Goal: Task Accomplishment & Management: Complete application form

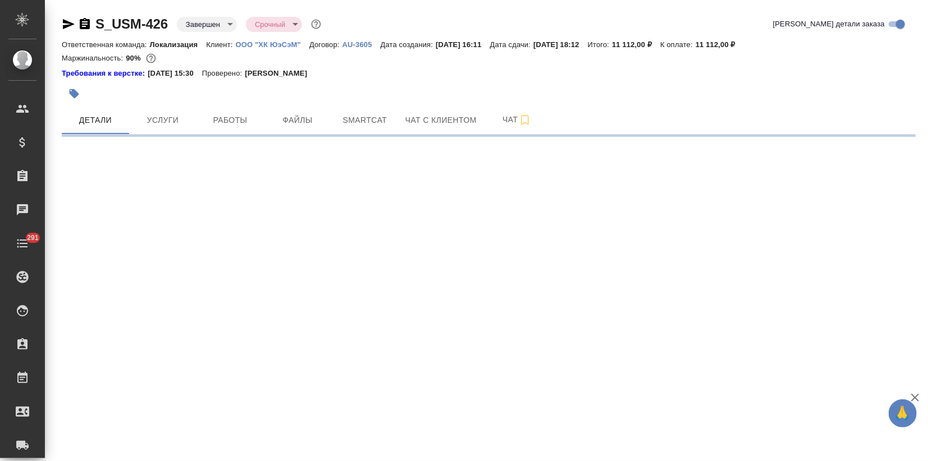
select select "RU"
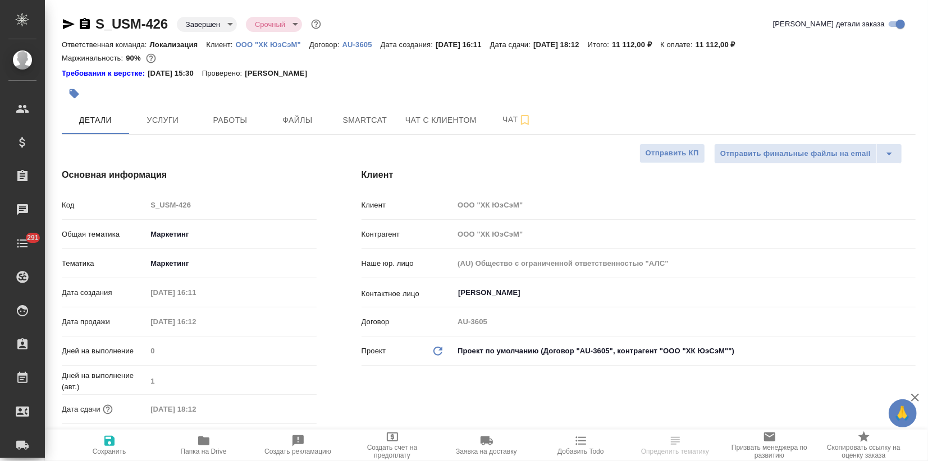
type textarea "x"
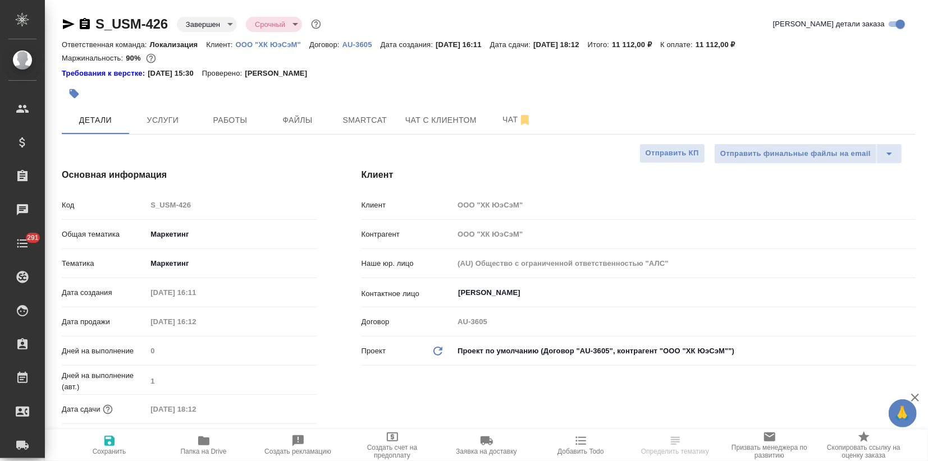
type textarea "x"
type input "Муталимов Марк"
type input "[PERSON_NAME]"
type textarea "x"
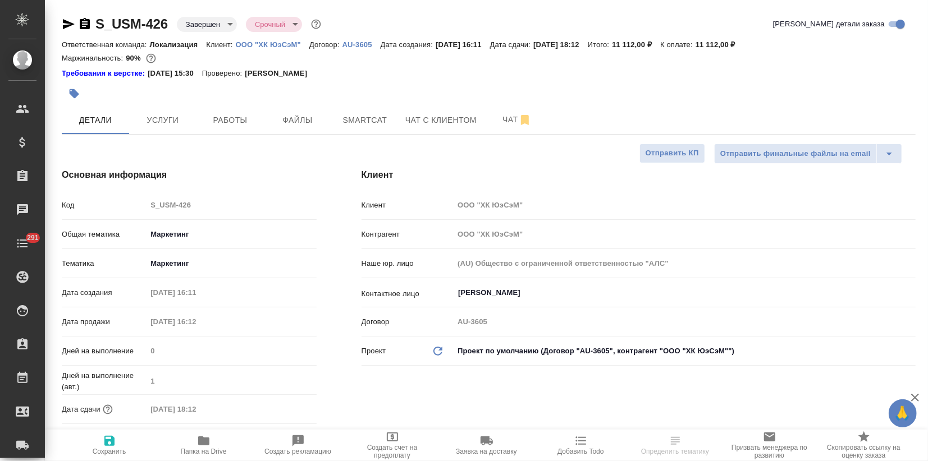
type textarea "x"
select select "RU"
type textarea "x"
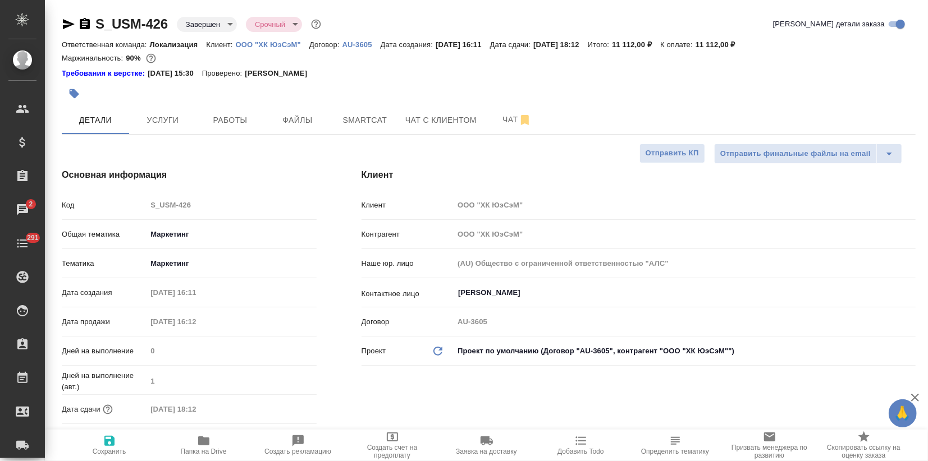
type textarea "x"
click at [283, 44] on p "ООО "ХК ЮэСэМ"" at bounding box center [273, 44] width 74 height 8
type textarea "x"
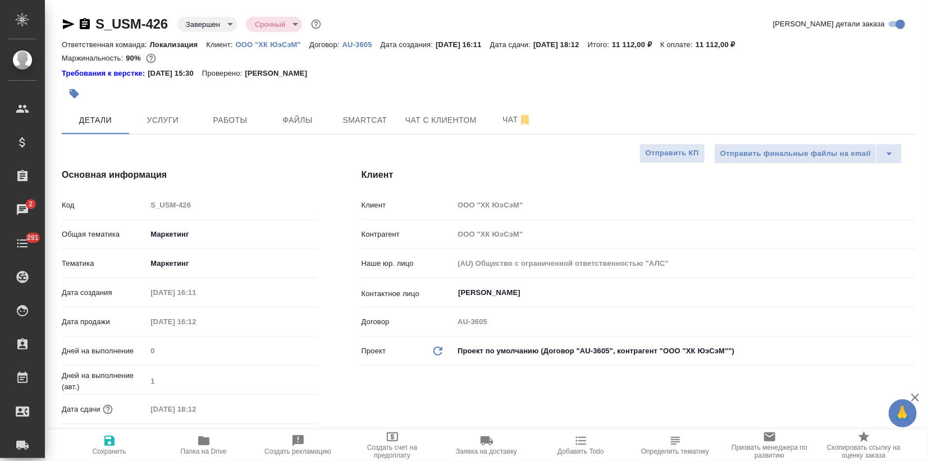
type textarea "x"
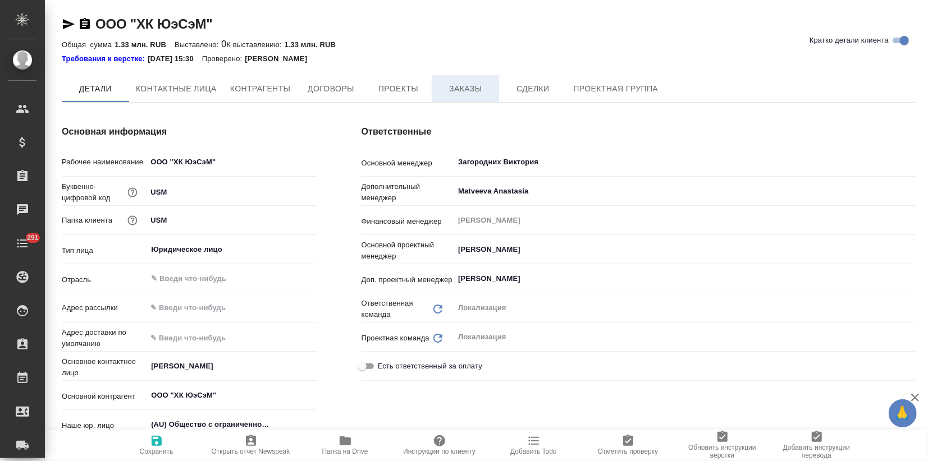
click at [462, 90] on span "Заказы" at bounding box center [465, 89] width 54 height 14
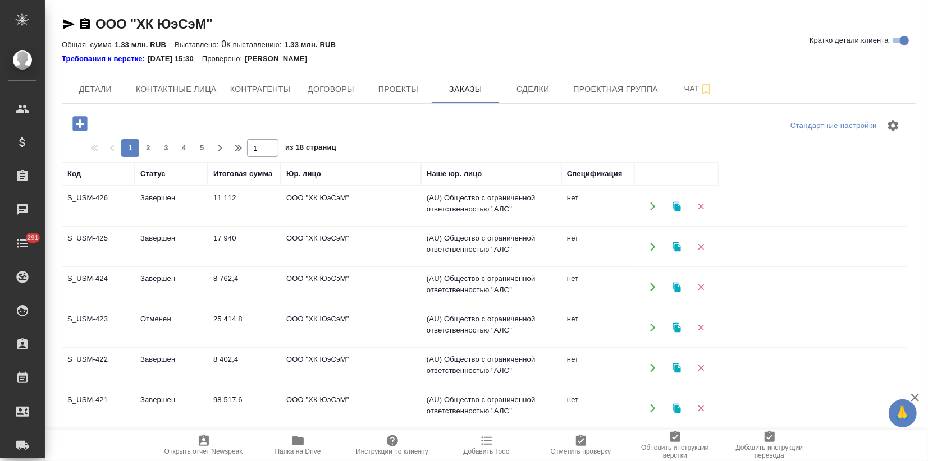
click at [679, 202] on icon "button" at bounding box center [677, 206] width 10 height 10
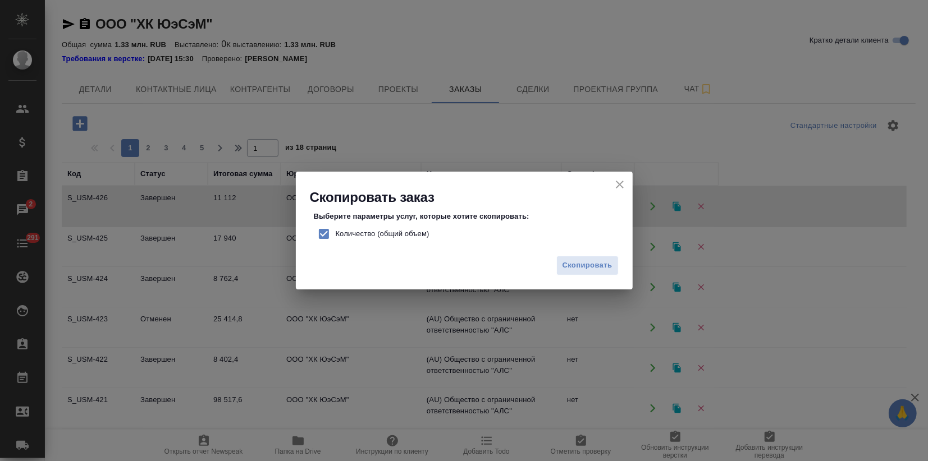
click at [316, 232] on input "Количество (общий объем)" at bounding box center [324, 234] width 24 height 24
checkbox input "false"
click at [575, 272] on span "Скопировать" at bounding box center [587, 265] width 50 height 13
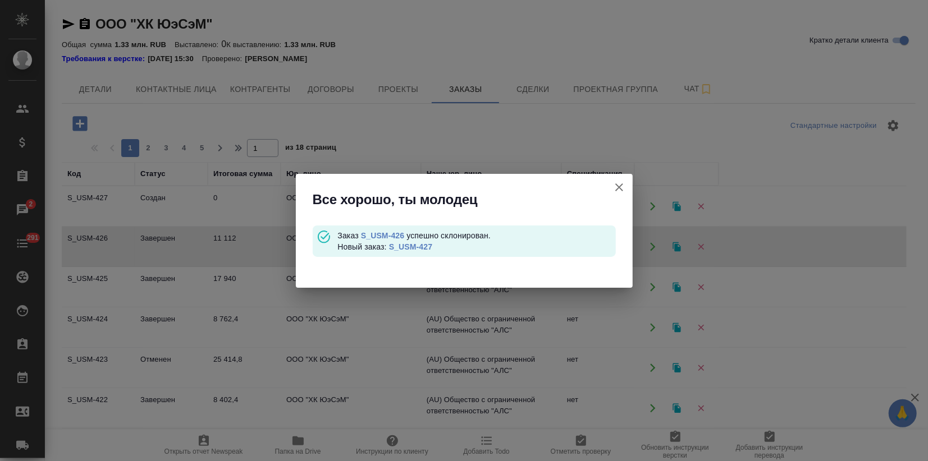
click at [410, 247] on link "S_USM-427" at bounding box center [410, 246] width 43 height 9
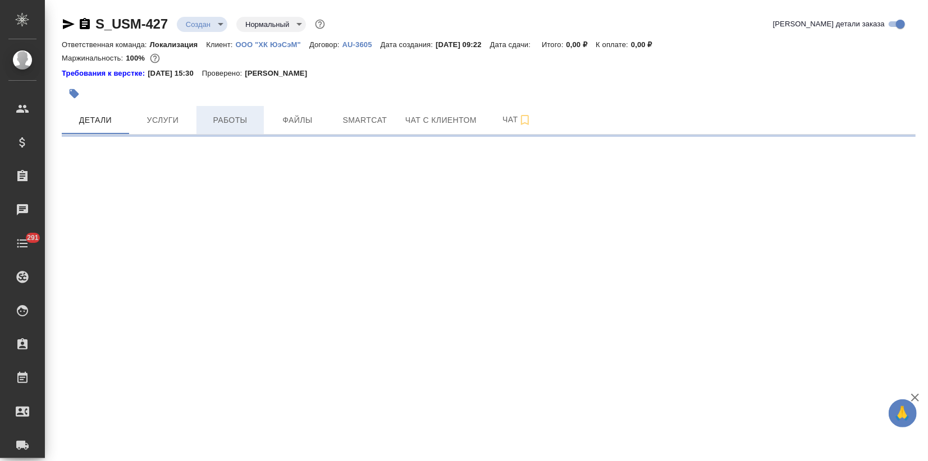
select select "RU"
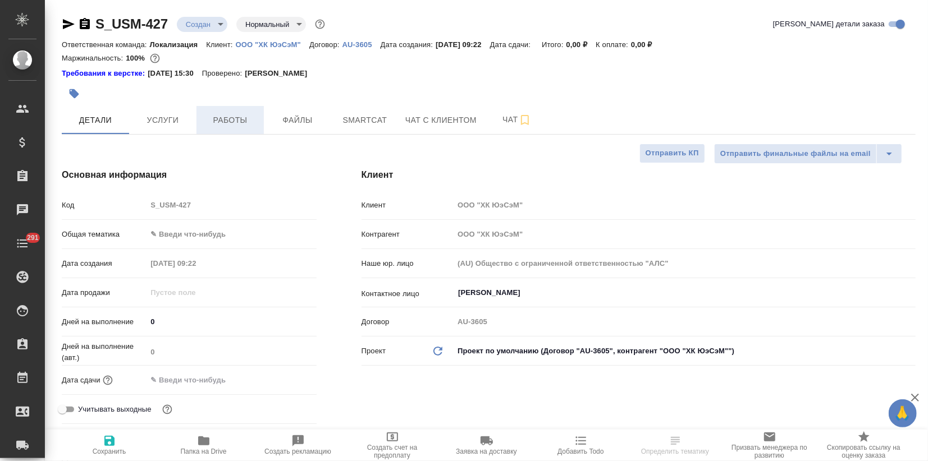
type textarea "x"
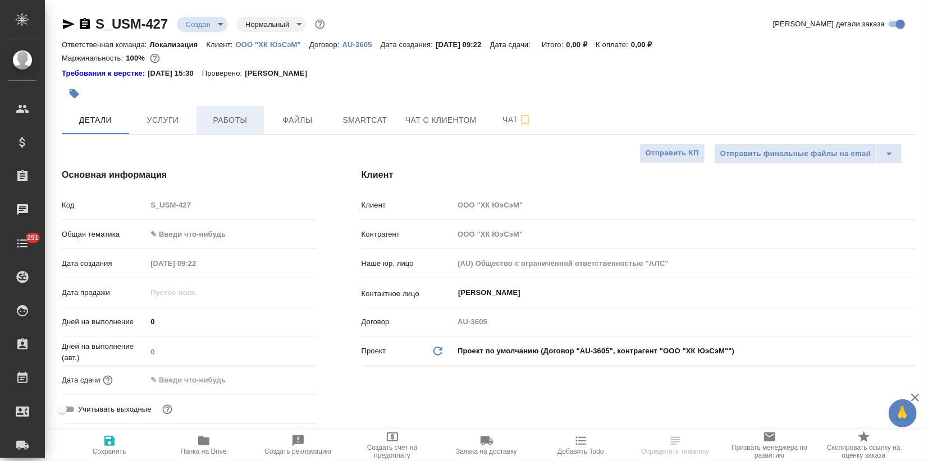
type textarea "x"
click at [163, 242] on body "🙏 .cls-1 fill:#fff; AWATERA Zagorodnikh Viktoria Клиенты Спецификации Заказы Ча…" at bounding box center [464, 230] width 928 height 461
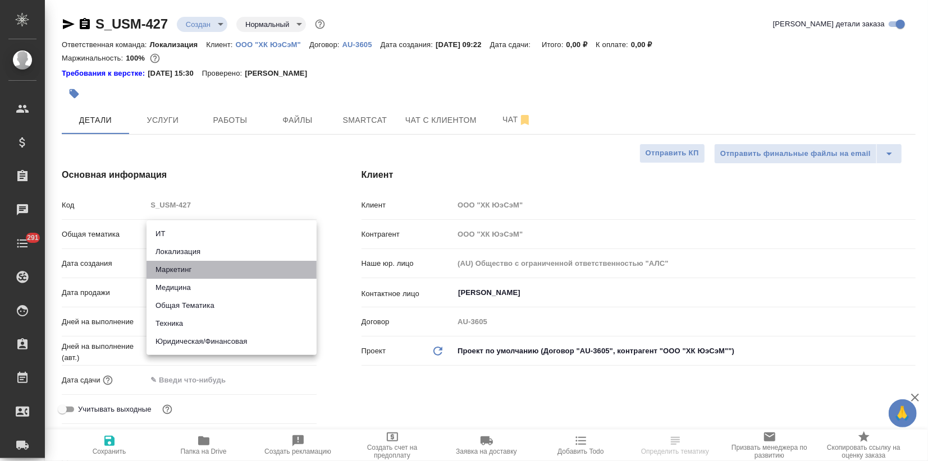
click at [165, 271] on li "Маркетинг" at bounding box center [231, 270] width 170 height 18
type input "marketing"
type textarea "x"
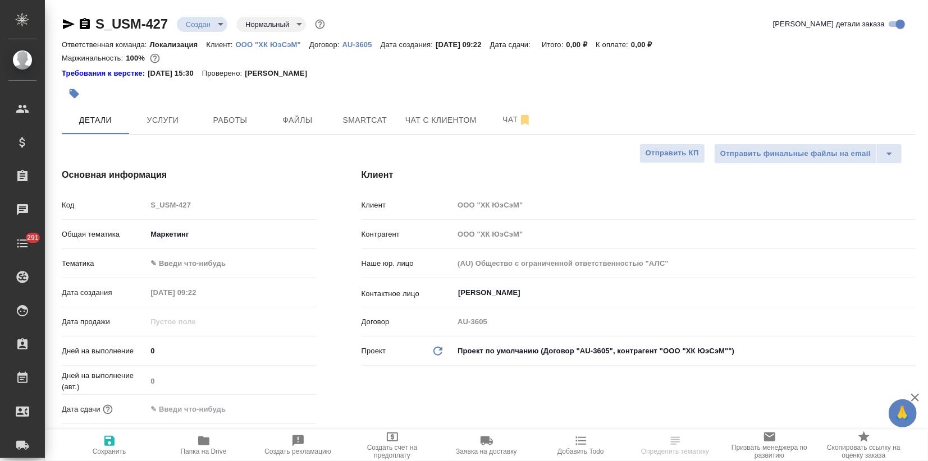
click at [177, 266] on body "🙏 .cls-1 fill:#fff; AWATERA Zagorodnikh Viktoria Клиенты Спецификации Заказы Ча…" at bounding box center [464, 230] width 928 height 461
click at [177, 282] on li "Маркетинг" at bounding box center [231, 281] width 170 height 18
type textarea "x"
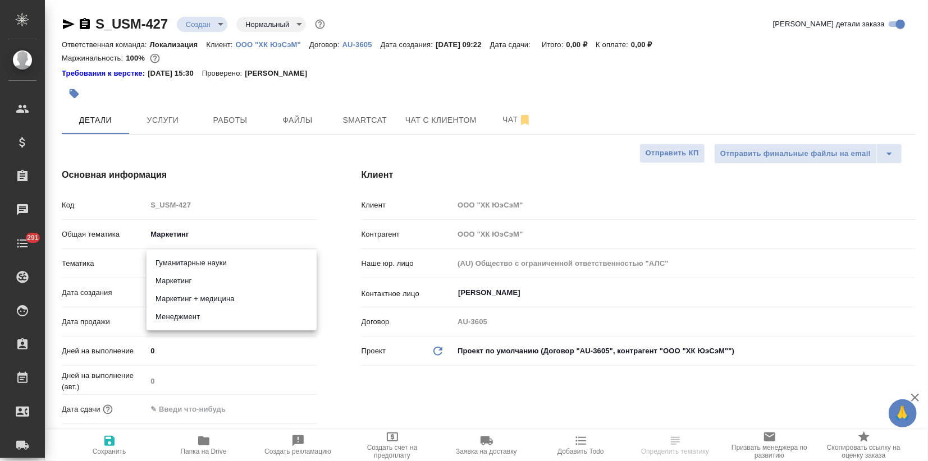
type input "5a8b8b956a9677013d343d63"
click at [106, 438] on icon "button" at bounding box center [109, 440] width 13 height 13
type textarea "x"
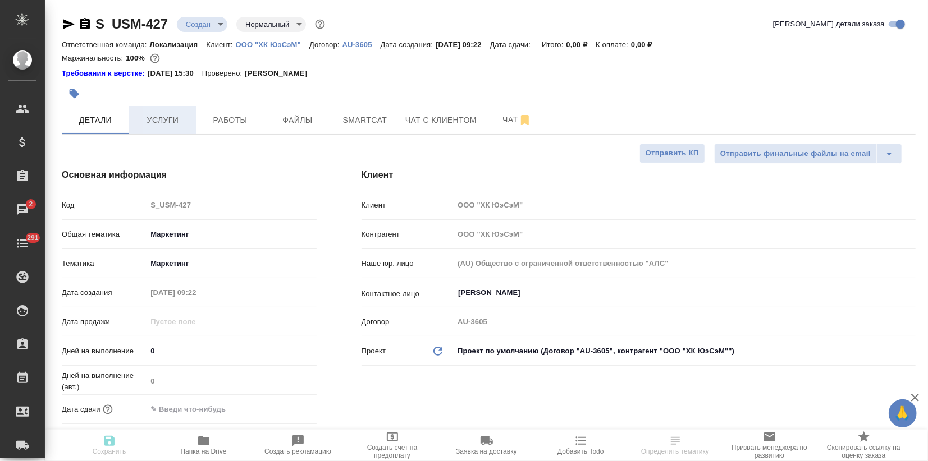
type textarea "x"
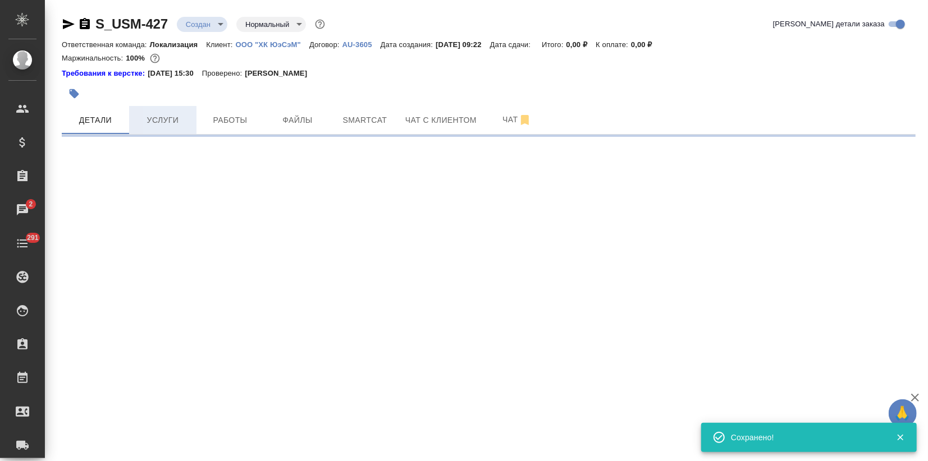
select select "RU"
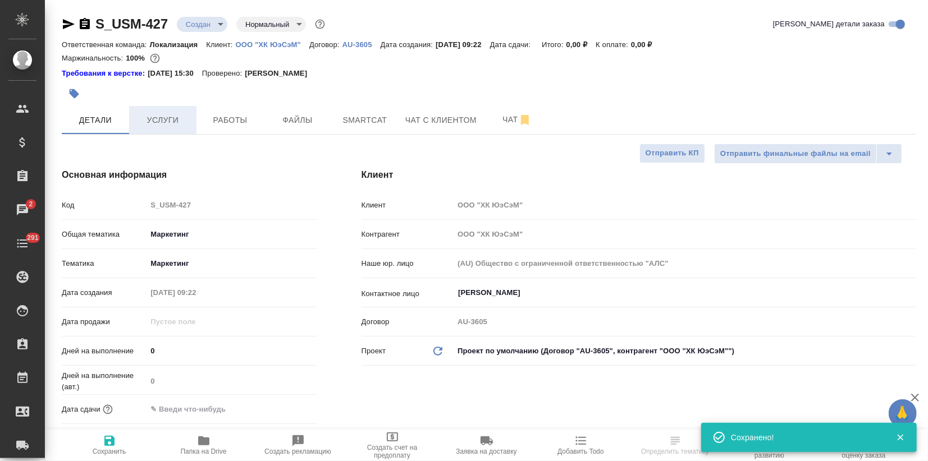
type textarea "x"
click at [175, 118] on span "Услуги" at bounding box center [163, 120] width 54 height 14
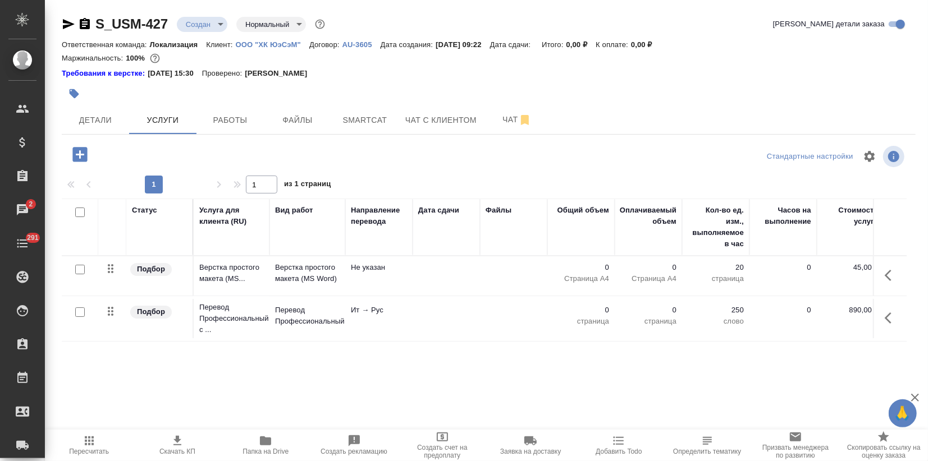
drag, startPoint x: 99, startPoint y: 305, endPoint x: 85, endPoint y: 309, distance: 14.6
click at [99, 305] on td at bounding box center [112, 318] width 28 height 39
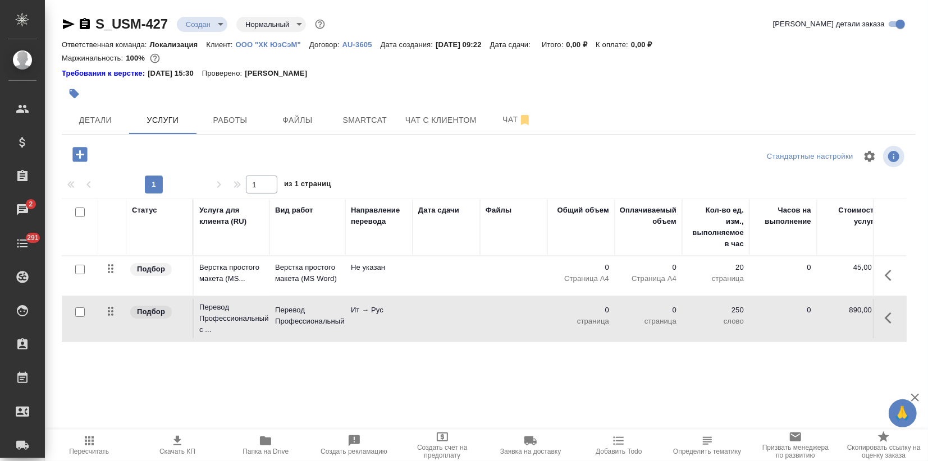
click at [76, 308] on input "checkbox" at bounding box center [80, 313] width 10 height 10
checkbox input "true"
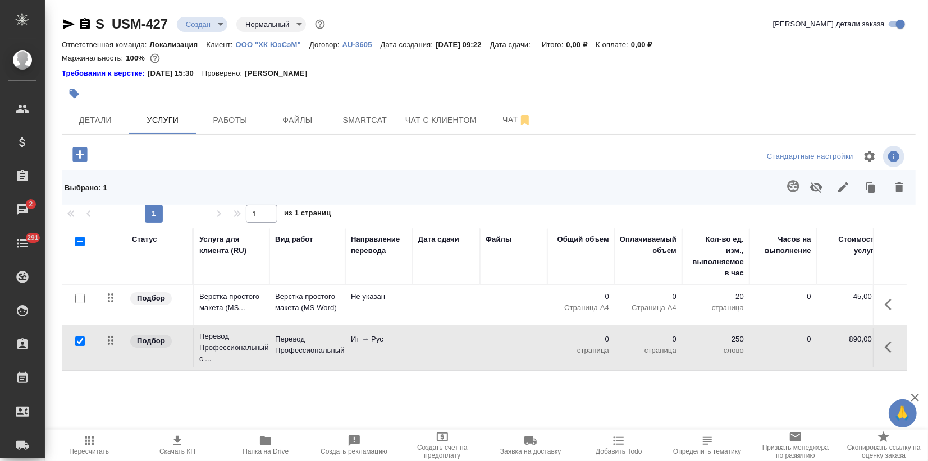
click at [900, 181] on icon "button" at bounding box center [898, 187] width 13 height 13
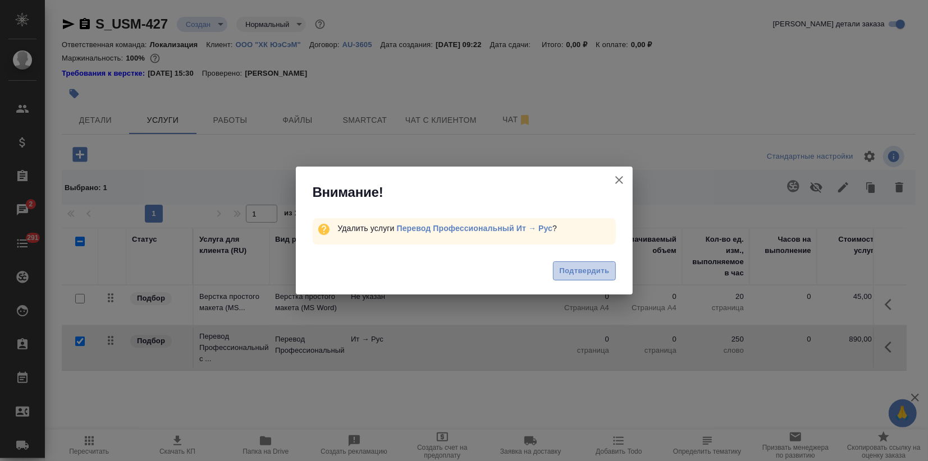
click at [587, 271] on span "Подтвердить" at bounding box center [584, 271] width 50 height 13
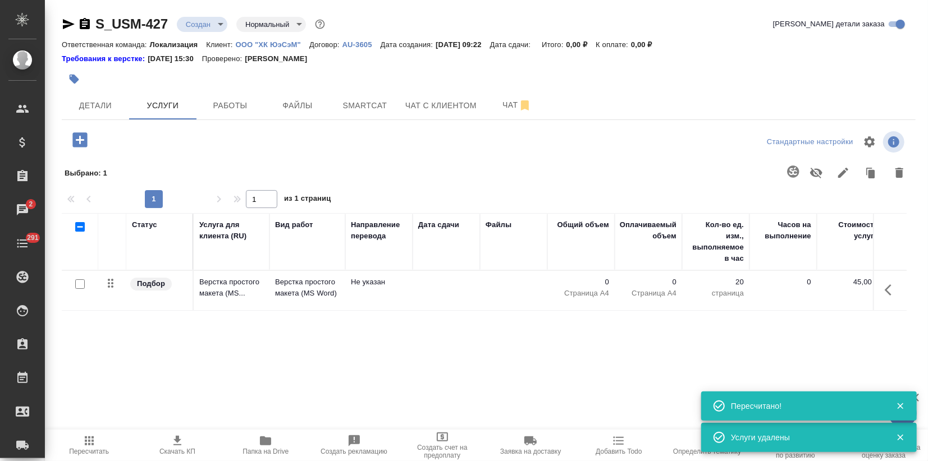
click at [80, 156] on div "Выбрано : 1" at bounding box center [489, 172] width 854 height 35
click at [78, 138] on icon "button" at bounding box center [79, 139] width 15 height 15
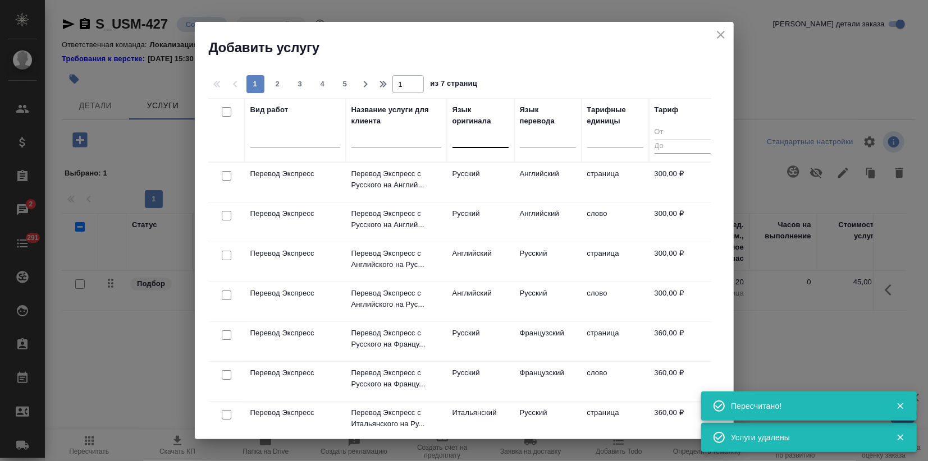
click at [462, 141] on div at bounding box center [480, 137] width 56 height 16
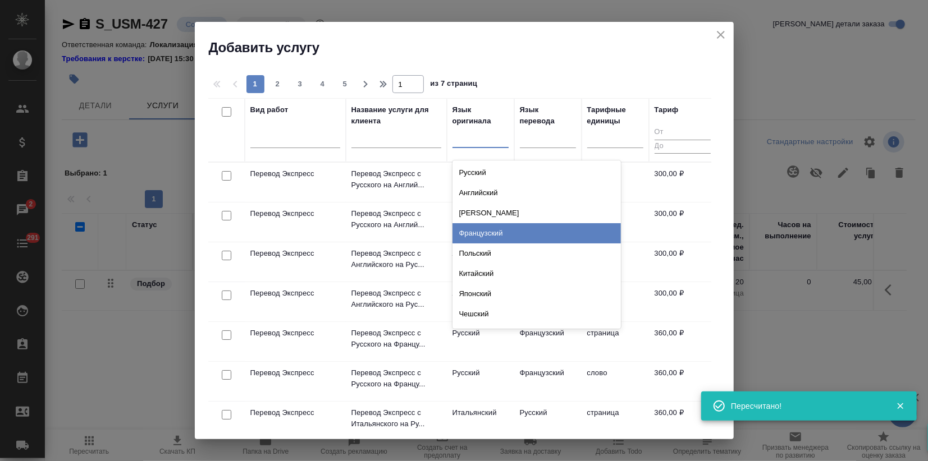
click at [489, 225] on div "Французский" at bounding box center [536, 233] width 168 height 20
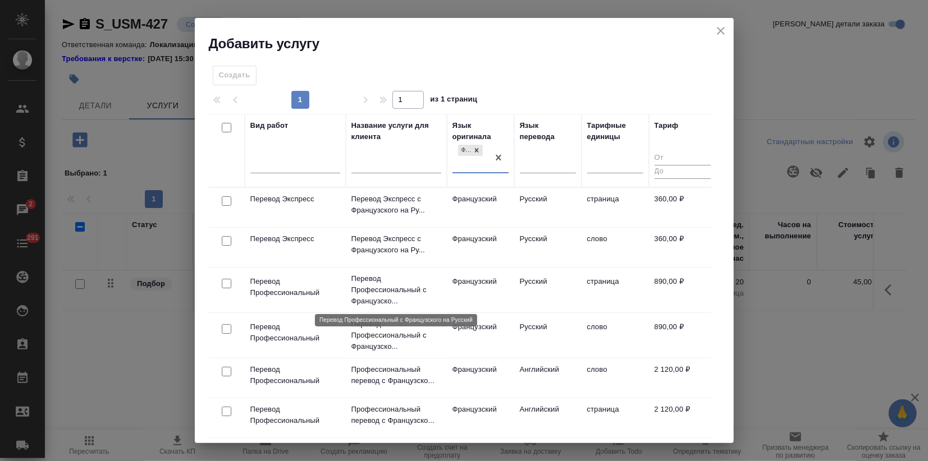
click at [400, 290] on p "Перевод Профессиональный с Французско..." at bounding box center [396, 290] width 90 height 34
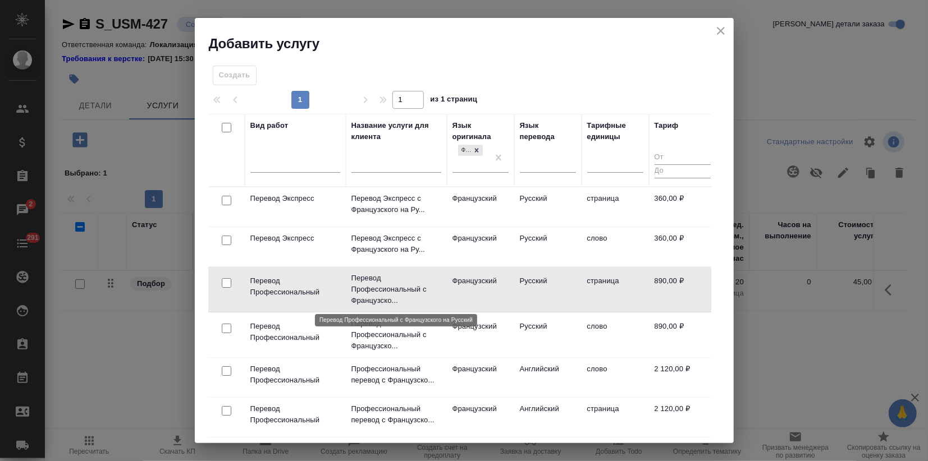
click at [400, 290] on p "Перевод Профессиональный с Французско..." at bounding box center [396, 290] width 90 height 34
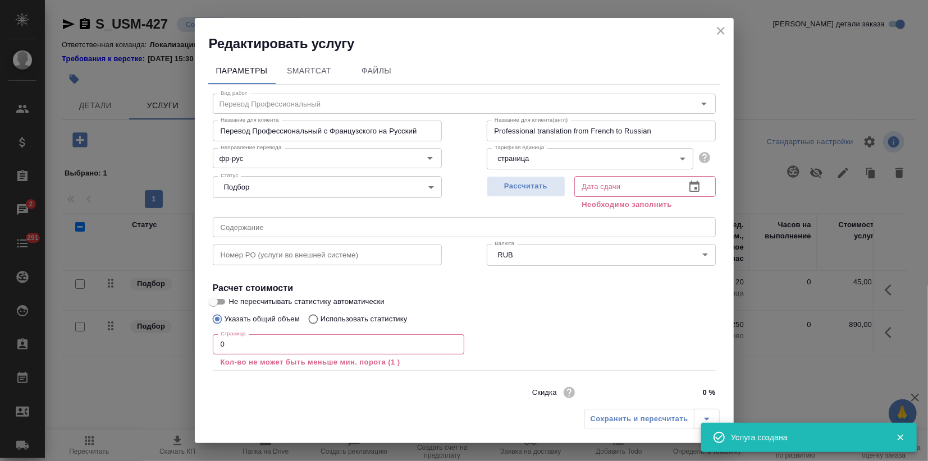
click at [186, 355] on div "Редактировать услугу Параметры SmartCat Файлы Вид работ Перевод Профессиональны…" at bounding box center [464, 230] width 928 height 461
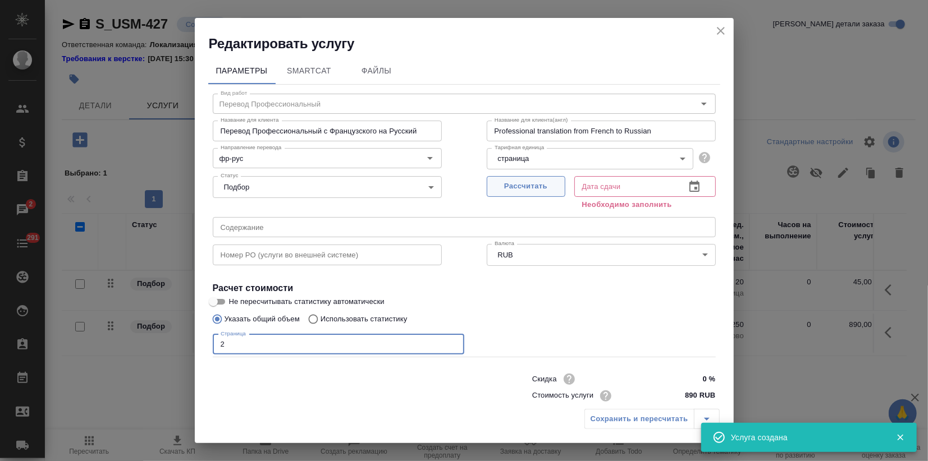
type input "2"
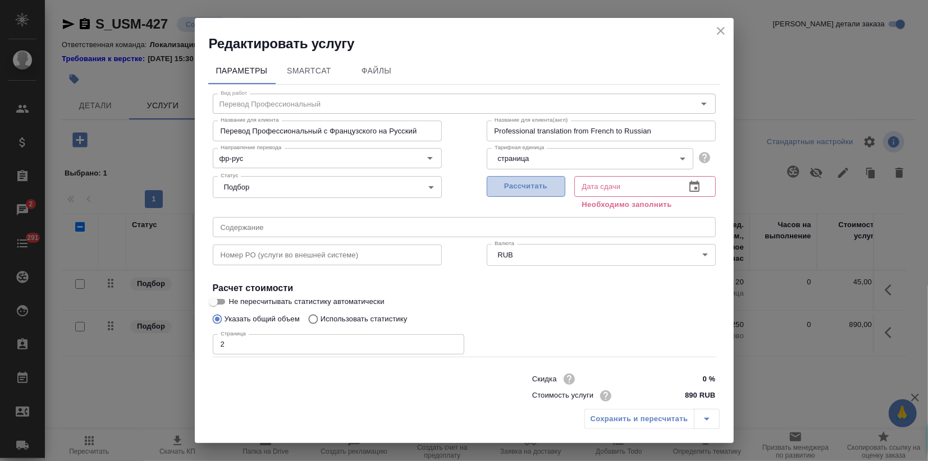
click at [521, 183] on span "Рассчитать" at bounding box center [526, 186] width 66 height 13
type input "09.10.2025 12:00"
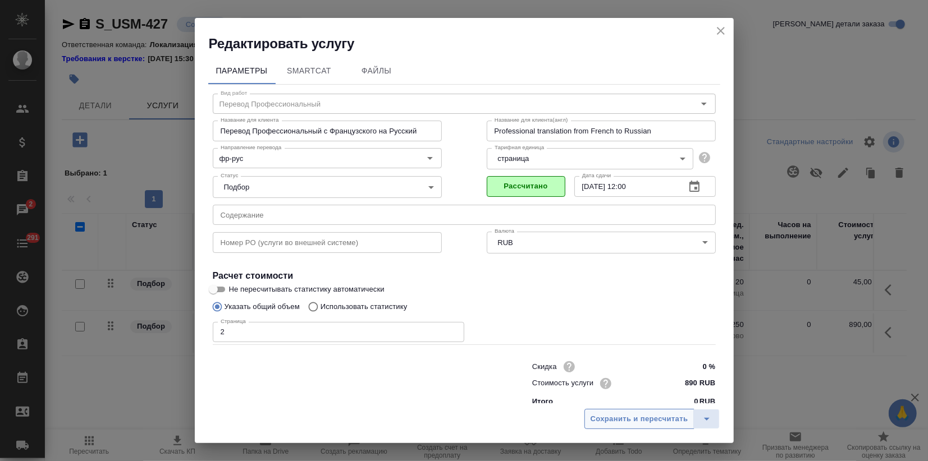
click at [638, 418] on span "Сохранить и пересчитать" at bounding box center [639, 419] width 98 height 13
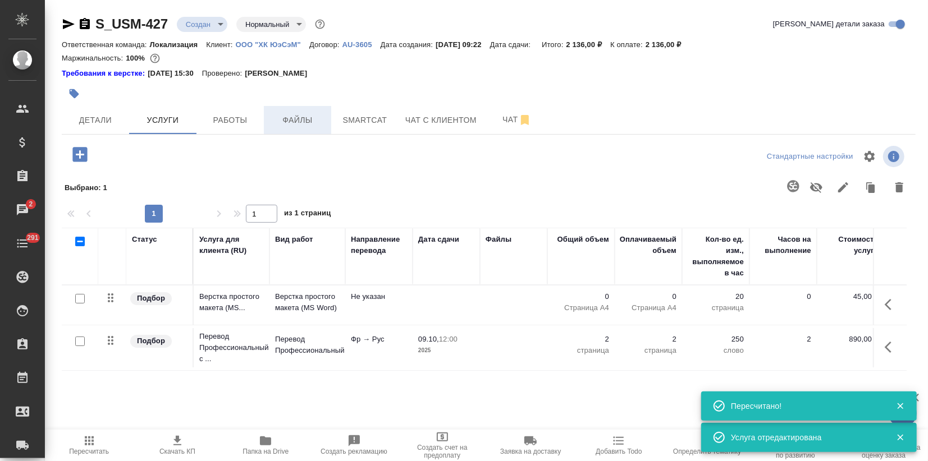
click at [291, 126] on span "Файлы" at bounding box center [297, 120] width 54 height 14
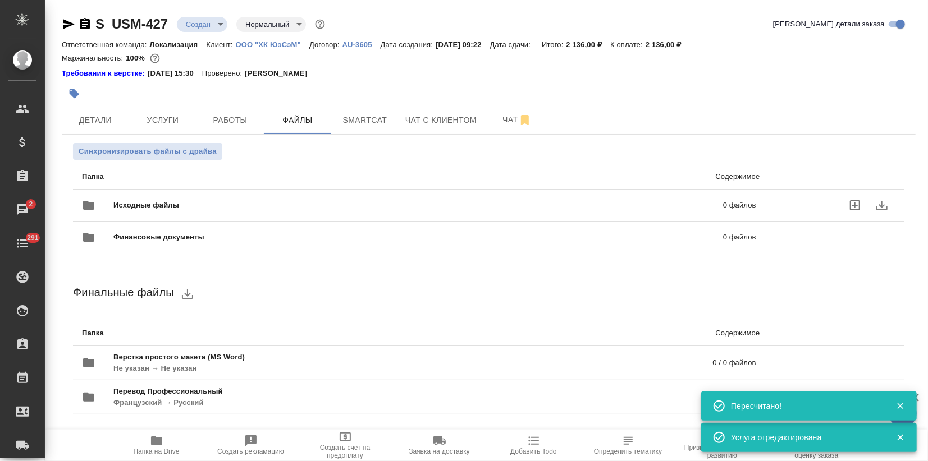
click at [140, 203] on span "Исходные файлы" at bounding box center [282, 205] width 338 height 11
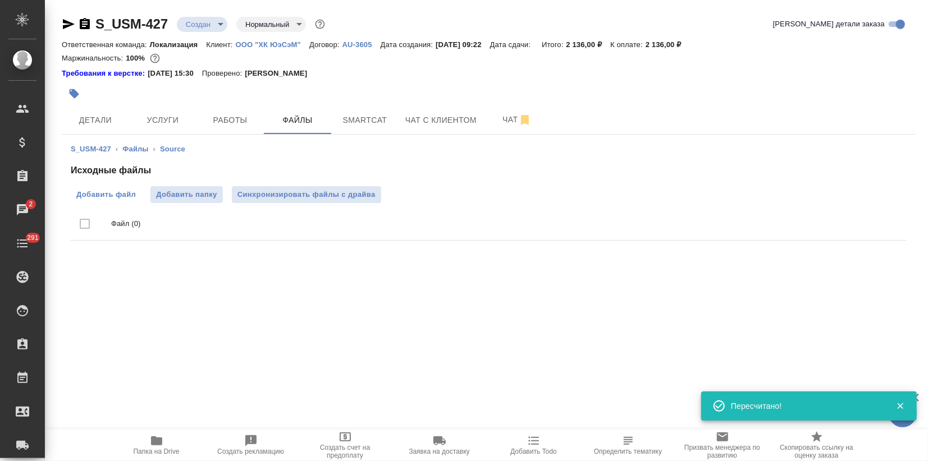
click at [117, 193] on span "Добавить файл" at bounding box center [105, 194] width 59 height 11
click at [0, 0] on input "Добавить файл" at bounding box center [0, 0] width 0 height 0
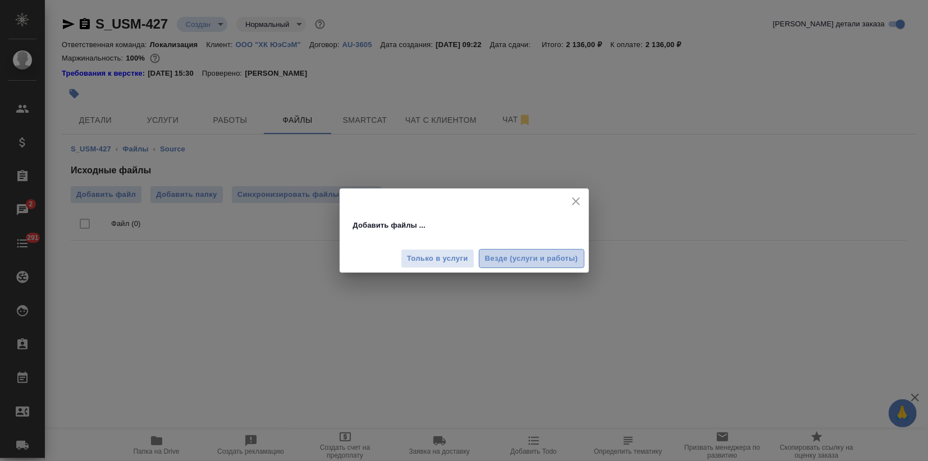
click at [515, 256] on span "Везде (услуги и работы)" at bounding box center [531, 259] width 93 height 13
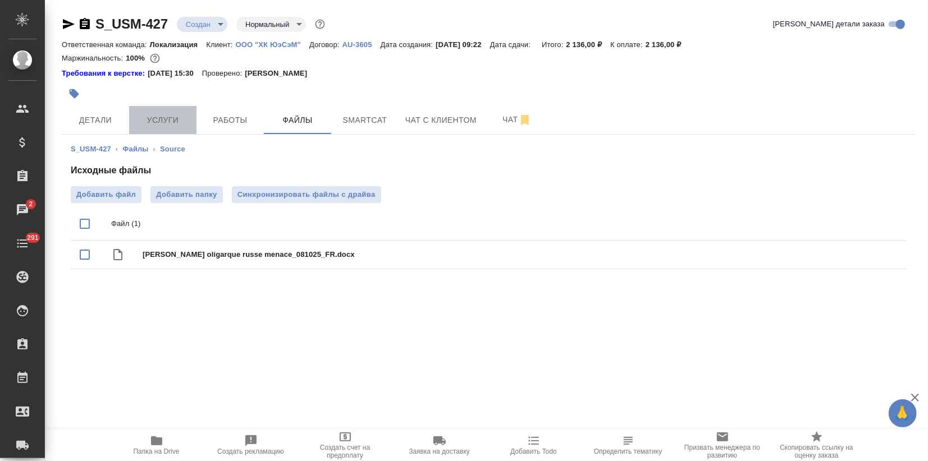
drag, startPoint x: 162, startPoint y: 112, endPoint x: 159, endPoint y: 125, distance: 12.8
click at [162, 113] on span "Услуги" at bounding box center [163, 120] width 54 height 14
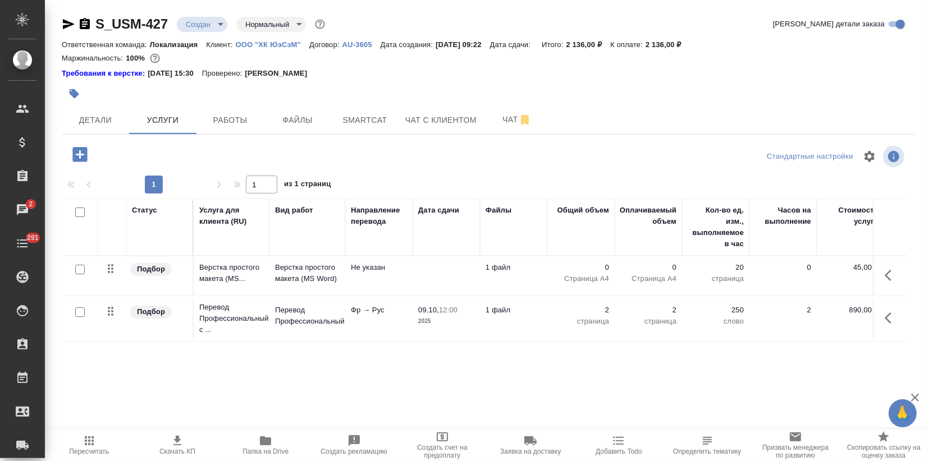
click at [75, 311] on input "checkbox" at bounding box center [80, 313] width 10 height 10
checkbox input "true"
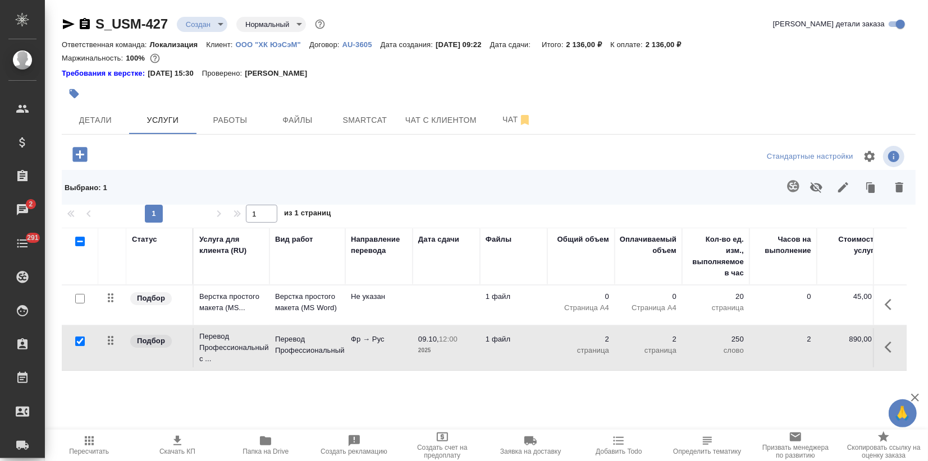
click at [793, 182] on icon "button" at bounding box center [792, 186] width 13 height 13
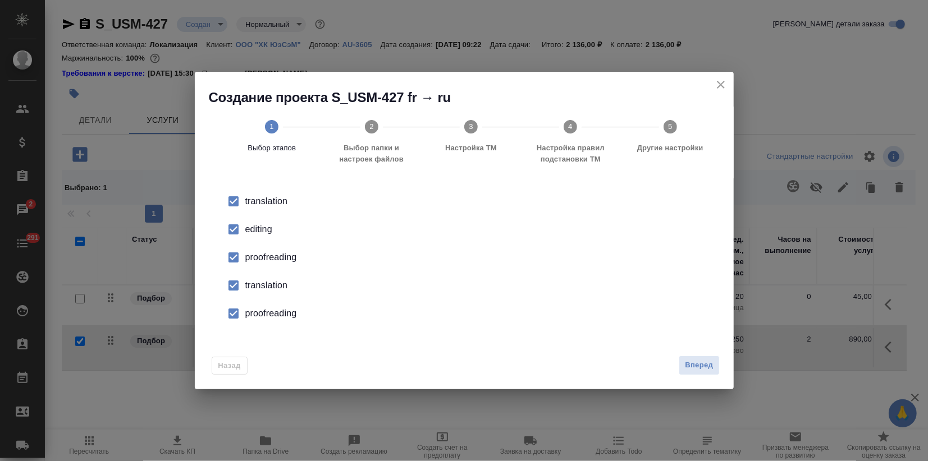
drag, startPoint x: 258, startPoint y: 229, endPoint x: 259, endPoint y: 250, distance: 21.4
click at [258, 245] on ul "translation editing proofreading translation proofreading" at bounding box center [464, 257] width 503 height 140
click at [248, 228] on div "editing" at bounding box center [475, 229] width 461 height 13
click at [236, 259] on input "checkbox" at bounding box center [234, 258] width 24 height 24
click at [243, 289] on input "checkbox" at bounding box center [234, 286] width 24 height 24
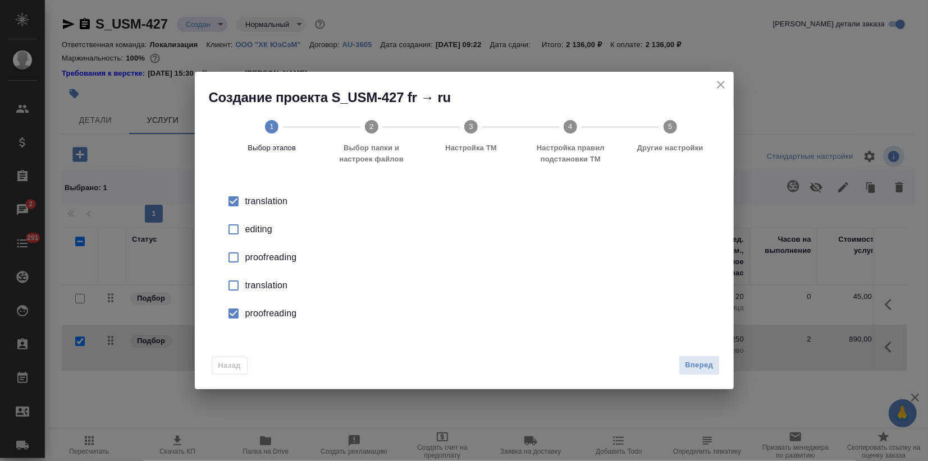
click at [242, 318] on input "checkbox" at bounding box center [234, 314] width 24 height 24
click at [705, 360] on span "Вперед" at bounding box center [699, 365] width 28 height 13
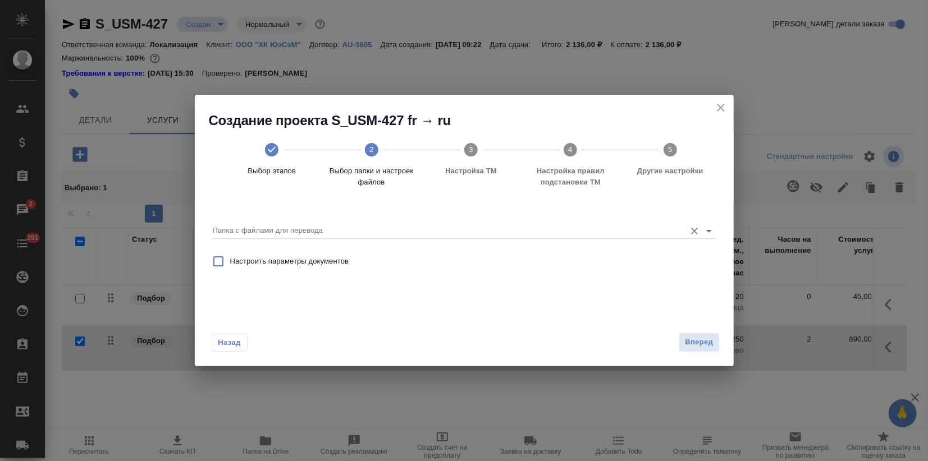
click at [495, 223] on div "Папка с файлами для перевода" at bounding box center [464, 226] width 503 height 23
click at [359, 204] on div "Папка с файлами для перевода Настроить параметры документов" at bounding box center [464, 257] width 539 height 112
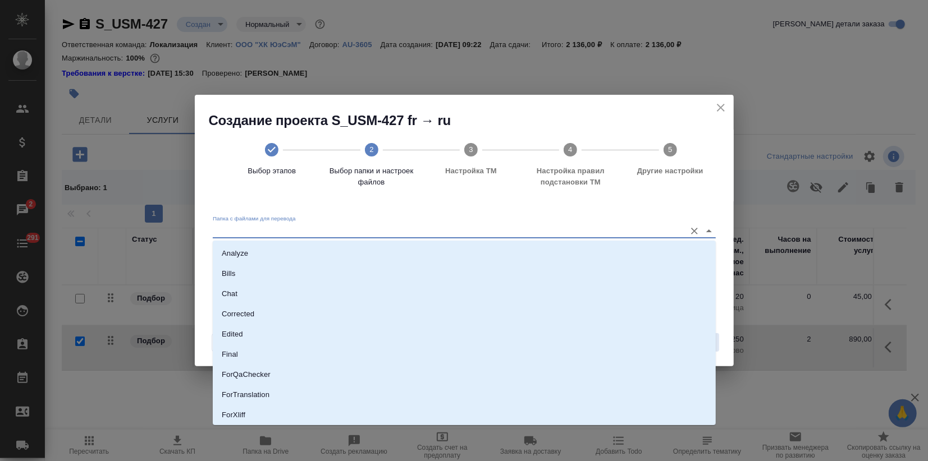
click at [341, 230] on input "Папка с файлами для перевода" at bounding box center [446, 230] width 467 height 13
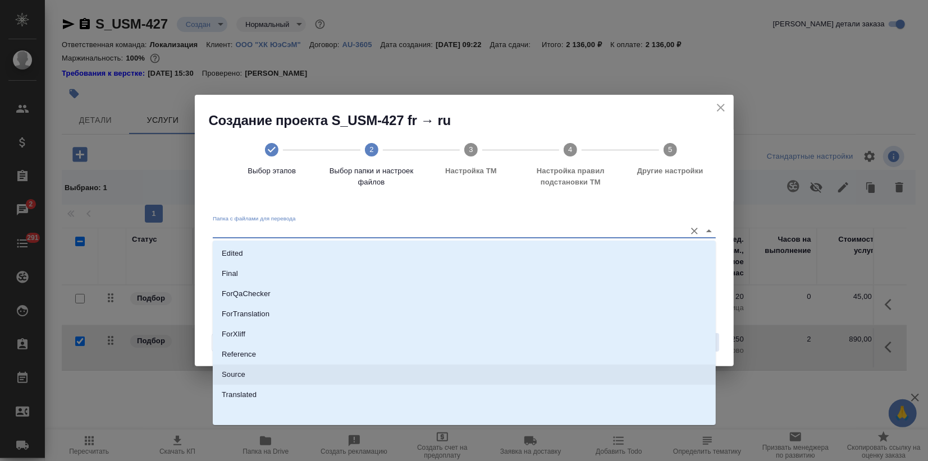
click at [232, 379] on p "Source" at bounding box center [234, 374] width 24 height 11
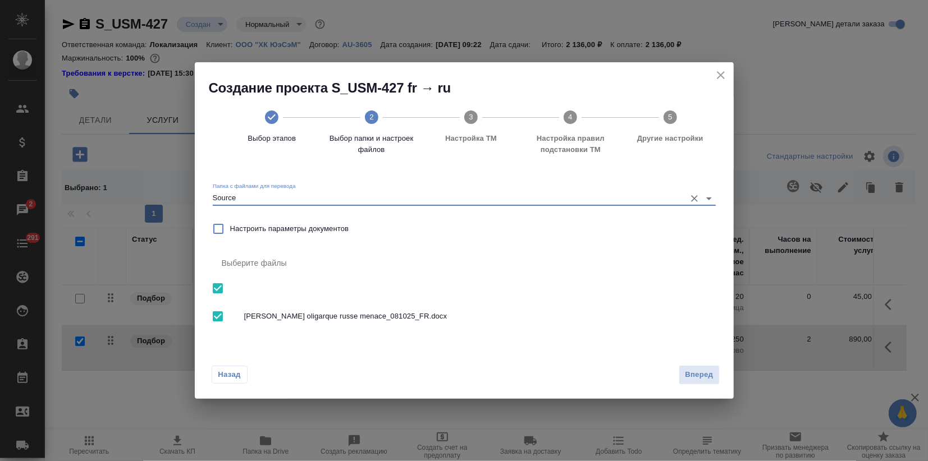
type input "Source"
click at [694, 372] on span "Вперед" at bounding box center [699, 375] width 28 height 13
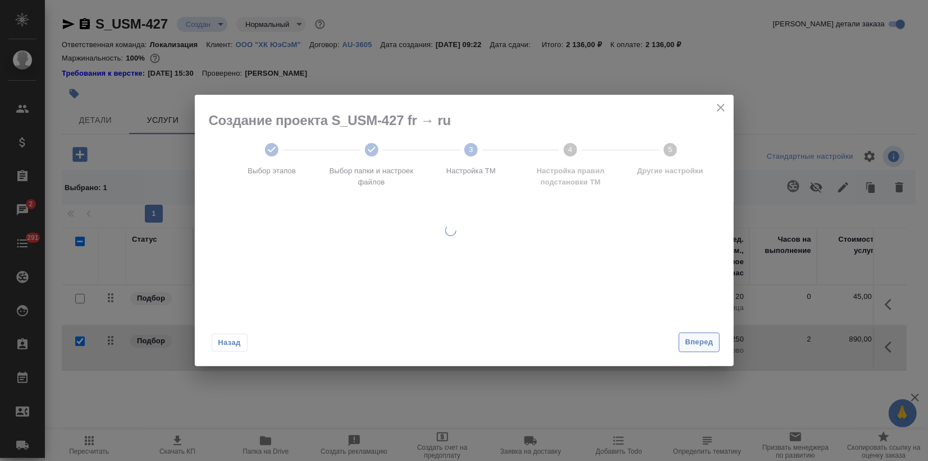
click at [694, 341] on span "Вперед" at bounding box center [699, 342] width 28 height 13
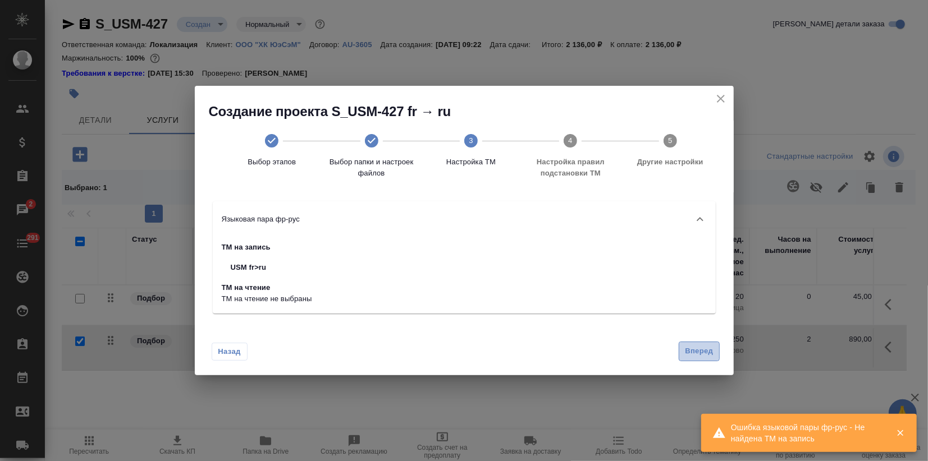
click at [696, 355] on span "Вперед" at bounding box center [699, 351] width 28 height 13
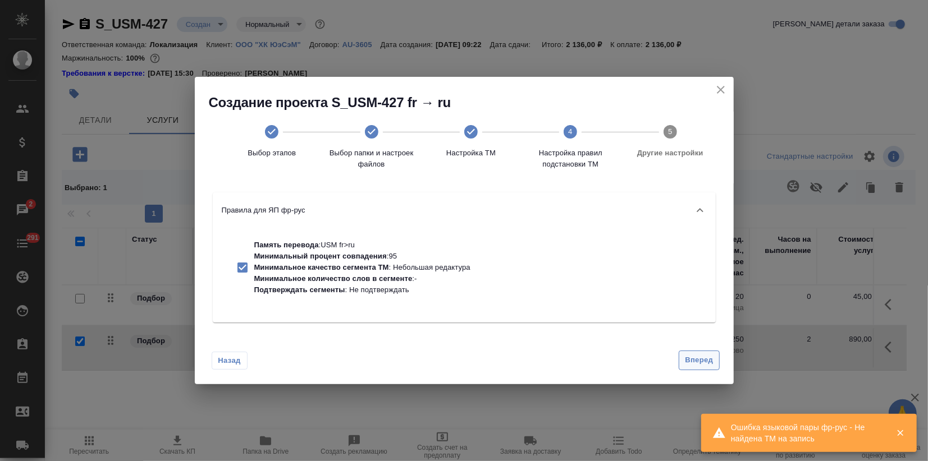
click at [696, 355] on span "Вперед" at bounding box center [699, 360] width 28 height 13
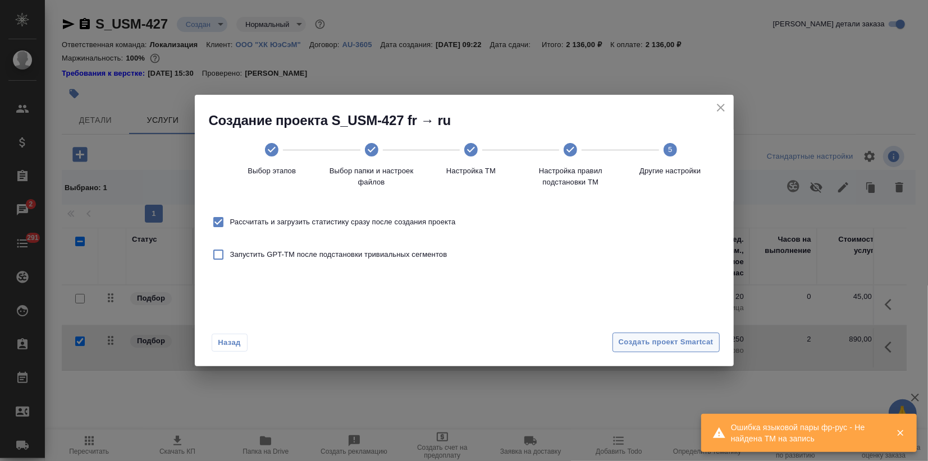
click at [693, 344] on span "Создать проект Smartcat" at bounding box center [665, 342] width 95 height 13
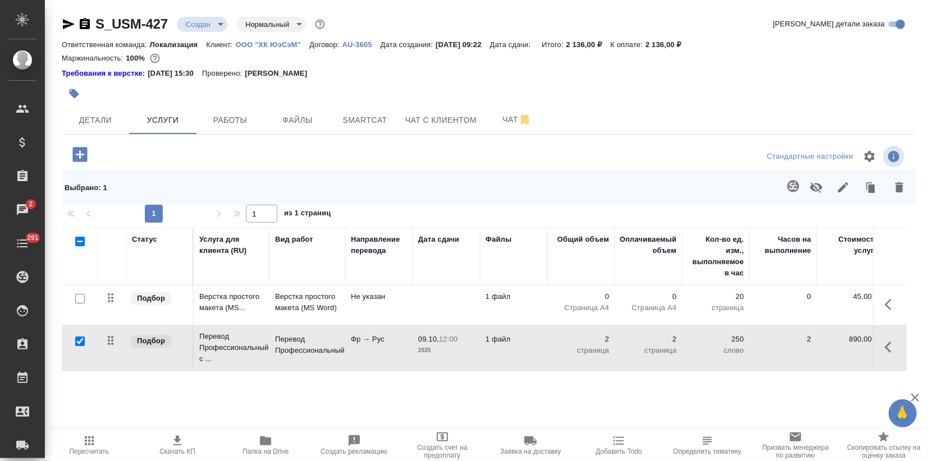
click at [220, 27] on body "🙏 .cls-1 fill:#fff; AWATERA Zagorodnikh Viktoria Клиенты Спецификации Заказы 2 …" at bounding box center [464, 230] width 928 height 461
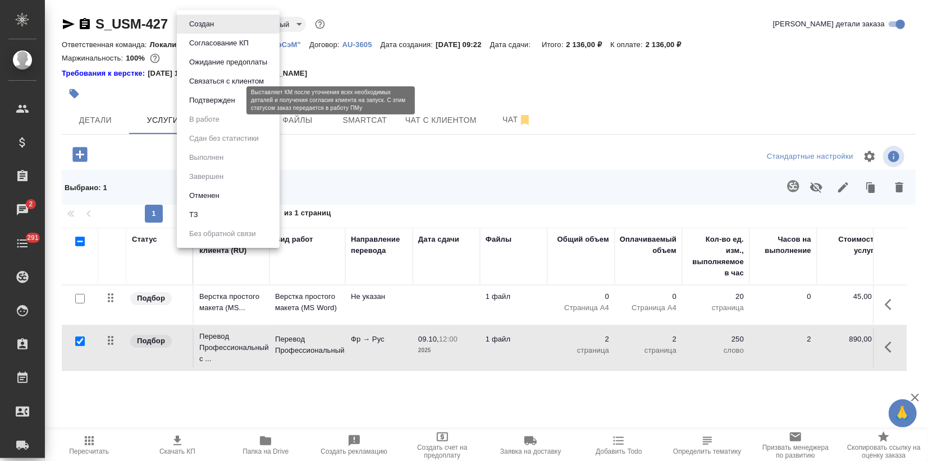
click at [211, 96] on button "Подтвержден" at bounding box center [212, 100] width 53 height 12
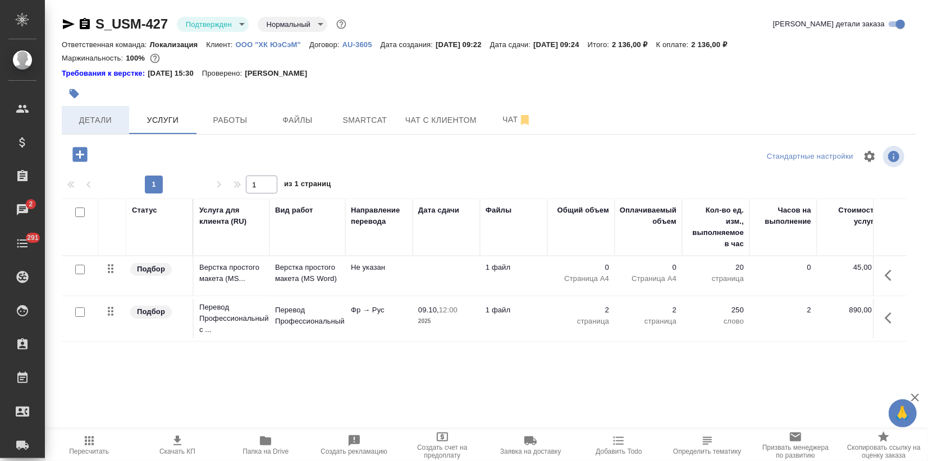
click at [100, 117] on span "Детали" at bounding box center [95, 120] width 54 height 14
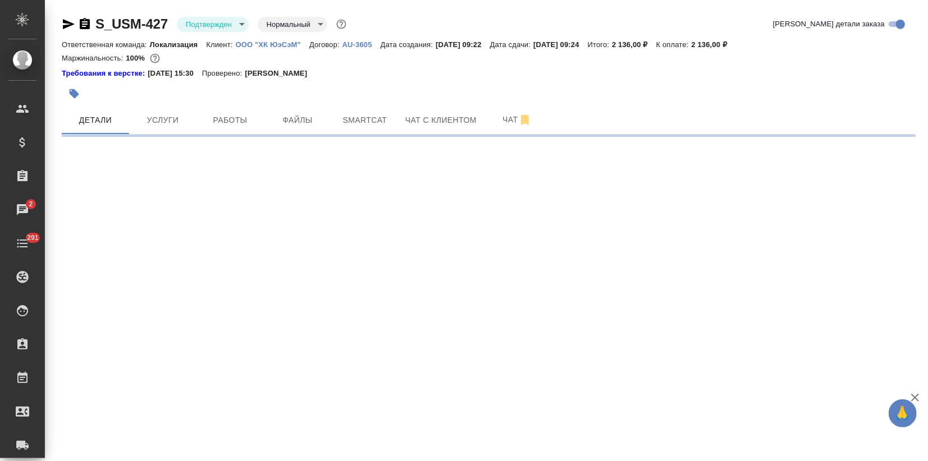
select select "RU"
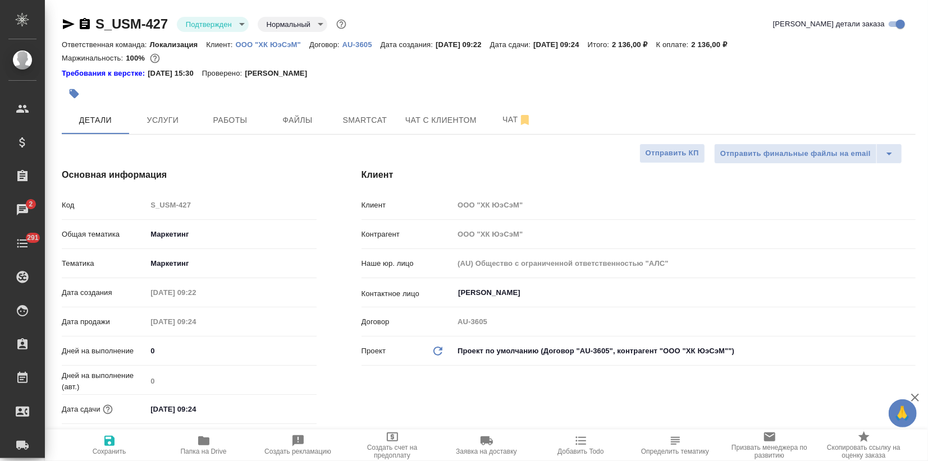
type textarea "x"
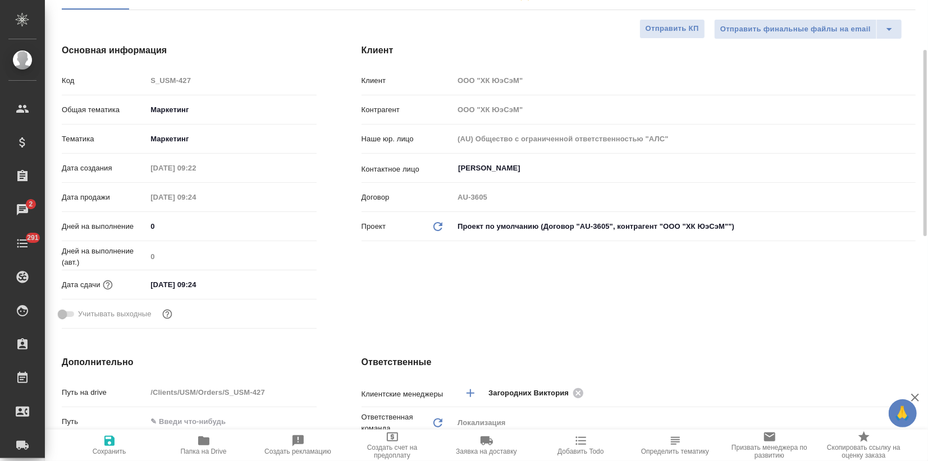
click at [218, 286] on input "09.10.2025 09:24" at bounding box center [195, 285] width 98 height 16
click at [281, 287] on icon "button" at bounding box center [283, 283] width 13 height 13
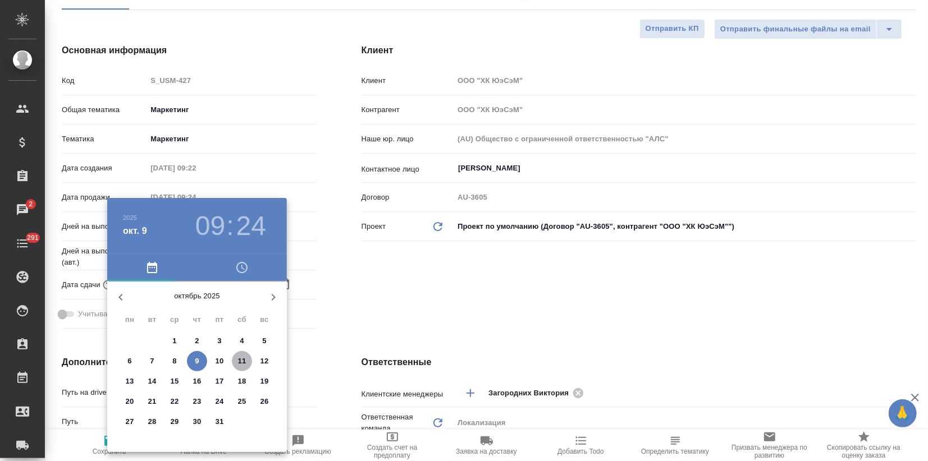
click at [244, 363] on p "11" at bounding box center [242, 361] width 8 height 11
type input "11.10.2025 09:24"
type textarea "x"
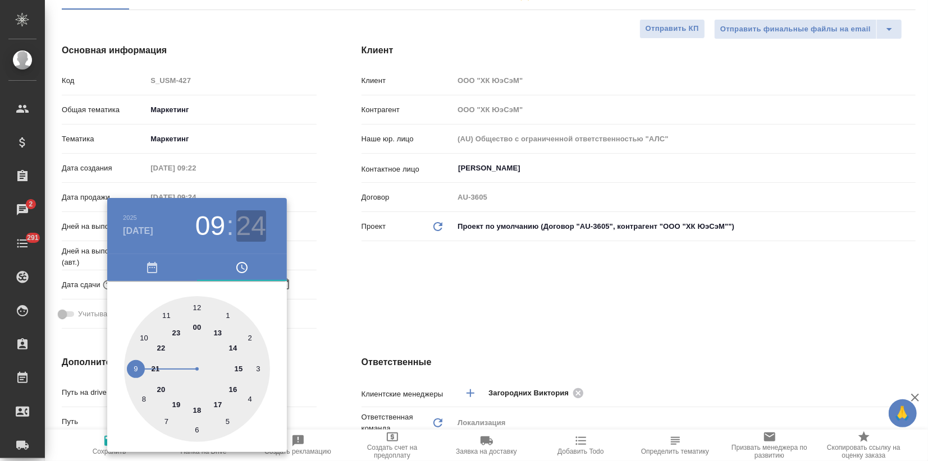
click at [257, 235] on h3 "24" at bounding box center [251, 225] width 30 height 31
click at [196, 309] on div at bounding box center [197, 369] width 146 height 146
type input "11.10.2025 09:00"
type textarea "x"
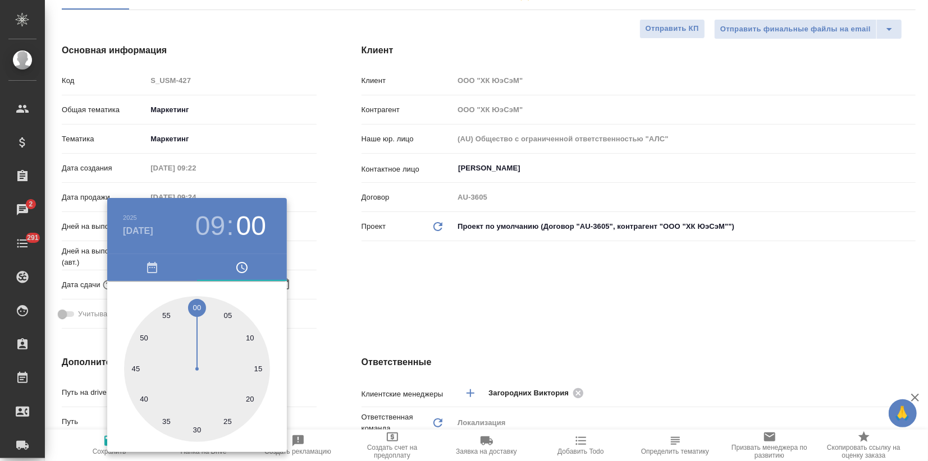
type textarea "x"
click at [356, 295] on div at bounding box center [464, 230] width 928 height 461
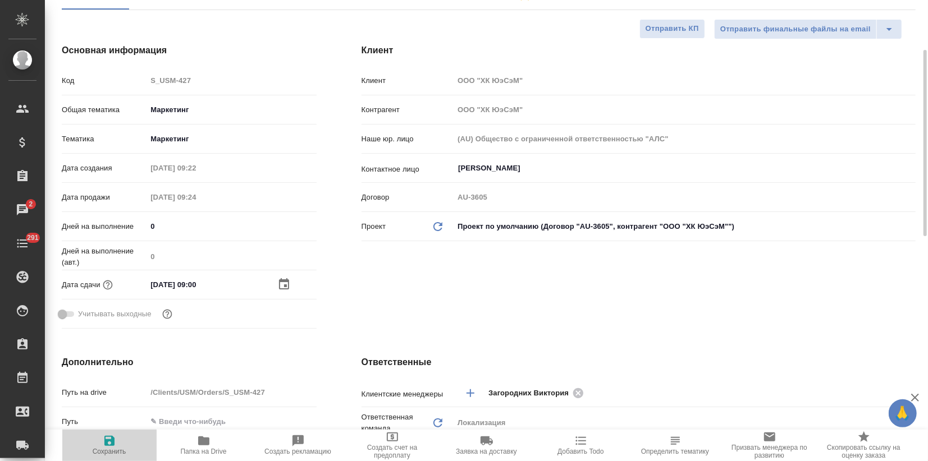
click at [111, 436] on icon "button" at bounding box center [109, 441] width 10 height 10
type textarea "x"
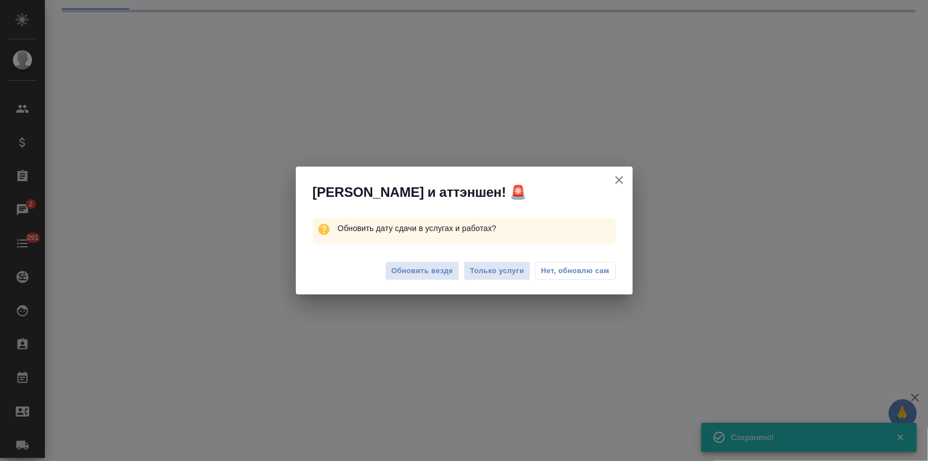
select select "RU"
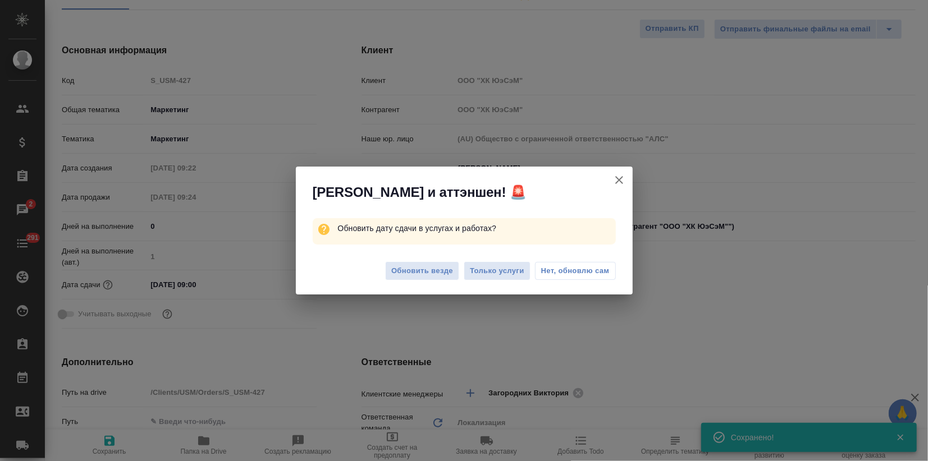
click at [402, 281] on div "Обновить везде Только услуги Нет, обновлю сам" at bounding box center [464, 272] width 337 height 45
type textarea "x"
click at [409, 273] on span "Обновить везде" at bounding box center [422, 271] width 62 height 13
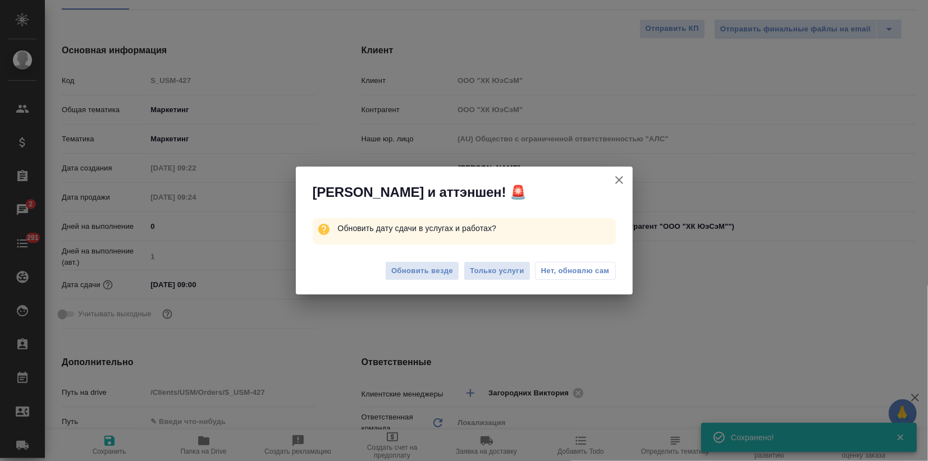
type textarea "x"
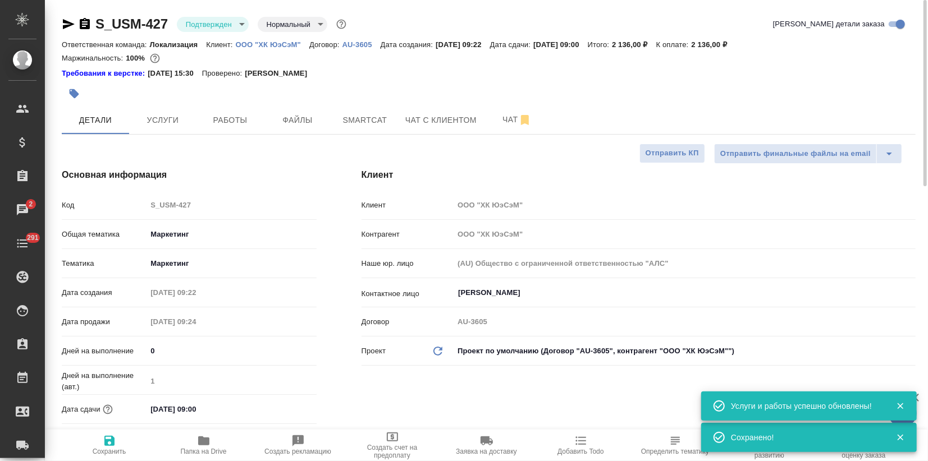
scroll to position [62, 0]
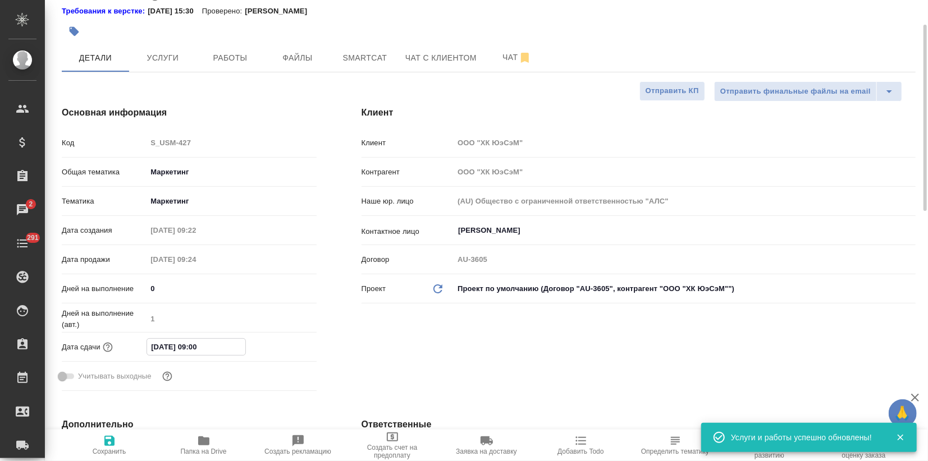
drag, startPoint x: 189, startPoint y: 342, endPoint x: 198, endPoint y: 345, distance: 8.9
click at [198, 345] on input "11.10.2025 09:00" at bounding box center [196, 347] width 98 height 16
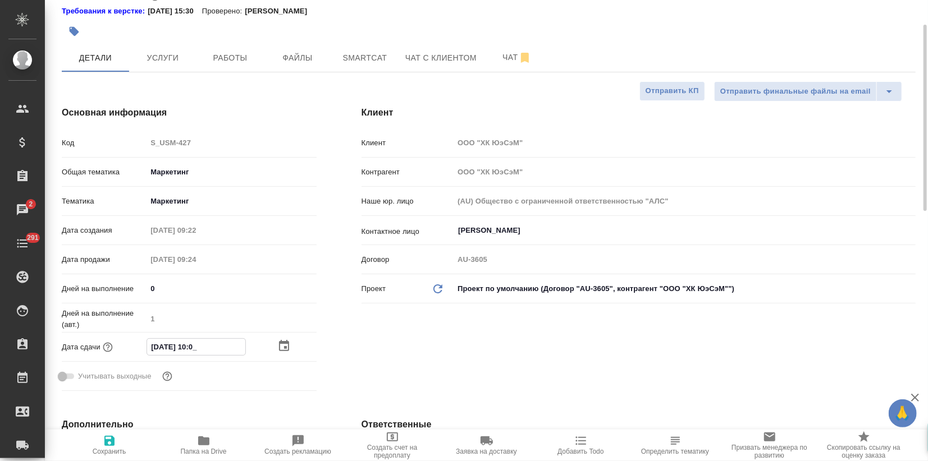
type input "[DATE] 11:00"
type textarea "x"
type input "[DATE] 11:00"
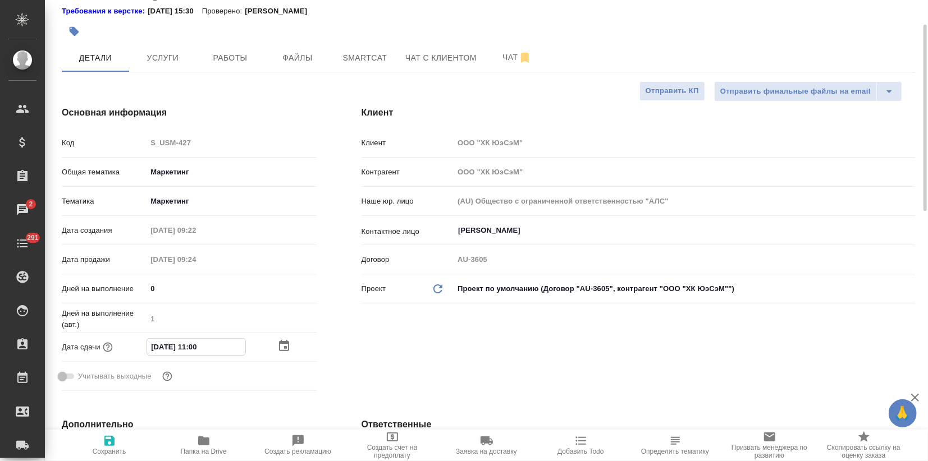
click at [103, 440] on icon "button" at bounding box center [109, 440] width 13 height 13
type textarea "x"
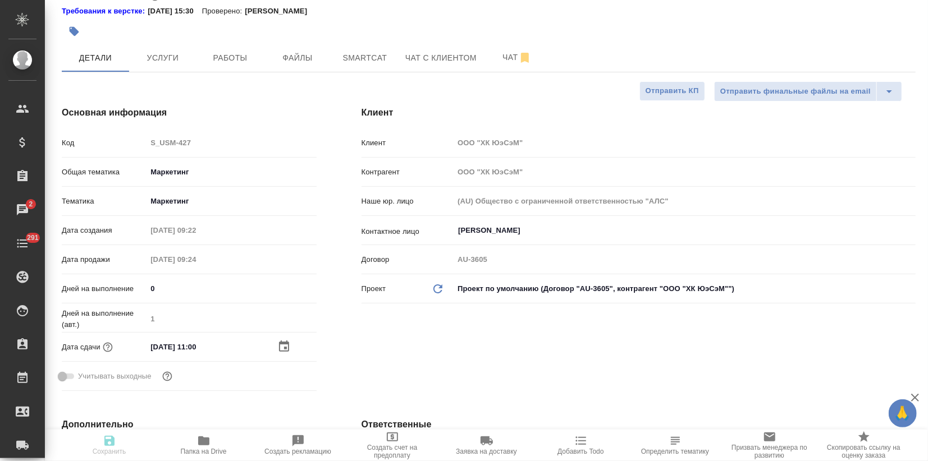
type textarea "x"
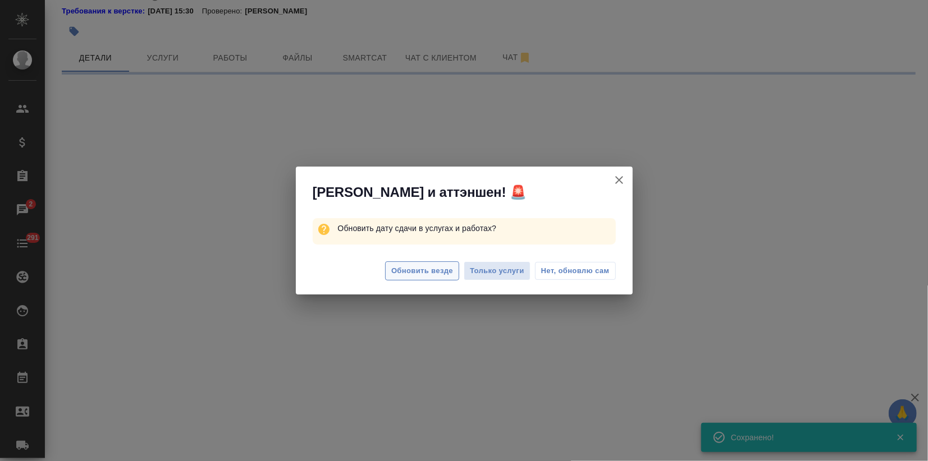
select select "RU"
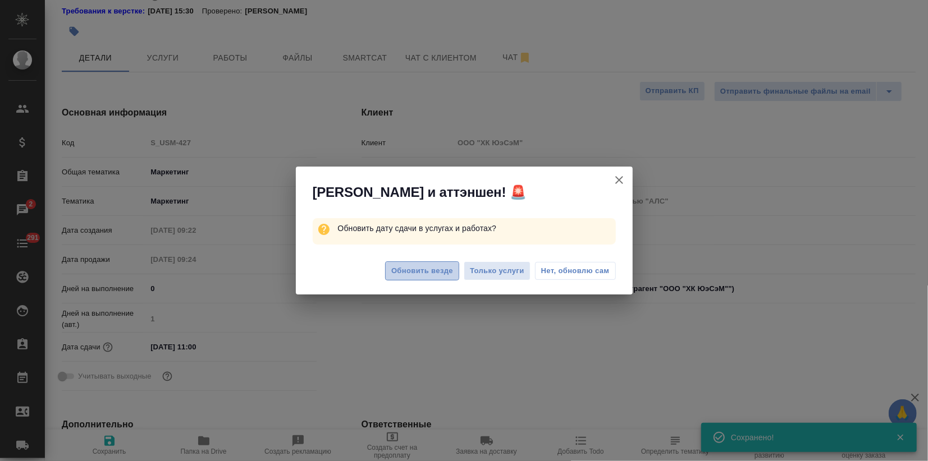
click at [417, 271] on span "Обновить везде" at bounding box center [422, 271] width 62 height 13
type textarea "x"
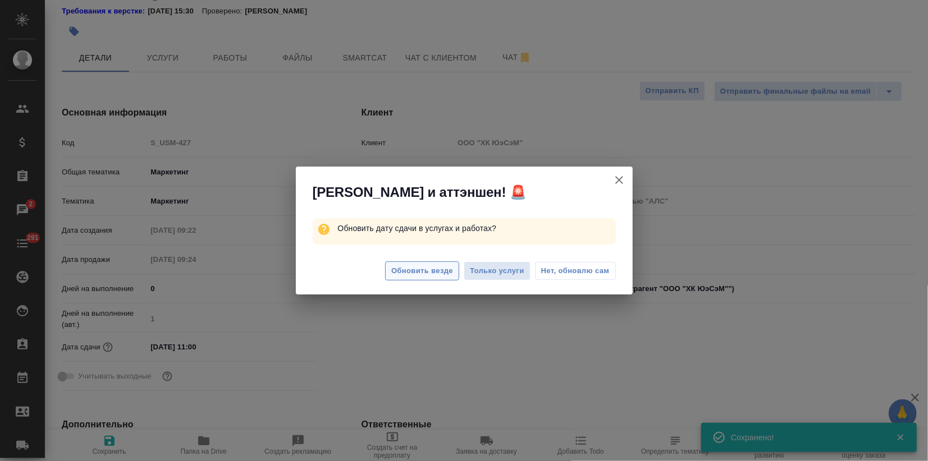
type textarea "x"
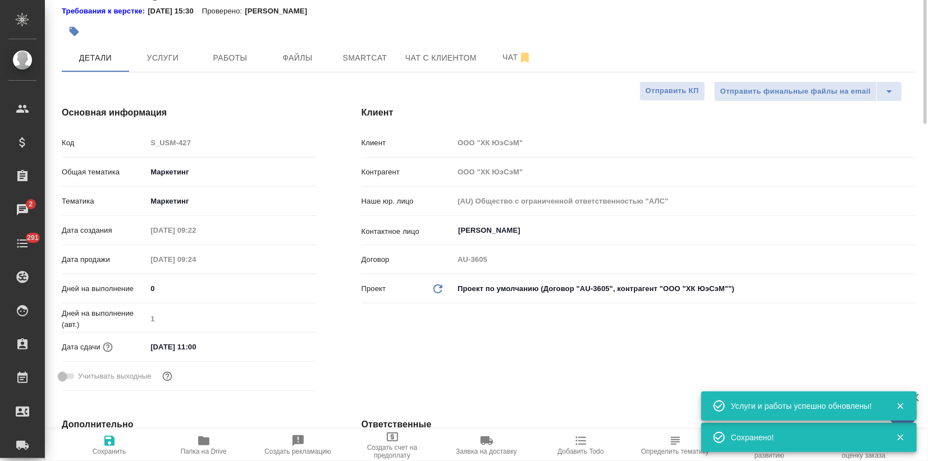
scroll to position [0, 0]
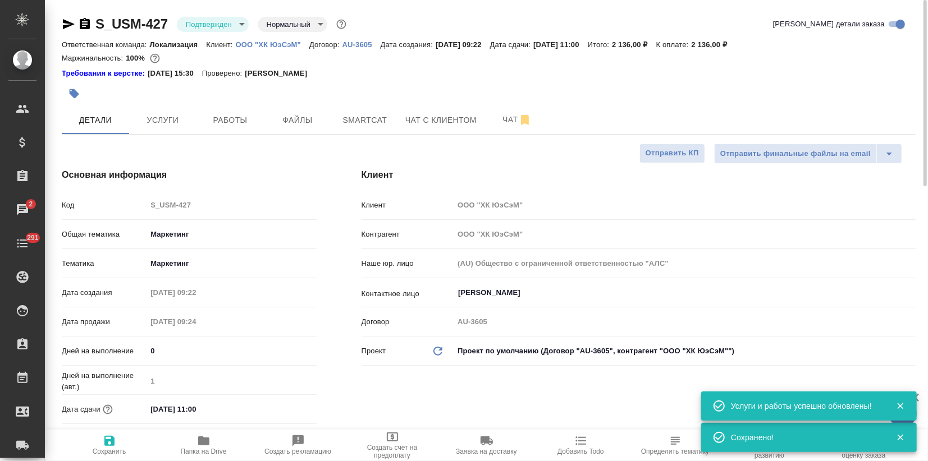
click at [67, 25] on icon "button" at bounding box center [69, 24] width 12 height 10
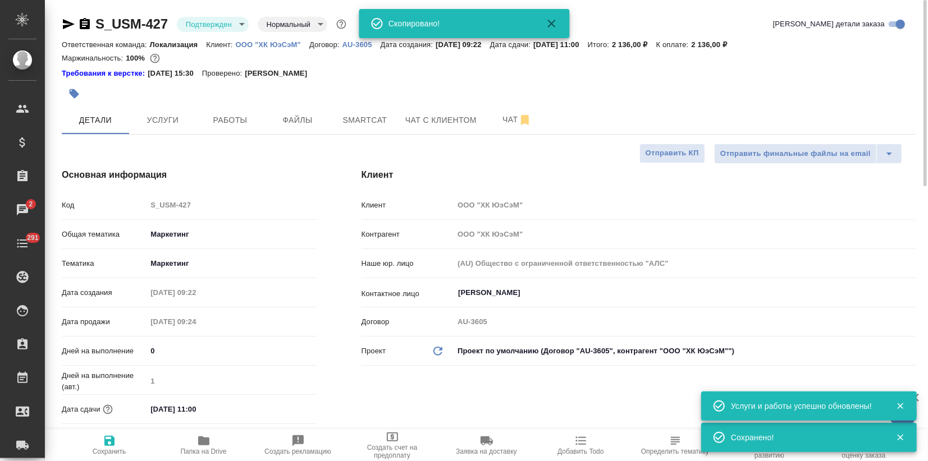
type textarea "x"
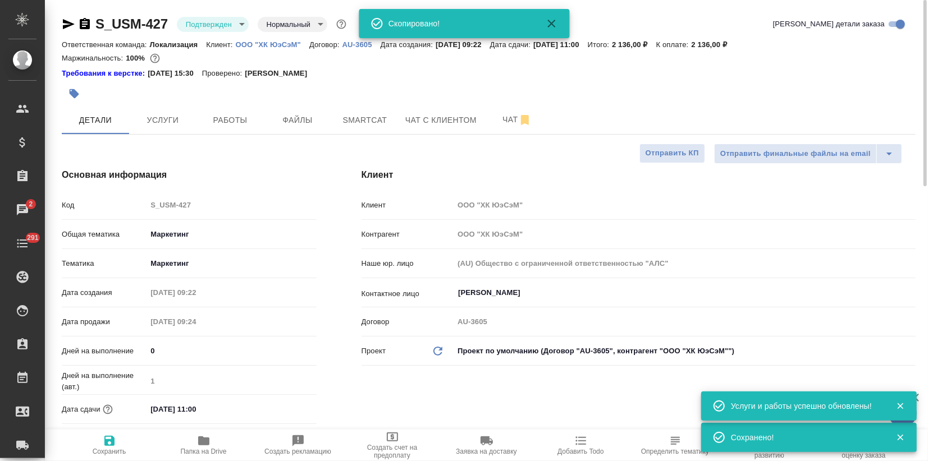
type textarea "x"
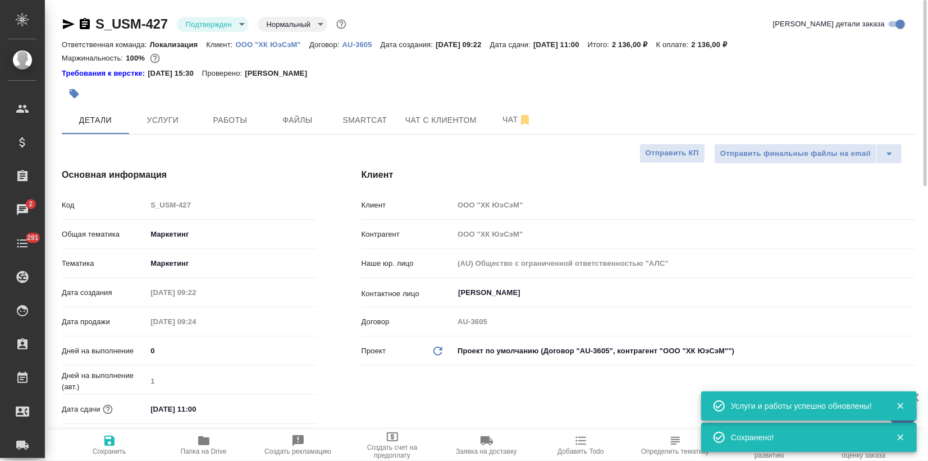
type textarea "x"
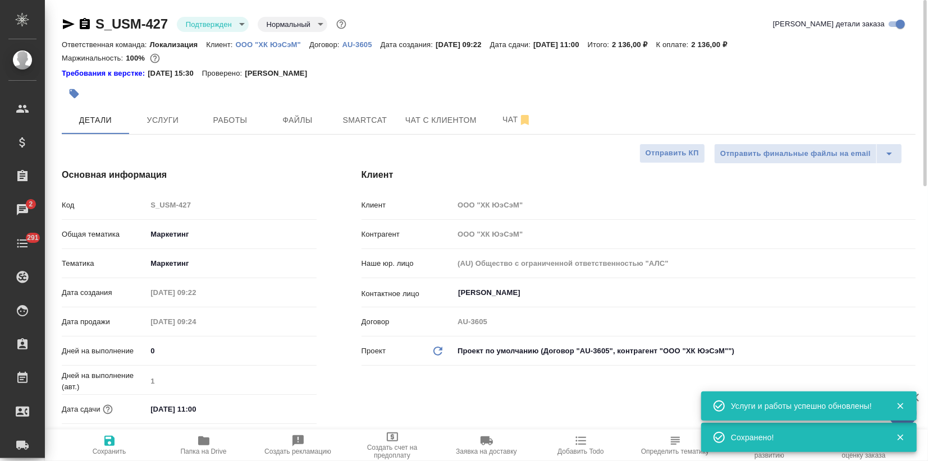
type textarea "x"
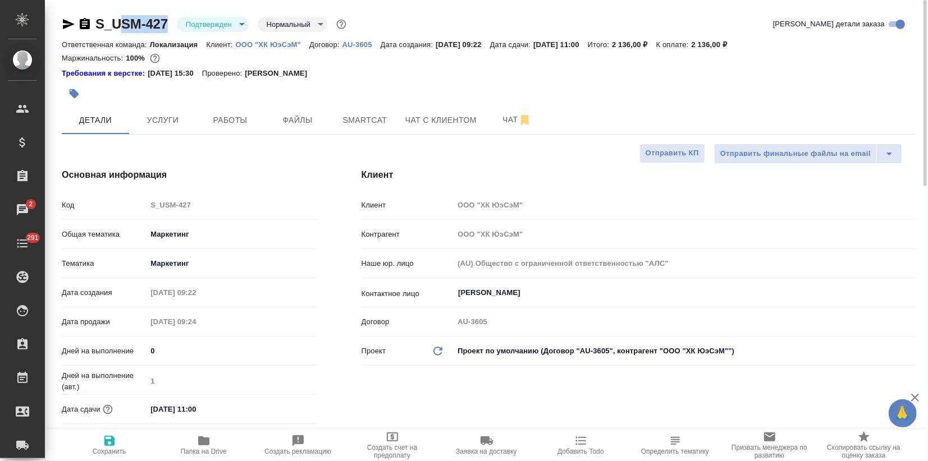
drag, startPoint x: 176, startPoint y: 17, endPoint x: 117, endPoint y: 14, distance: 59.0
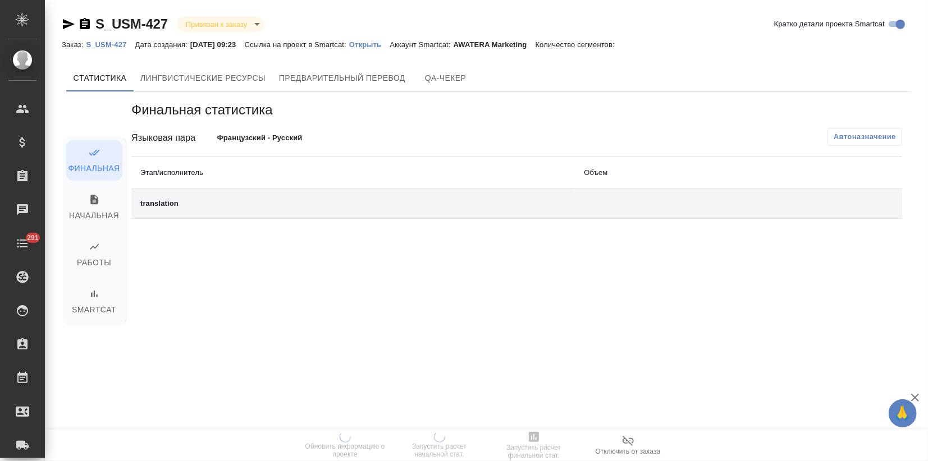
click at [373, 44] on p "Открыть" at bounding box center [369, 44] width 40 height 8
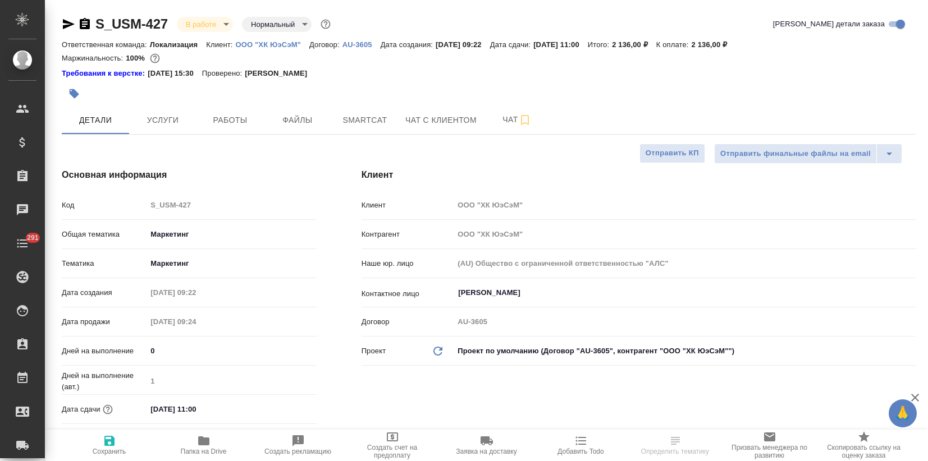
select select "RU"
drag, startPoint x: 169, startPoint y: 20, endPoint x: 98, endPoint y: 19, distance: 71.3
click at [98, 19] on div "S_USM-427 В работе inProgress Нормальный normal" at bounding box center [197, 24] width 271 height 18
copy link "S_USM-427"
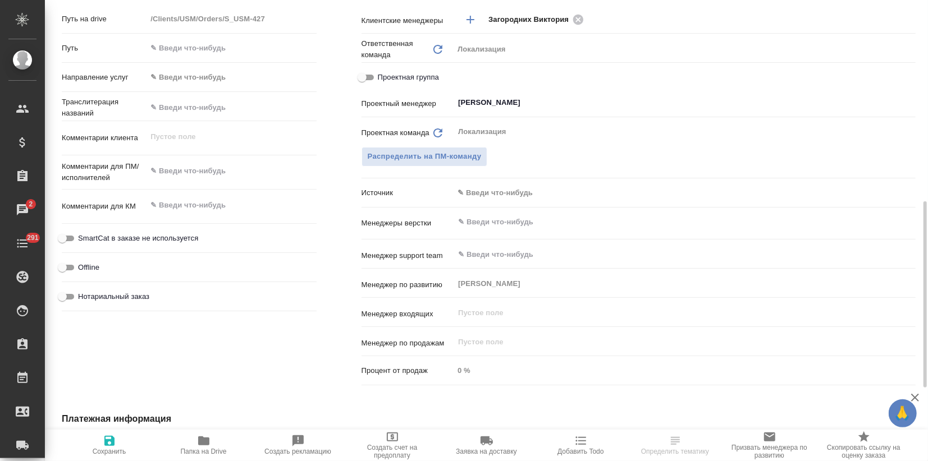
scroll to position [623, 0]
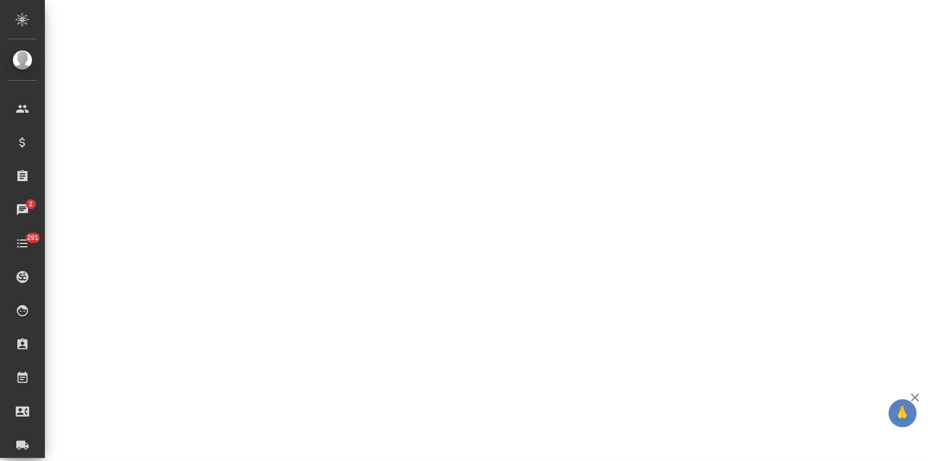
select select "RU"
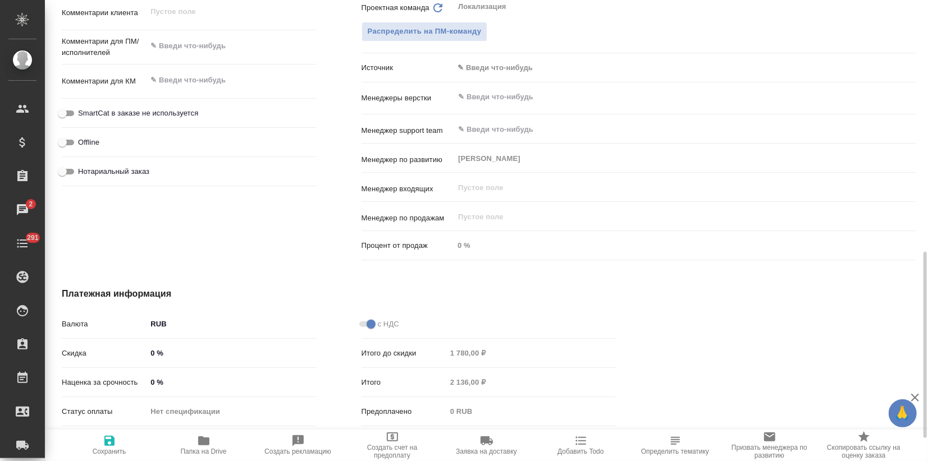
type textarea "x"
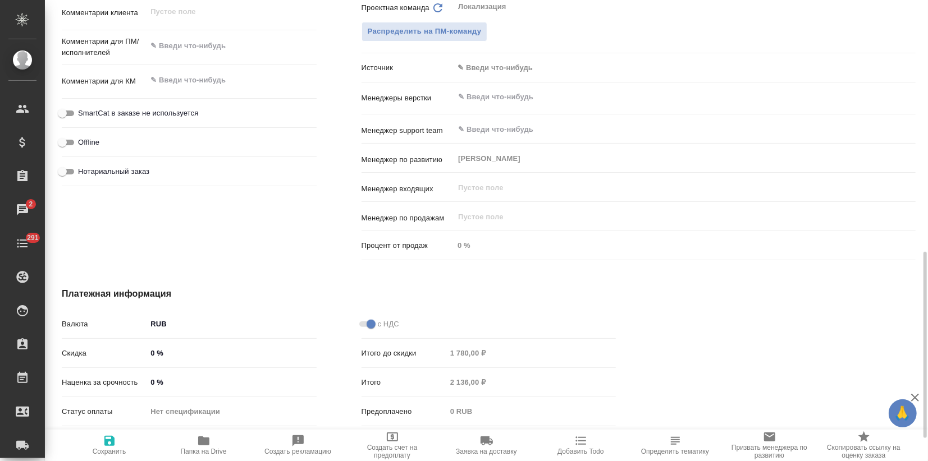
type textarea "x"
click at [233, 218] on div "Дополнительно Путь на drive /Clients/USM/Orders/S_USM-427 Путь Направление услу…" at bounding box center [189, 60] width 300 height 453
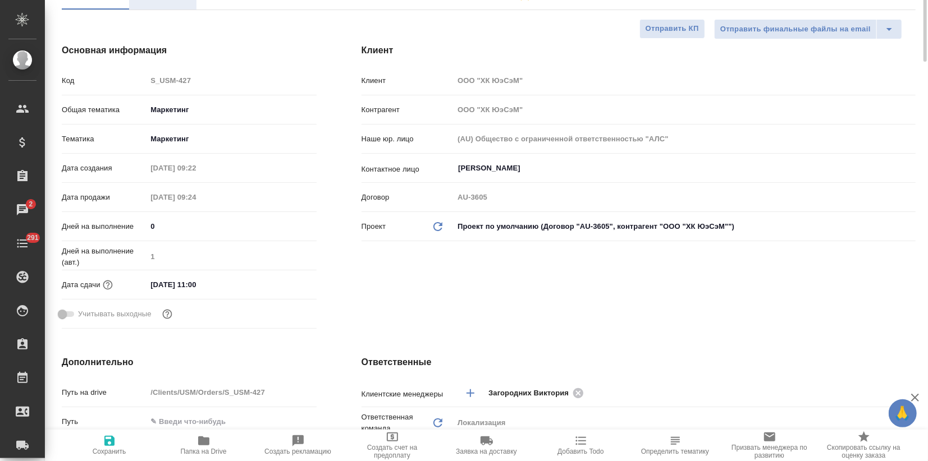
scroll to position [0, 0]
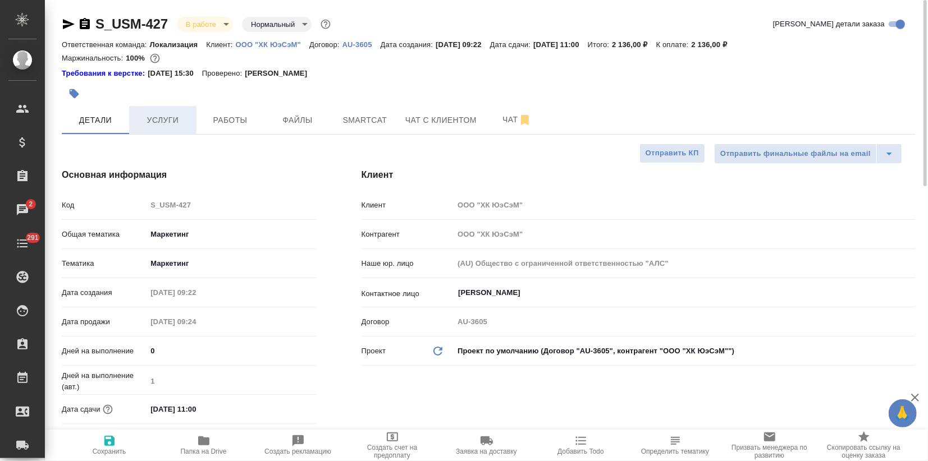
click at [156, 130] on button "Услуги" at bounding box center [162, 120] width 67 height 28
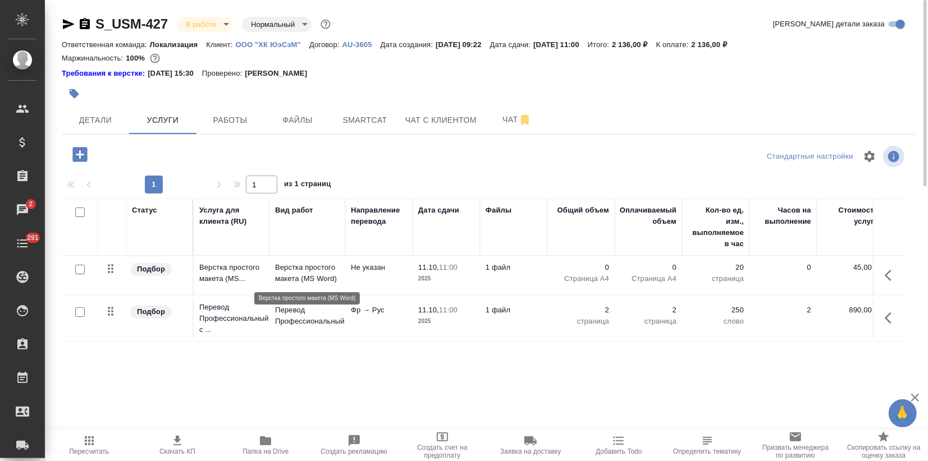
click at [288, 269] on p "Верстка простого макета (MS Word)" at bounding box center [307, 273] width 65 height 22
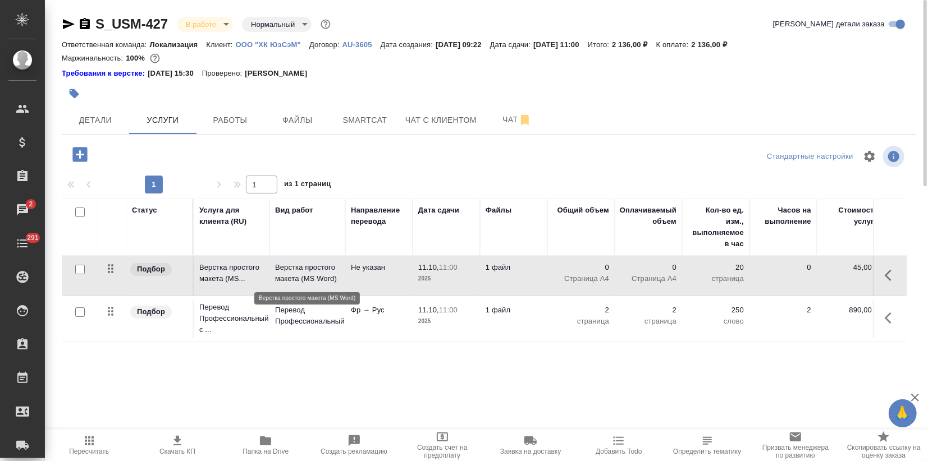
click at [288, 269] on p "Верстка простого макета (MS Word)" at bounding box center [307, 273] width 65 height 22
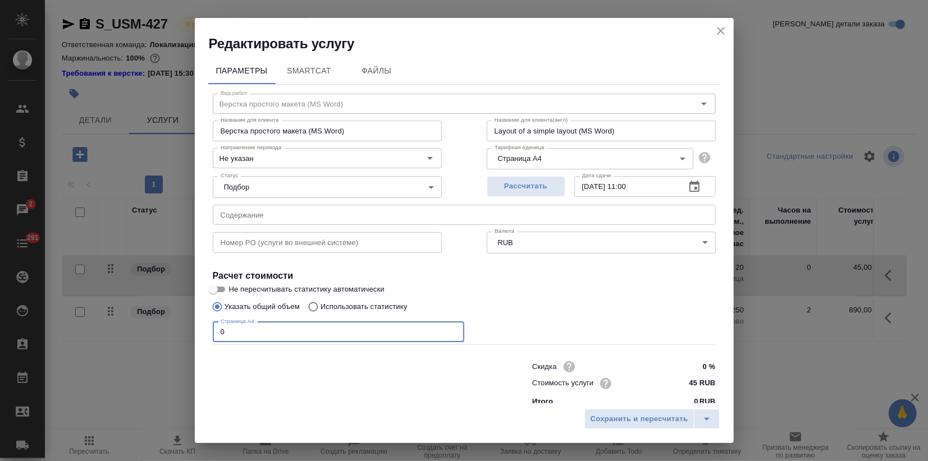
drag, startPoint x: 231, startPoint y: 332, endPoint x: 164, endPoint y: 341, distance: 67.5
click at [164, 341] on div "Редактировать услугу Параметры SmartCat Файлы Вид работ Верстка простого макета…" at bounding box center [464, 230] width 928 height 461
type input "2"
click at [661, 427] on button "Сохранить и пересчитать" at bounding box center [639, 419] width 110 height 20
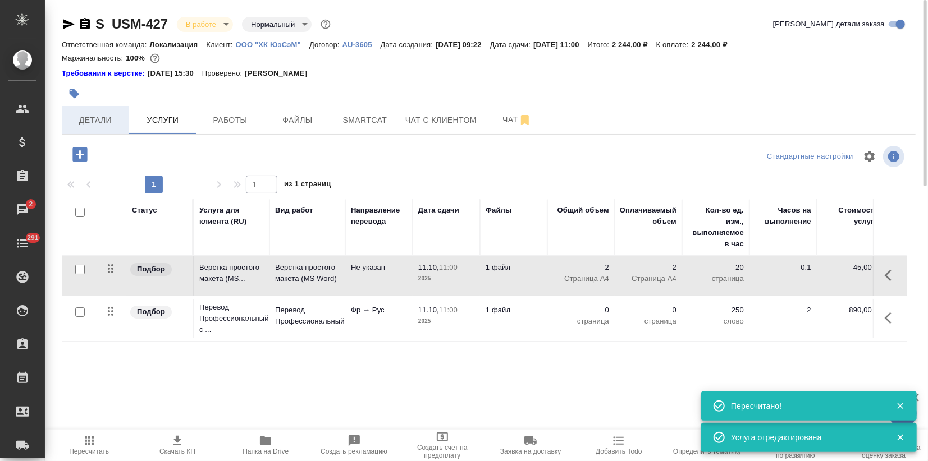
click at [80, 117] on span "Детали" at bounding box center [95, 120] width 54 height 14
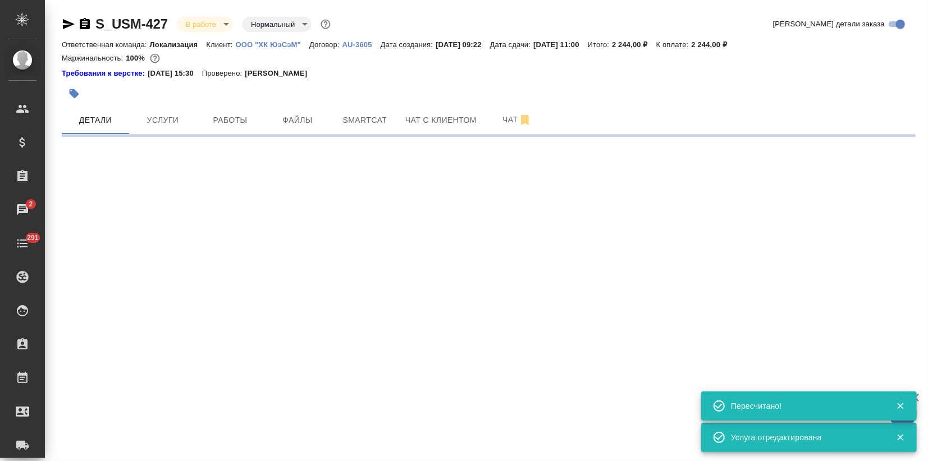
select select "RU"
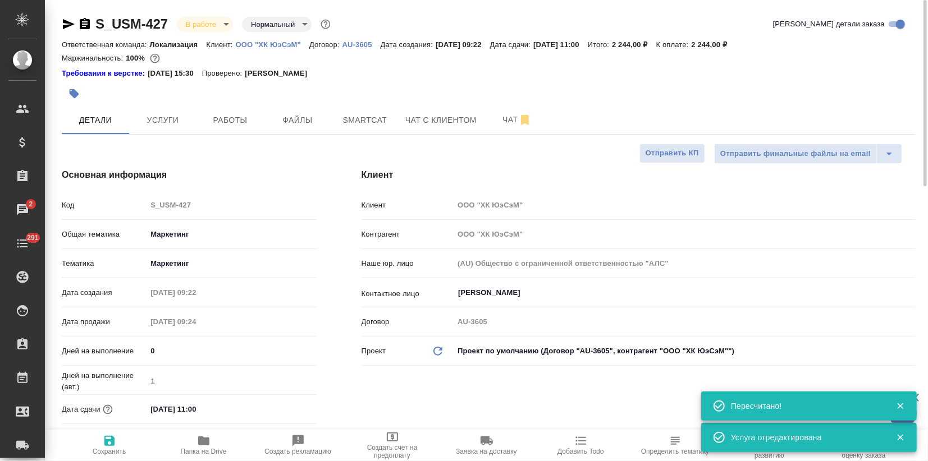
type textarea "x"
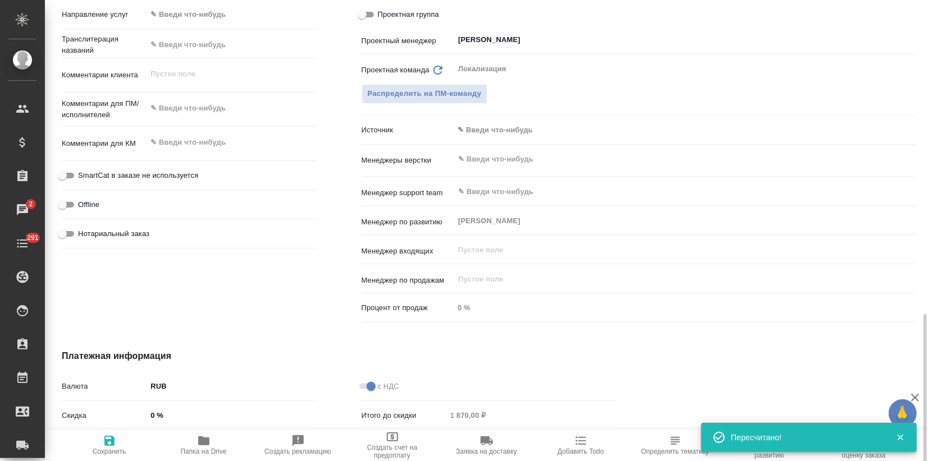
scroll to position [680, 0]
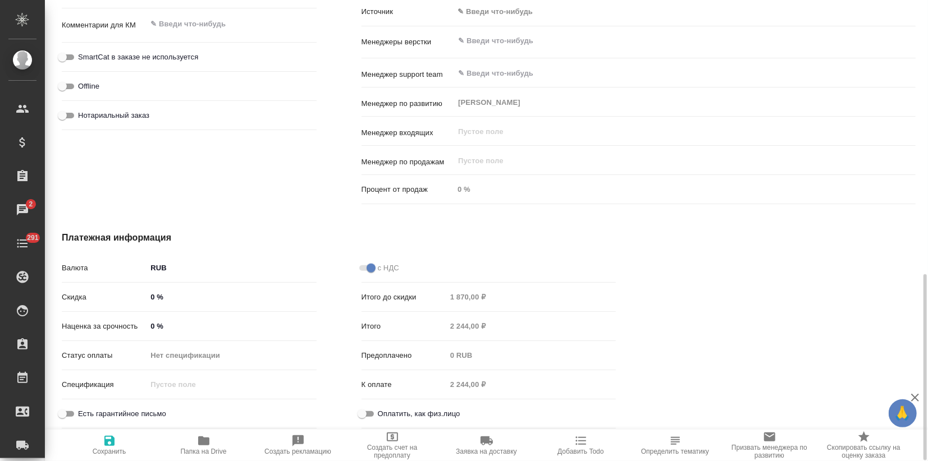
click at [150, 327] on input "0 %" at bounding box center [230, 326] width 169 height 16
type input "100 %"
type textarea "x"
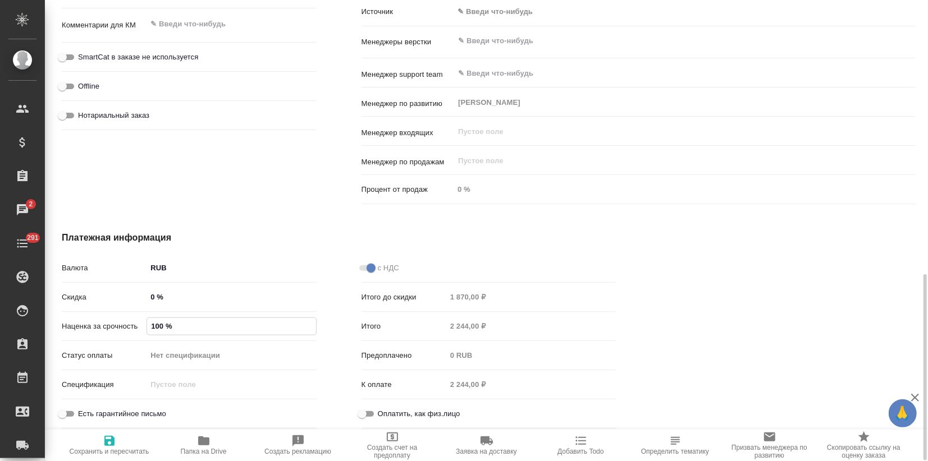
type input "100 %"
click at [109, 440] on icon "button" at bounding box center [109, 441] width 10 height 10
type textarea "x"
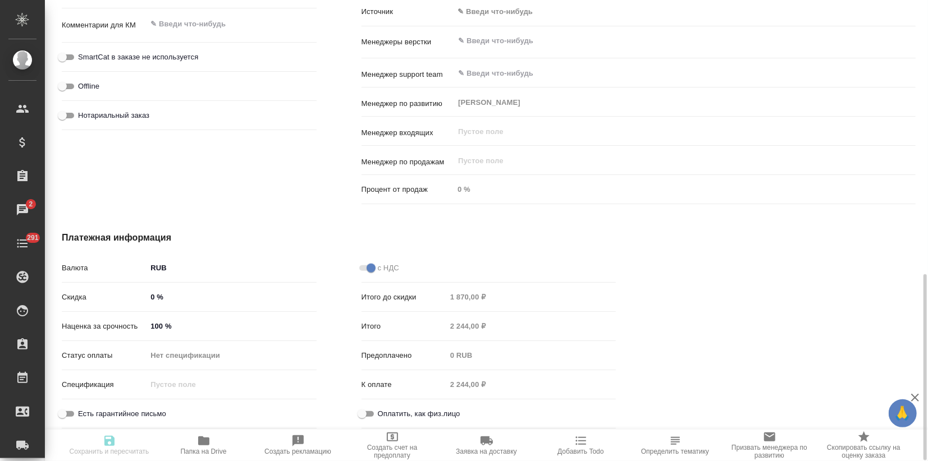
type textarea "x"
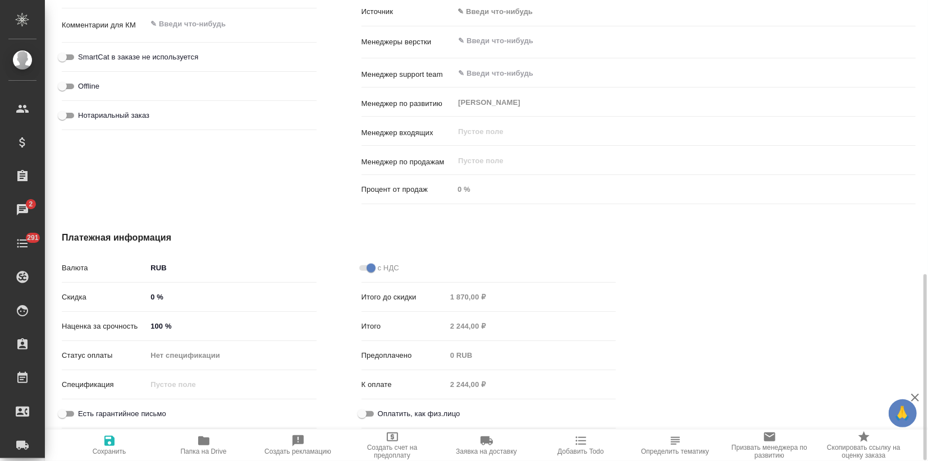
type textarea "x"
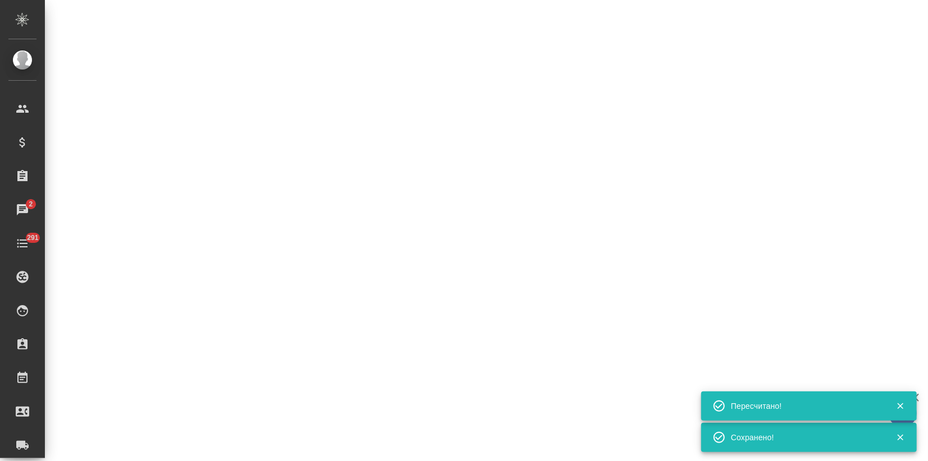
select select "RU"
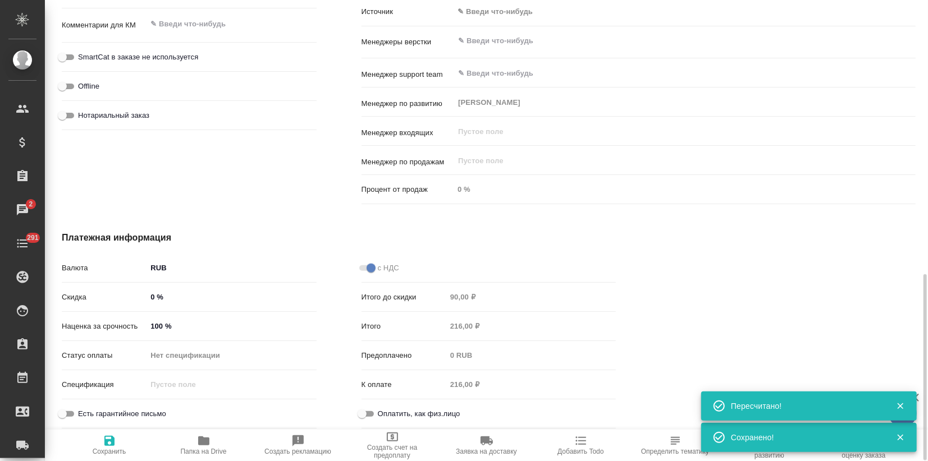
type textarea "x"
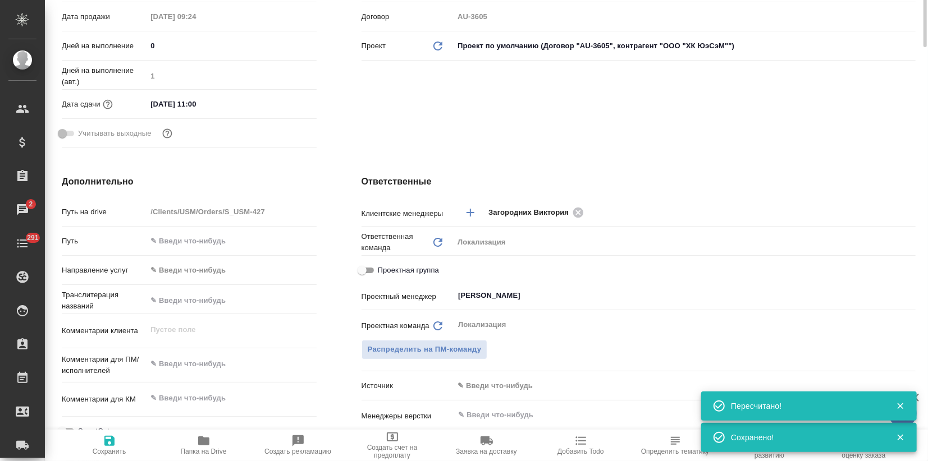
scroll to position [0, 0]
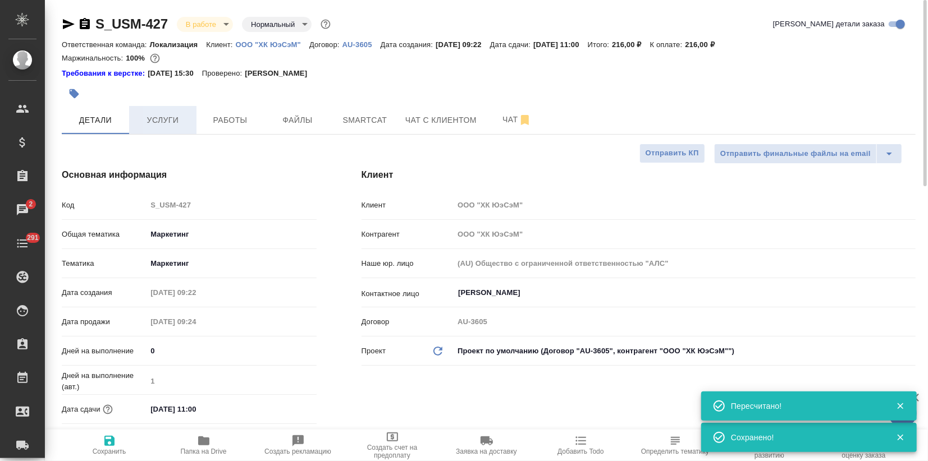
click at [176, 125] on span "Услуги" at bounding box center [163, 120] width 54 height 14
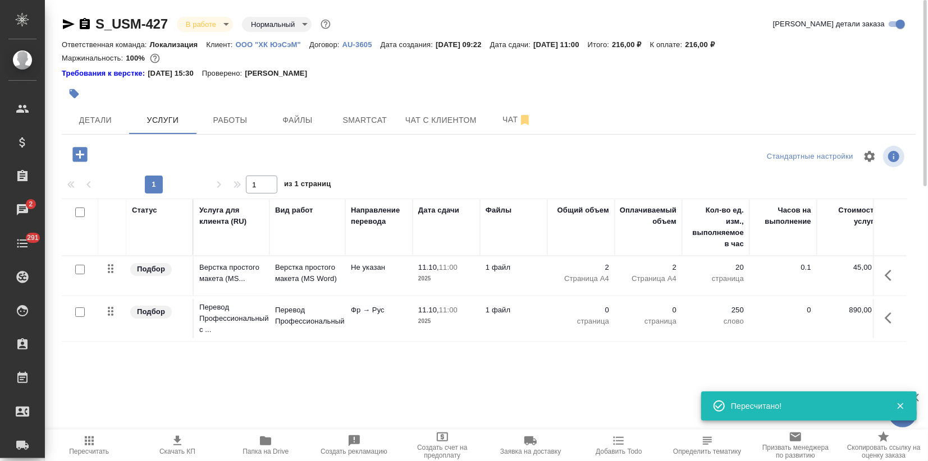
click at [332, 331] on td "Перевод Профессиональный" at bounding box center [307, 318] width 76 height 39
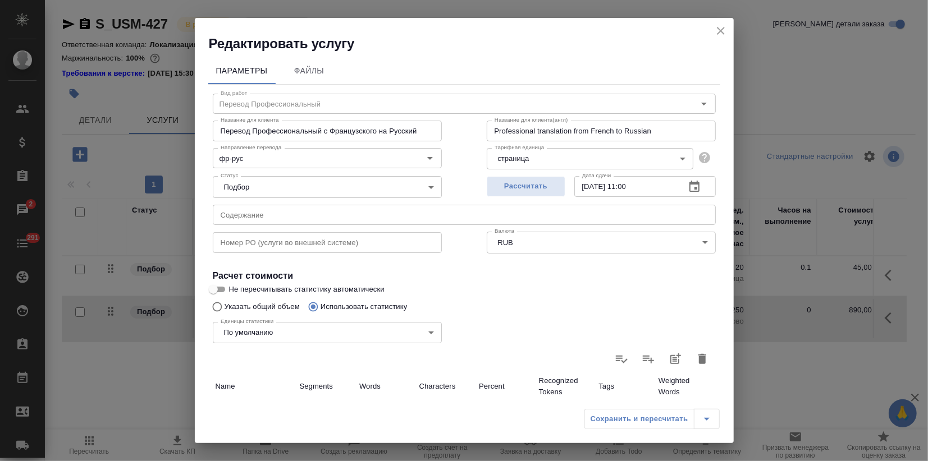
click at [698, 362] on icon "button" at bounding box center [702, 359] width 8 height 10
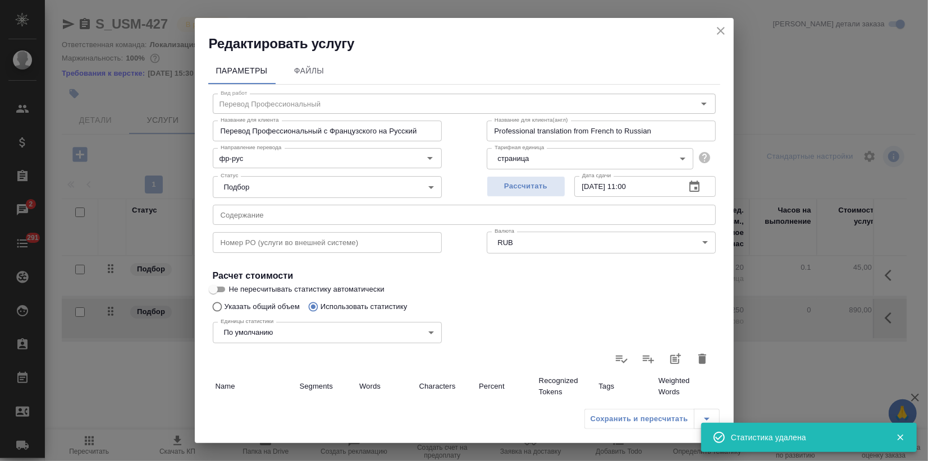
type input "0"
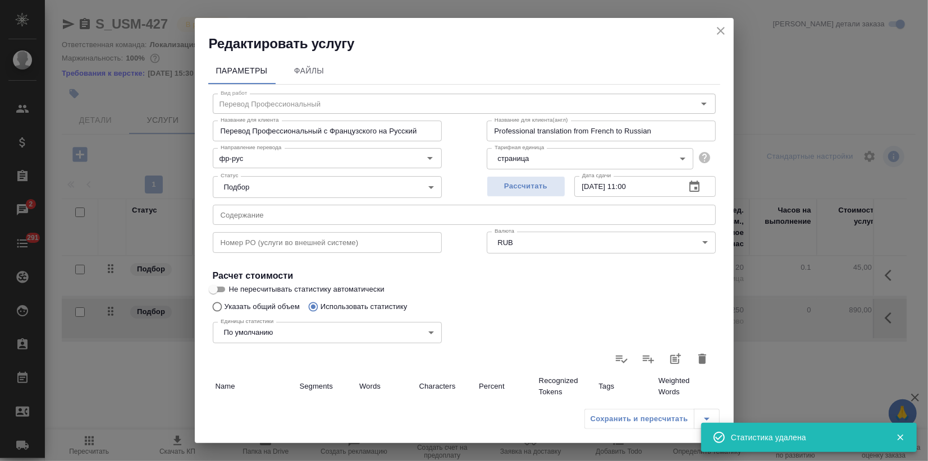
type input "0"
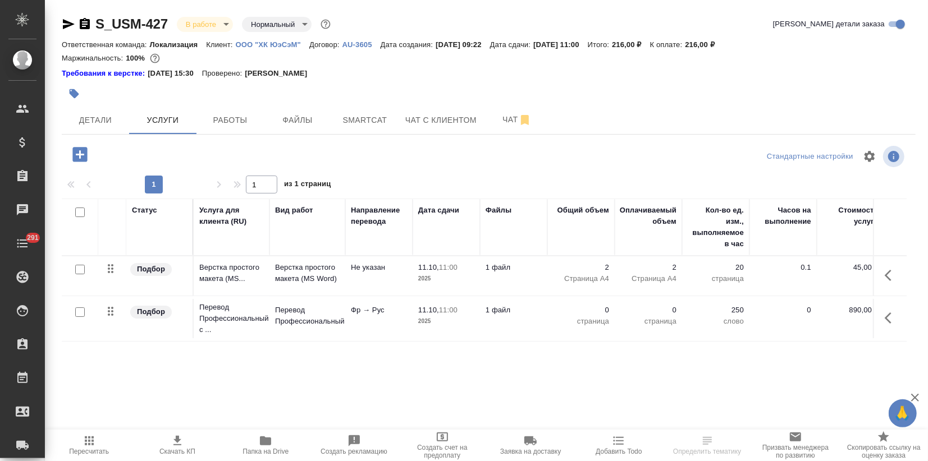
click at [337, 328] on td "Перевод Профессиональный" at bounding box center [307, 318] width 76 height 39
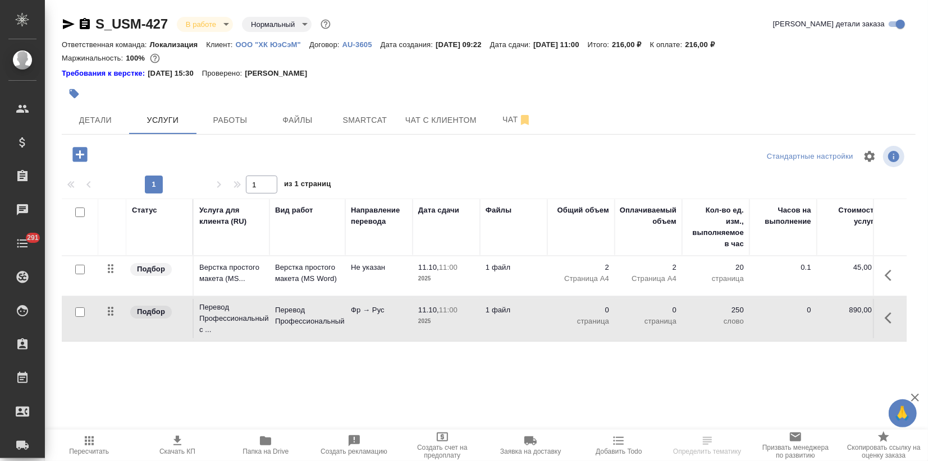
click at [337, 328] on td "Перевод Профессиональный" at bounding box center [307, 318] width 76 height 39
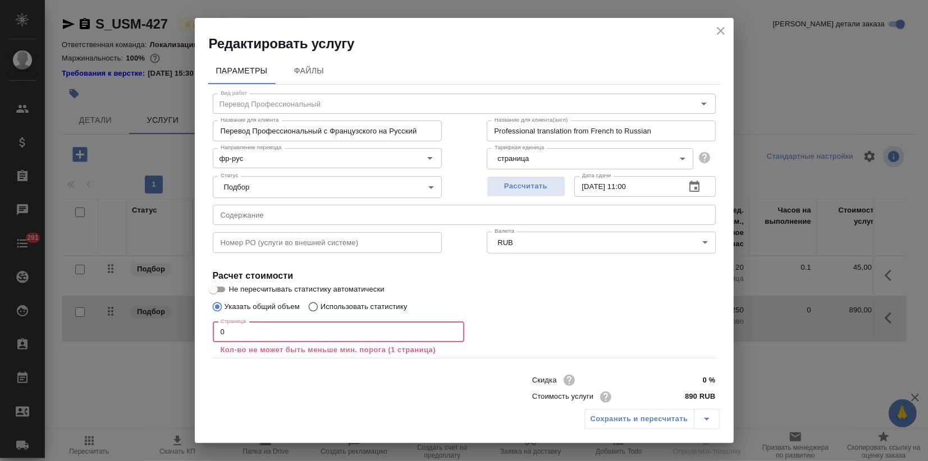
drag, startPoint x: 267, startPoint y: 332, endPoint x: 126, endPoint y: 338, distance: 141.0
click at [126, 338] on div "Редактировать услугу Параметры Файлы Вид работ Перевод Профессиональный Вид раб…" at bounding box center [464, 230] width 928 height 461
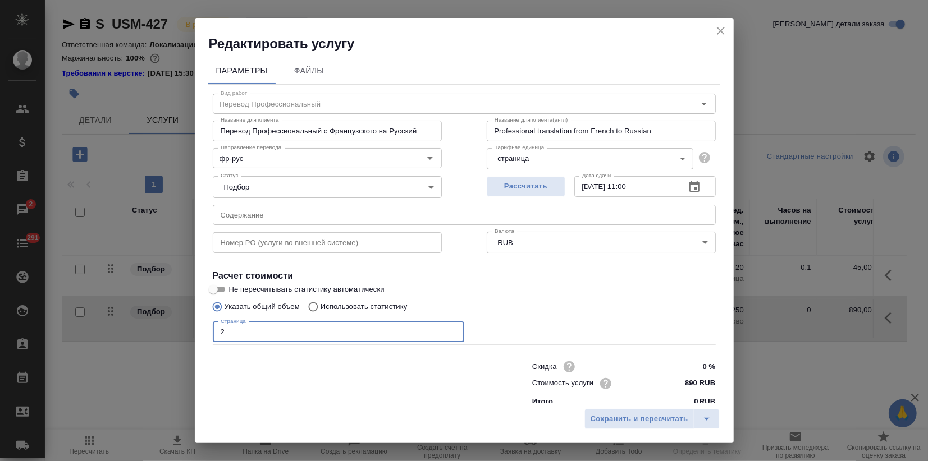
type input "2"
click at [218, 288] on input "Не пересчитывать статистику автоматически" at bounding box center [213, 289] width 40 height 13
checkbox input "true"
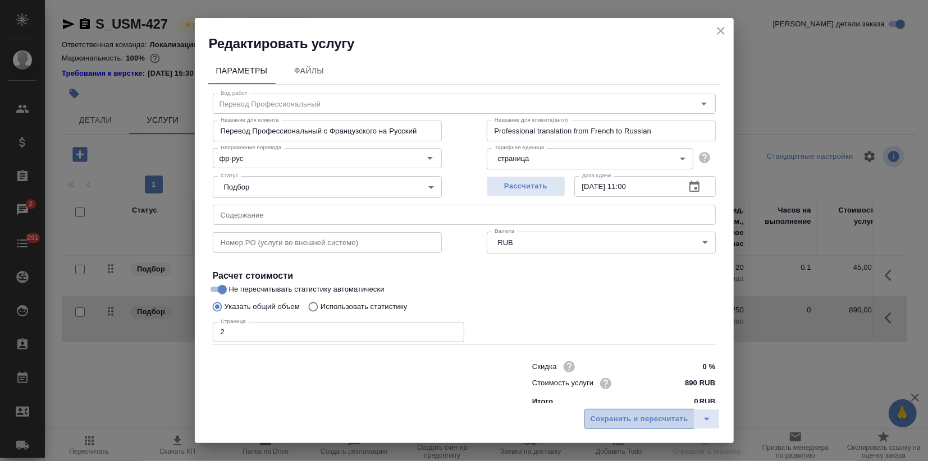
click at [627, 425] on span "Сохранить и пересчитать" at bounding box center [639, 419] width 98 height 13
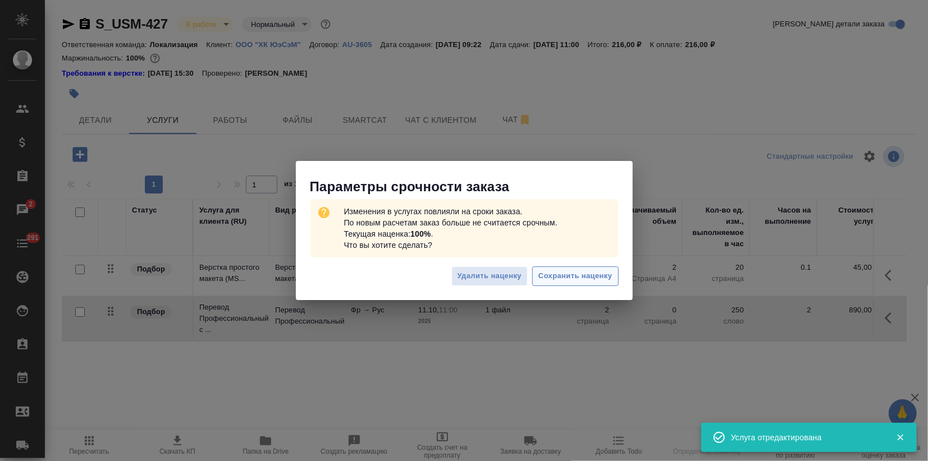
click at [570, 270] on span "Сохранить наценку" at bounding box center [575, 276] width 74 height 13
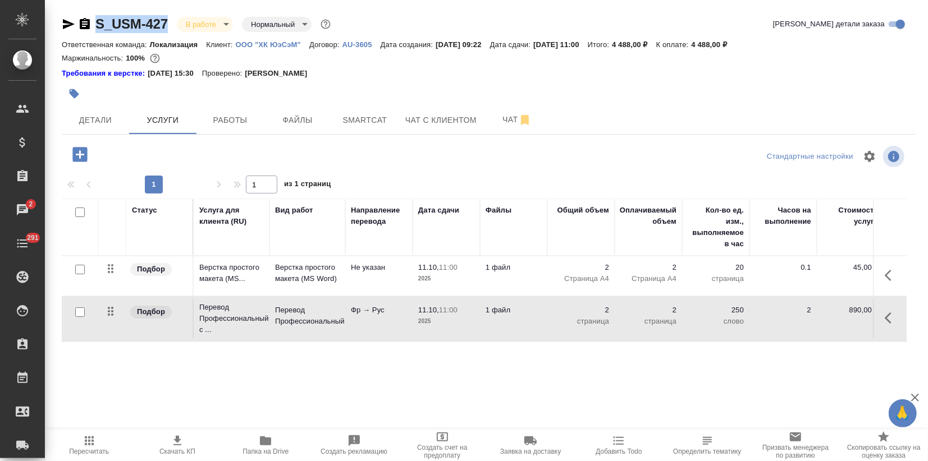
drag, startPoint x: 169, startPoint y: 20, endPoint x: 89, endPoint y: 16, distance: 80.3
click at [89, 16] on div "S_USM-427 В работе inProgress Нормальный normal" at bounding box center [197, 24] width 271 height 18
copy link "S_USM-427"
drag, startPoint x: 719, startPoint y: 47, endPoint x: 749, endPoint y: 49, distance: 29.8
click at [749, 49] on div "Ответственная команда: Локализация Клиент: ООО "ХК ЮэСэМ" Договор: AU-3605 Дата…" at bounding box center [489, 44] width 854 height 13
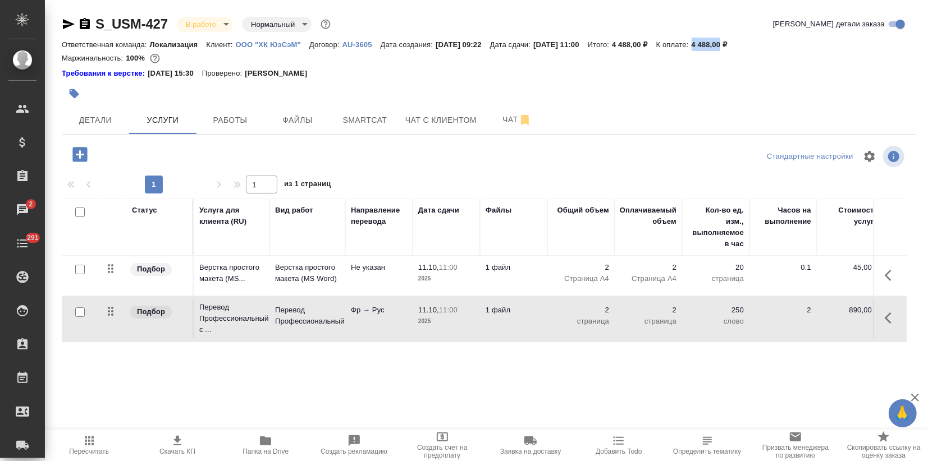
copy p "4 488,00"
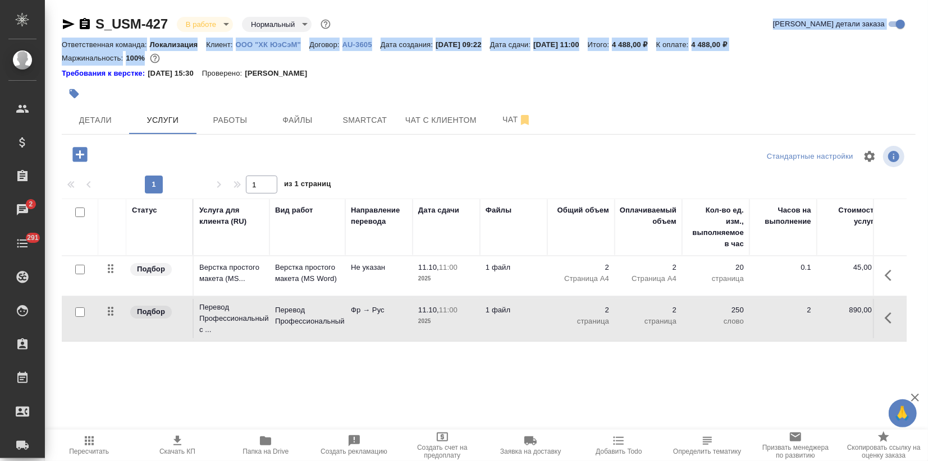
drag, startPoint x: 682, startPoint y: 52, endPoint x: 411, endPoint y: -1, distance: 276.1
click at [411, 0] on html "🙏 .cls-1 fill:#fff; AWATERA Zagorodnikh Viktoria Клиенты Спецификации Заказы 2 …" at bounding box center [464, 230] width 928 height 461
click at [644, 71] on div "Требования к верстке: [DATE] 15:30 Проверено: [PERSON_NAME]" at bounding box center [489, 73] width 854 height 11
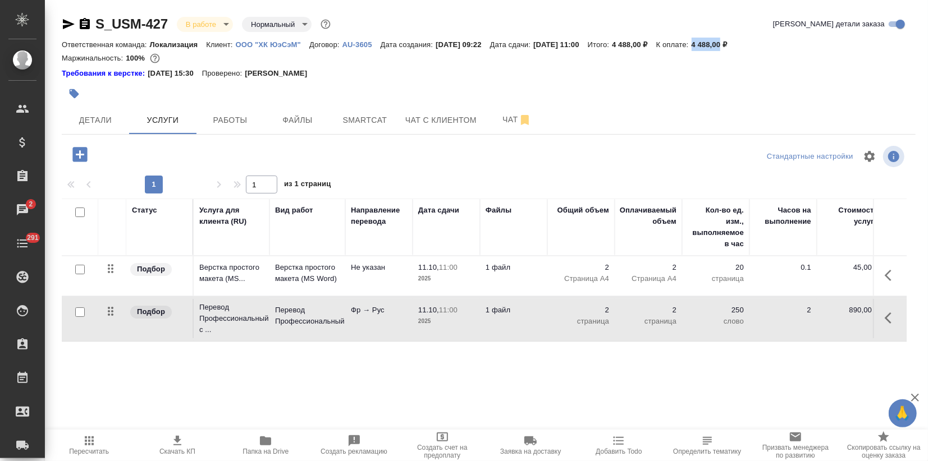
drag, startPoint x: 717, startPoint y: 44, endPoint x: 746, endPoint y: 47, distance: 29.3
click at [746, 47] on div "Ответственная команда: Локализация Клиент: ООО "ХК ЮэСэМ" Договор: AU-3605 Дата…" at bounding box center [489, 44] width 854 height 13
copy p "4 488,00"
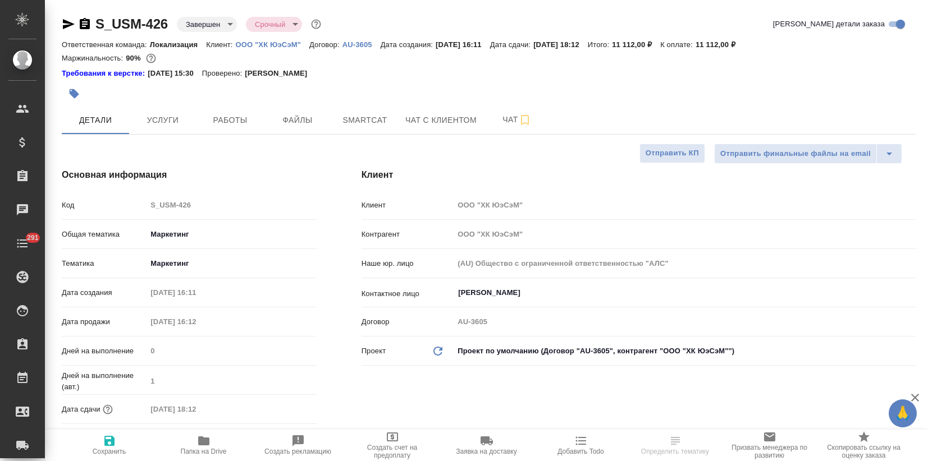
select select "RU"
drag, startPoint x: 125, startPoint y: 56, endPoint x: 139, endPoint y: 61, distance: 15.4
click at [139, 61] on div "Маржинальность: 90%" at bounding box center [489, 58] width 854 height 15
copy p "90%"
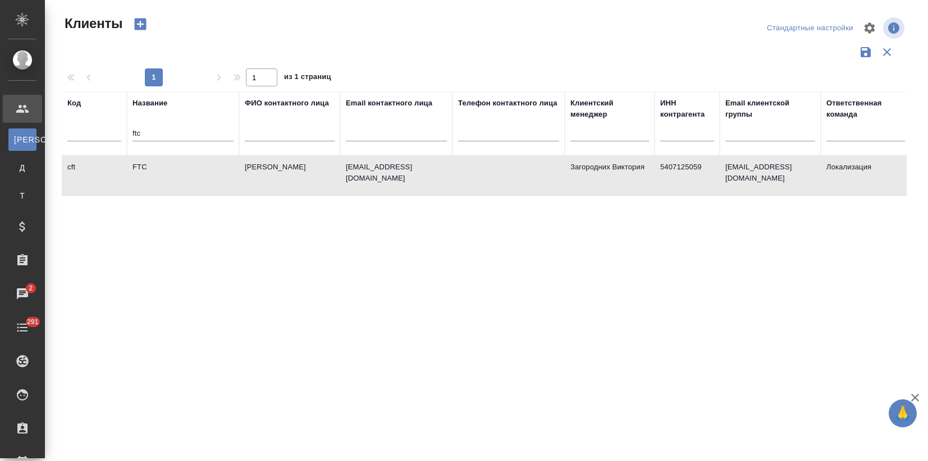
select select "RU"
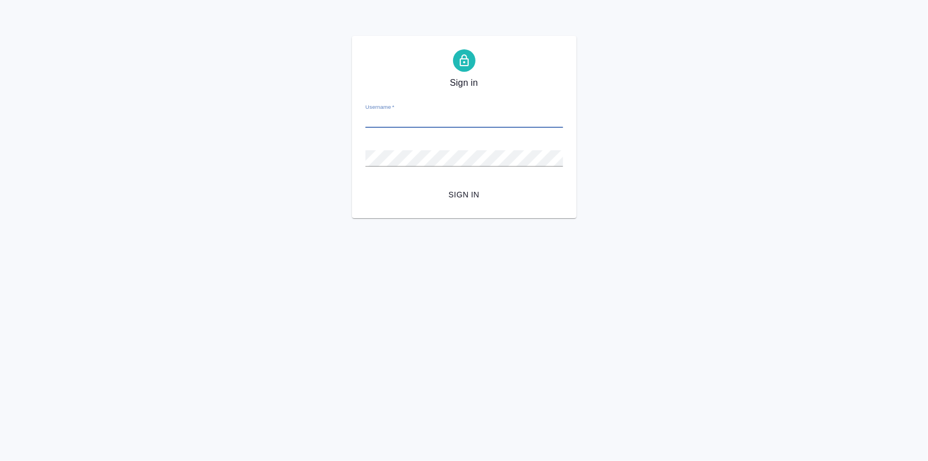
click at [410, 116] on input "Username   *" at bounding box center [464, 120] width 198 height 16
type input "[EMAIL_ADDRESS][DOMAIN_NAME]"
click at [462, 188] on span "Sign in" at bounding box center [464, 195] width 180 height 14
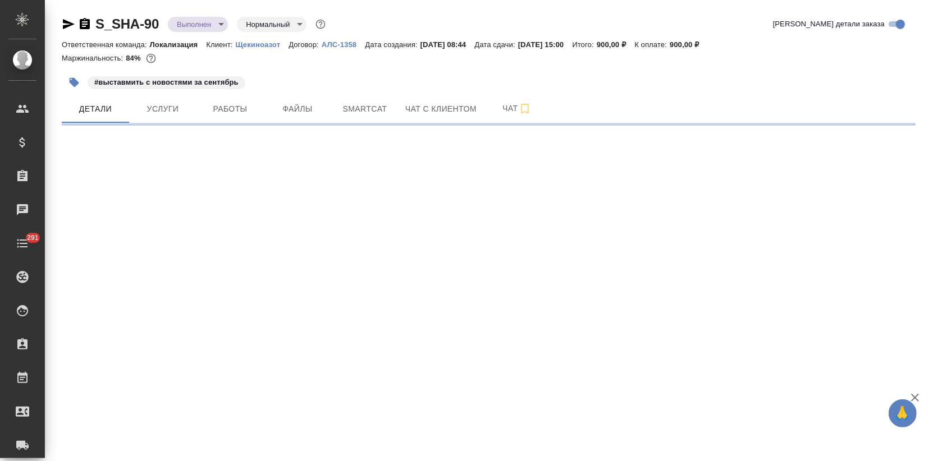
select select "RU"
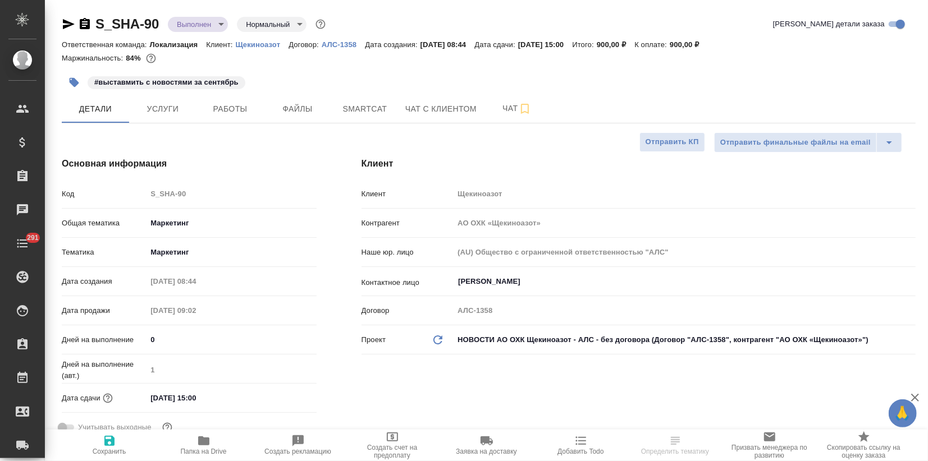
type textarea "x"
type input "Третьякова Ольга"
type input "[PERSON_NAME]"
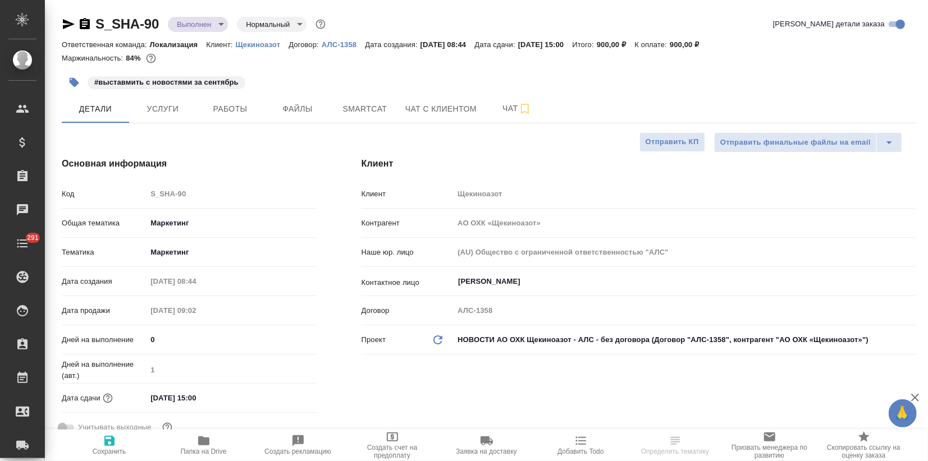
type textarea "x"
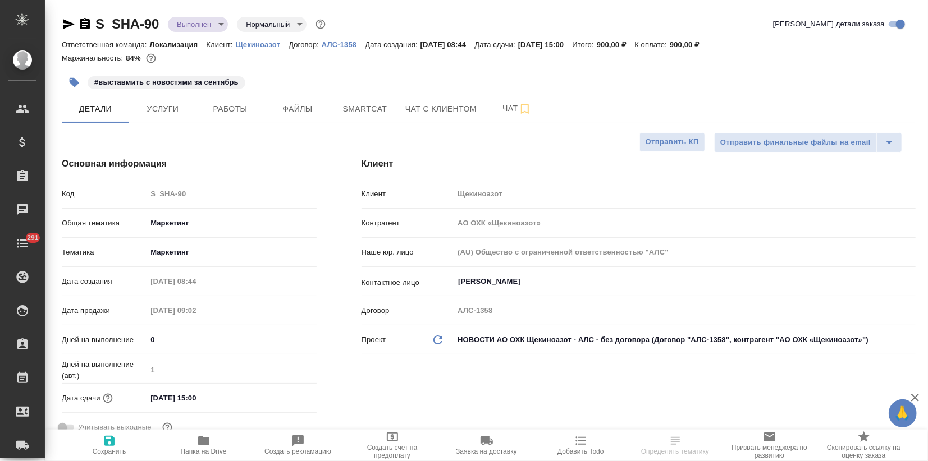
type textarea "x"
select select "RU"
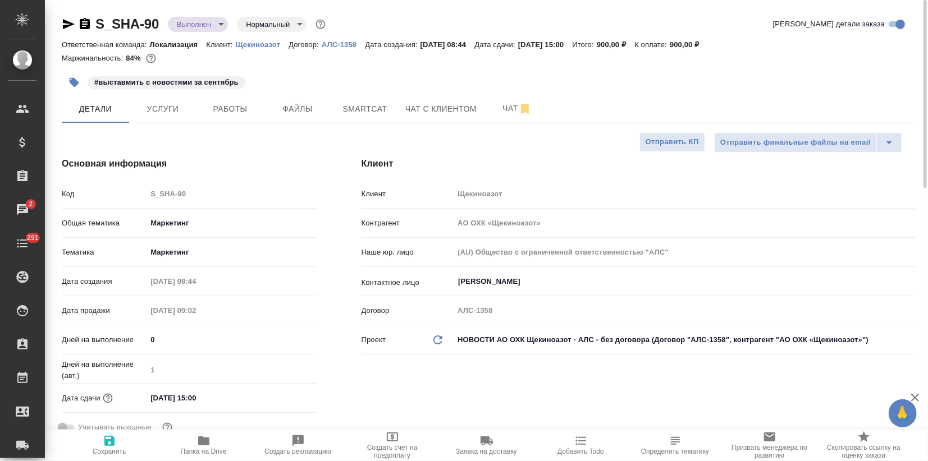
type textarea "x"
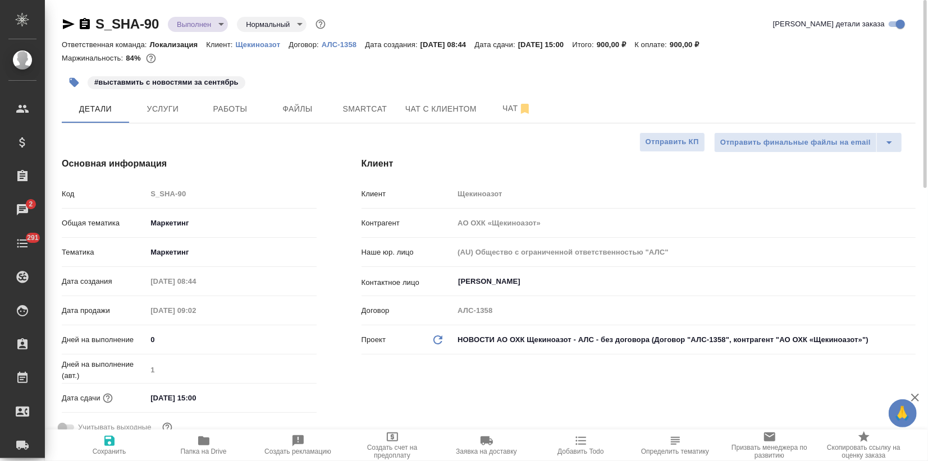
type textarea "x"
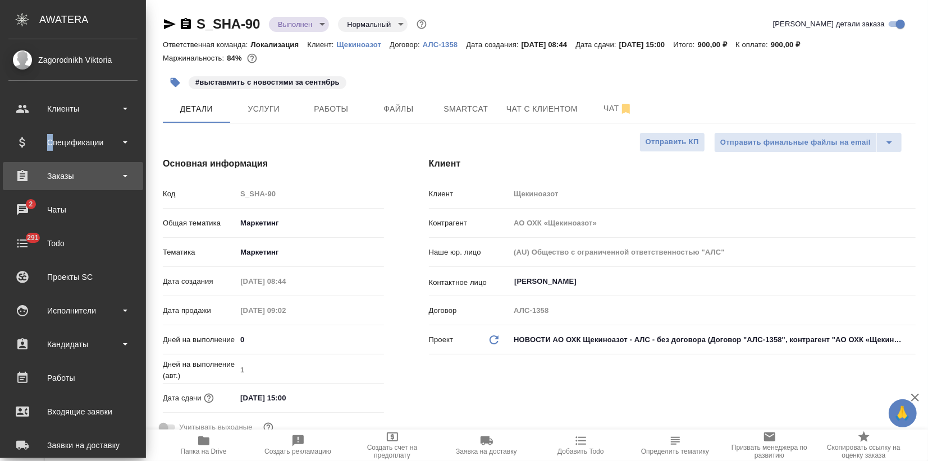
drag, startPoint x: 49, startPoint y: 142, endPoint x: 76, endPoint y: 184, distance: 49.7
click at [50, 142] on div "Спецификации" at bounding box center [72, 142] width 129 height 17
type textarea "x"
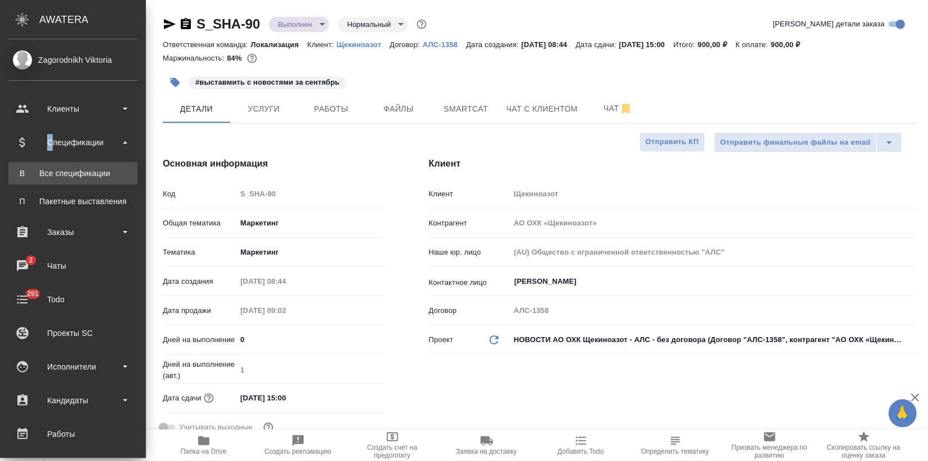
click at [71, 173] on div "Все спецификации" at bounding box center [73, 173] width 118 height 11
type textarea "x"
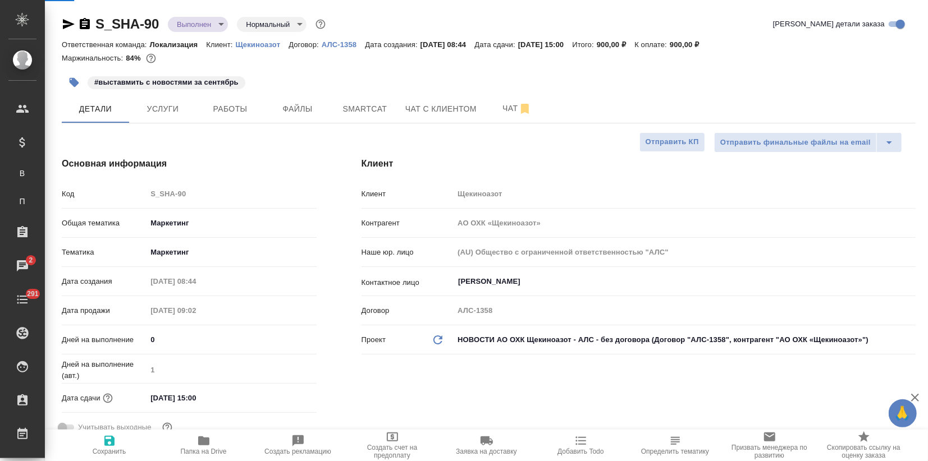
type textarea "x"
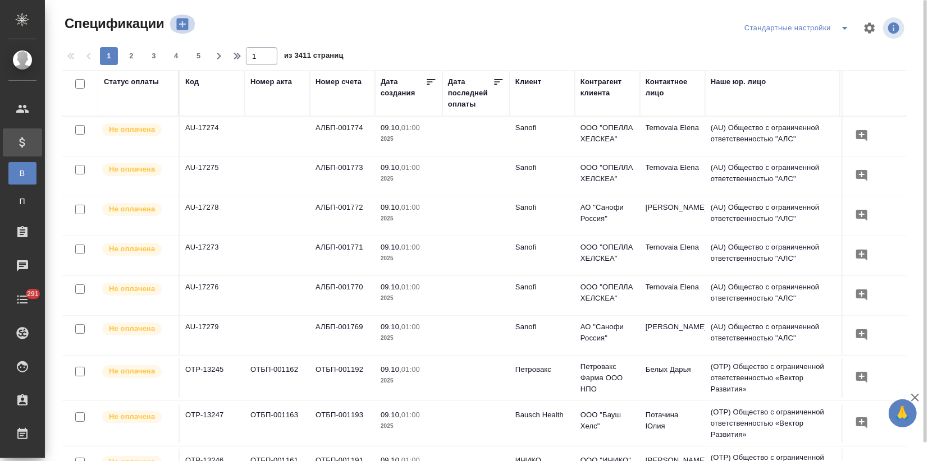
click at [175, 25] on icon "button" at bounding box center [183, 24] width 16 height 16
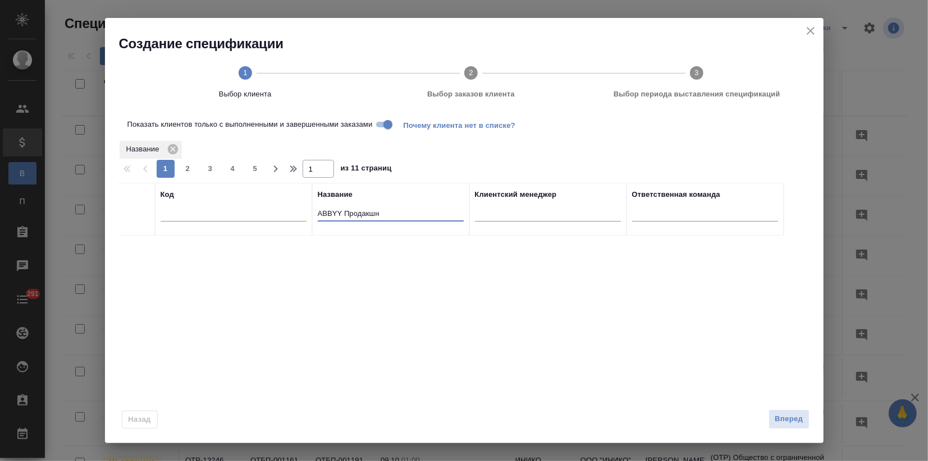
drag, startPoint x: 391, startPoint y: 211, endPoint x: 224, endPoint y: 215, distance: 166.2
click at [220, 217] on tr "Код Название ABBYY Продакшн Клиентский менеджер Ответственная команда" at bounding box center [450, 209] width 665 height 53
paste input "Щекиноазот"
type input "Щекиноазот"
click at [138, 250] on input "checkbox" at bounding box center [137, 250] width 10 height 10
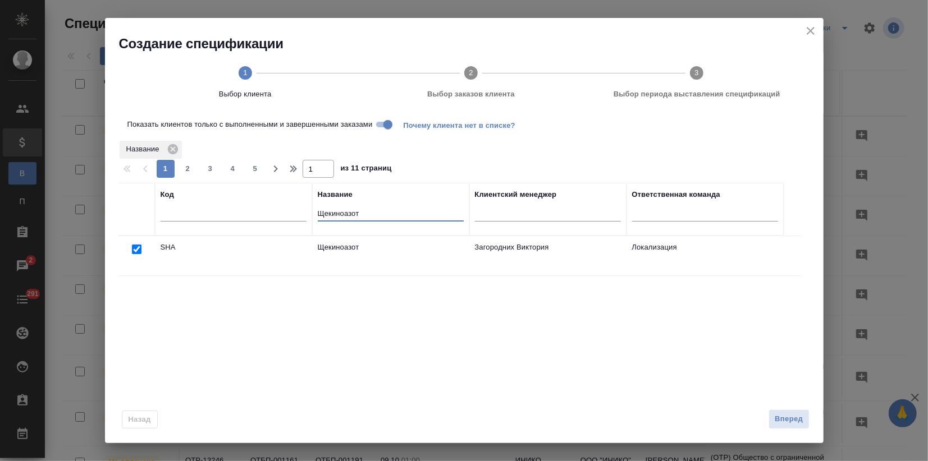
checkbox input "true"
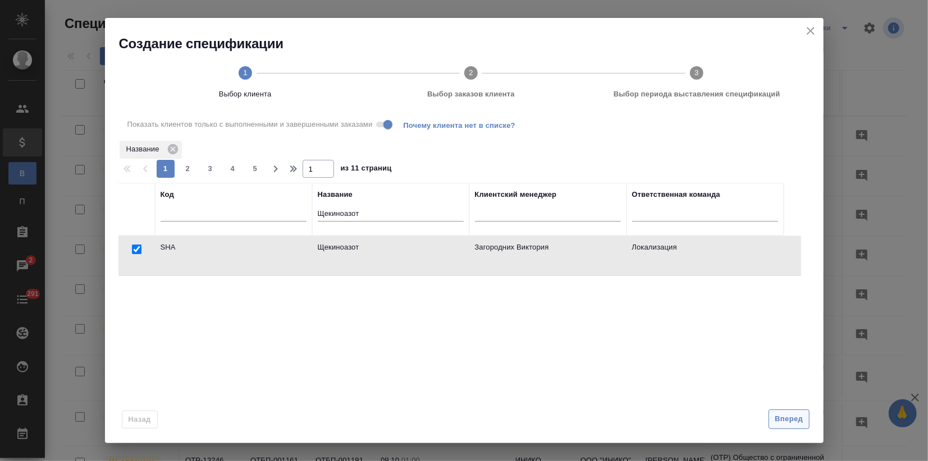
click at [790, 427] on button "Вперед" at bounding box center [788, 420] width 40 height 20
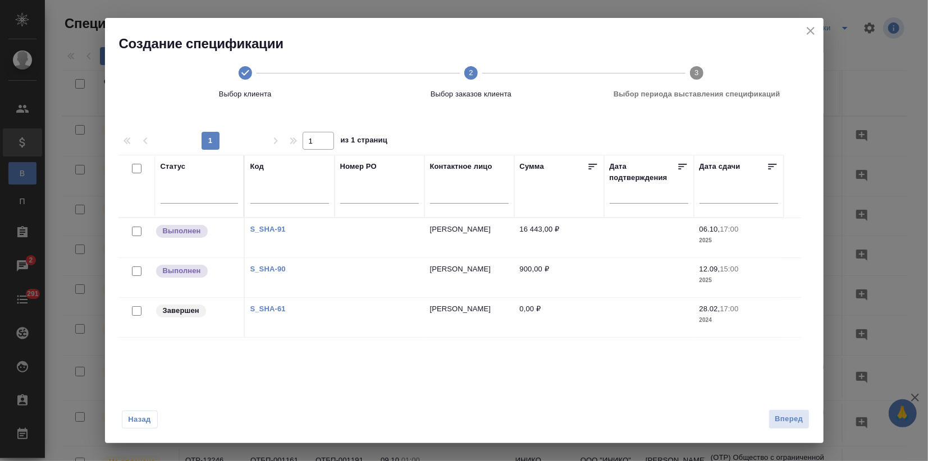
drag, startPoint x: 139, startPoint y: 272, endPoint x: 138, endPoint y: 254, distance: 18.0
click at [139, 271] on input "checkbox" at bounding box center [137, 272] width 10 height 10
checkbox input "true"
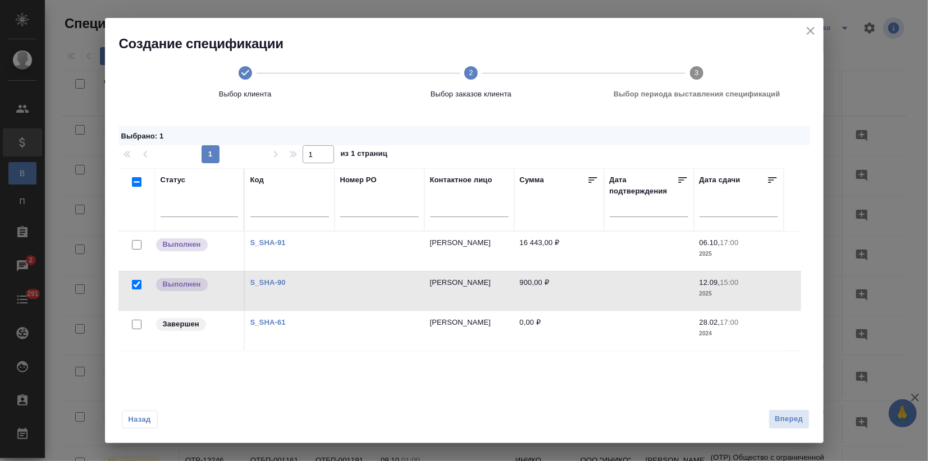
drag, startPoint x: 135, startPoint y: 242, endPoint x: 314, endPoint y: 334, distance: 201.8
click at [135, 242] on input "checkbox" at bounding box center [137, 245] width 10 height 10
checkbox input "true"
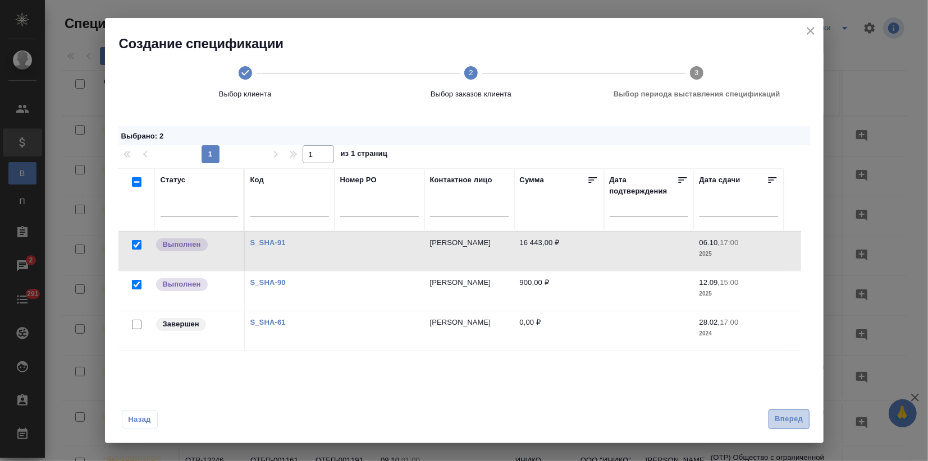
click at [788, 419] on span "Вперед" at bounding box center [788, 419] width 28 height 13
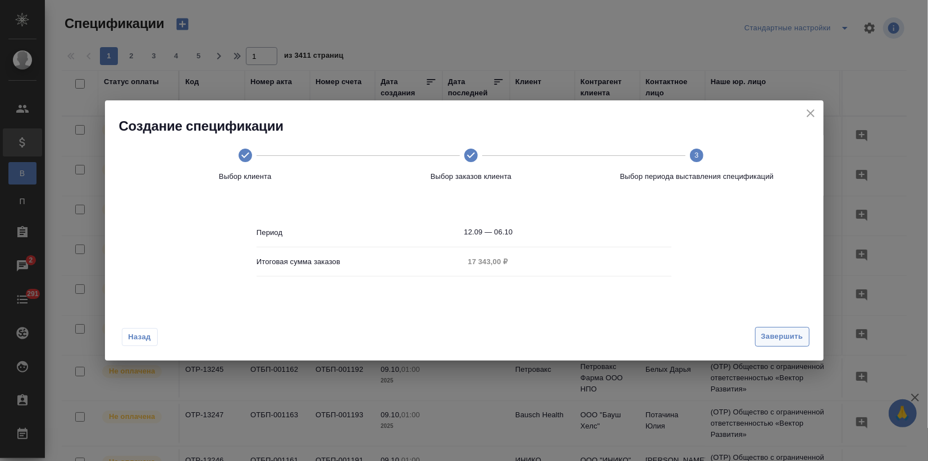
click at [788, 340] on span "Завершить" at bounding box center [782, 337] width 42 height 13
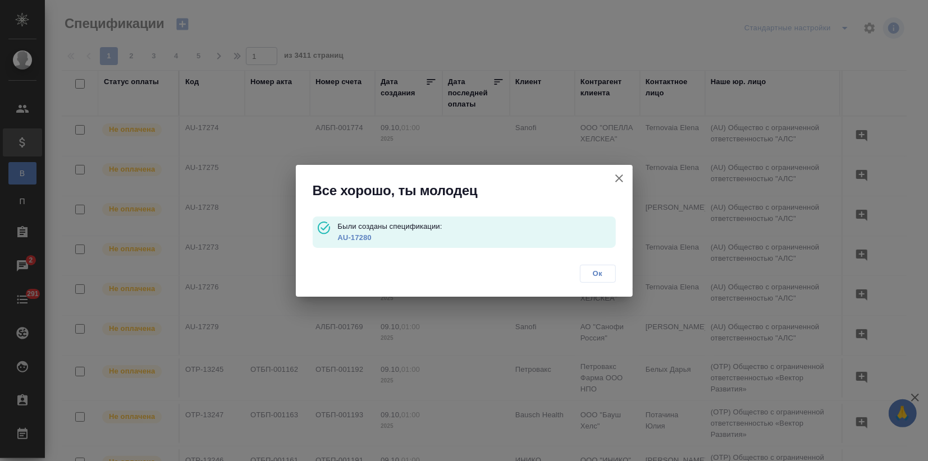
click at [357, 236] on link "AU-17280" at bounding box center [354, 237] width 34 height 8
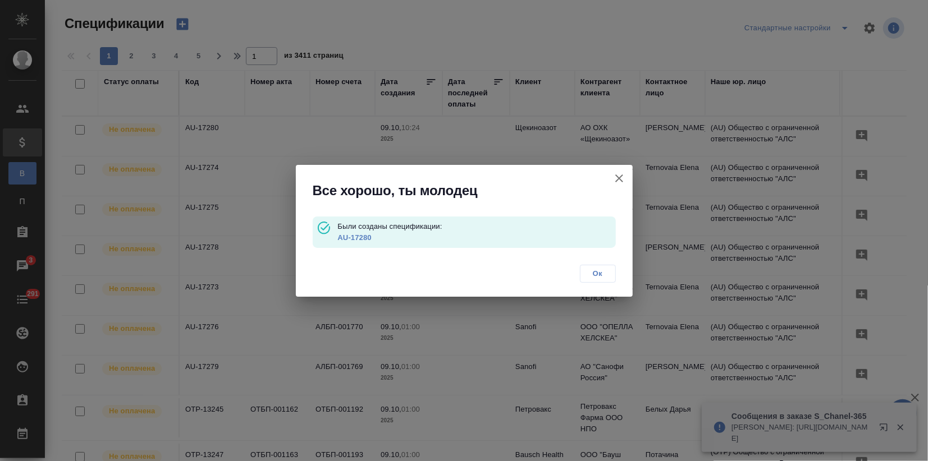
click at [619, 172] on icon "button" at bounding box center [618, 178] width 13 height 13
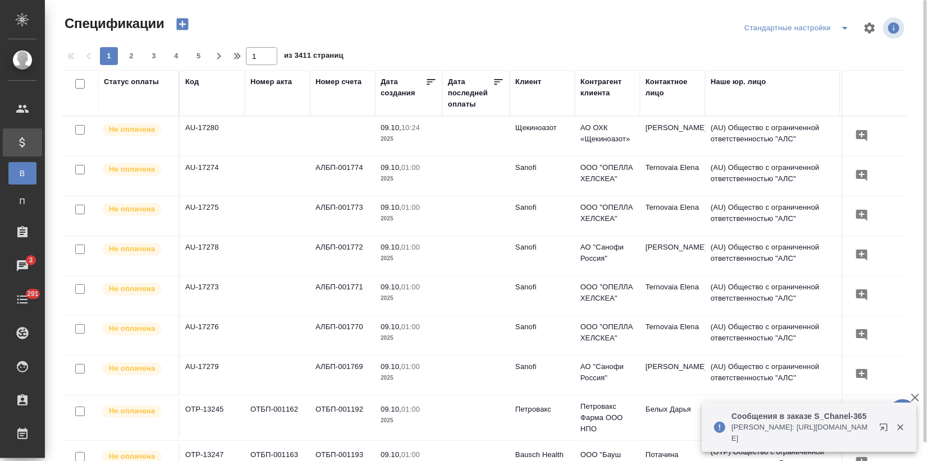
click at [181, 25] on icon "button" at bounding box center [182, 25] width 12 height 12
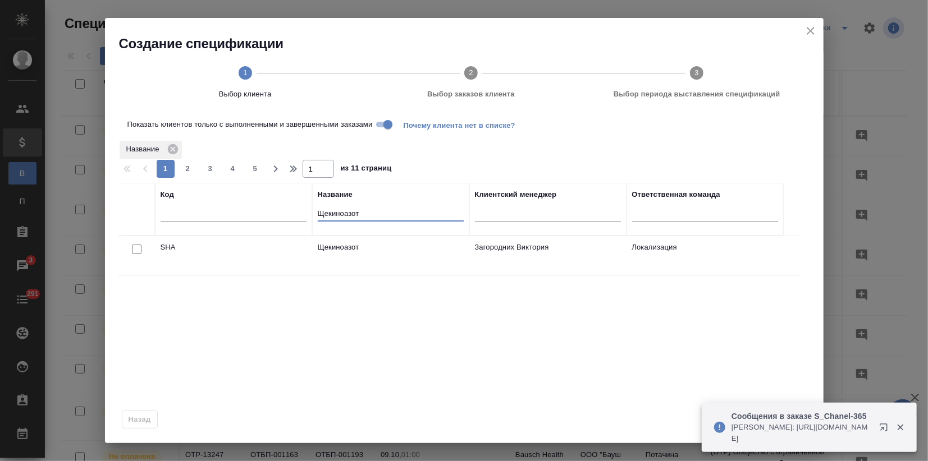
drag, startPoint x: 370, startPoint y: 213, endPoint x: 209, endPoint y: 209, distance: 161.1
click at [211, 209] on tr "Код Название Щекиноазот Клиентский менеджер Ответственная команда" at bounding box center [450, 209] width 665 height 53
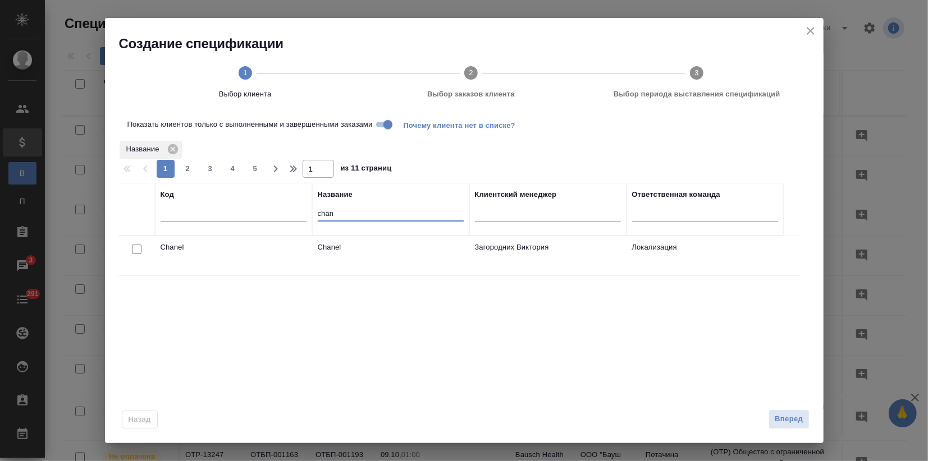
type input "chan"
click at [139, 251] on input "checkbox" at bounding box center [137, 250] width 10 height 10
checkbox input "true"
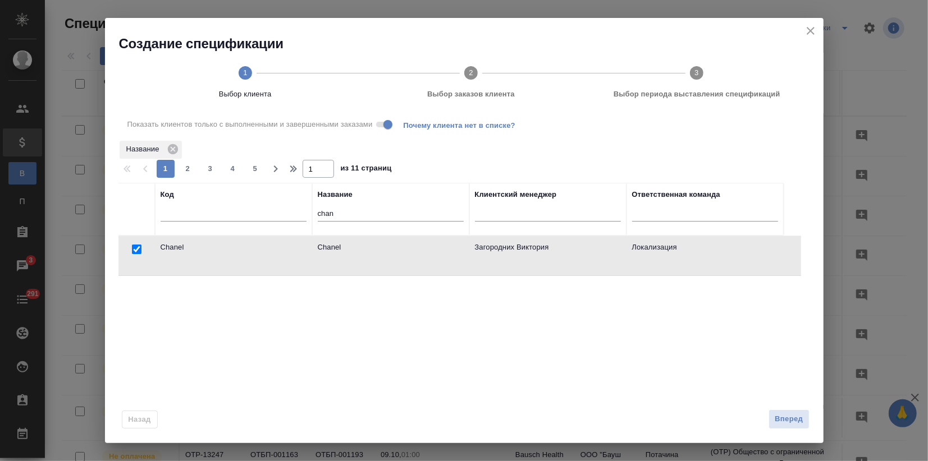
click at [783, 418] on span "Вперед" at bounding box center [788, 419] width 28 height 13
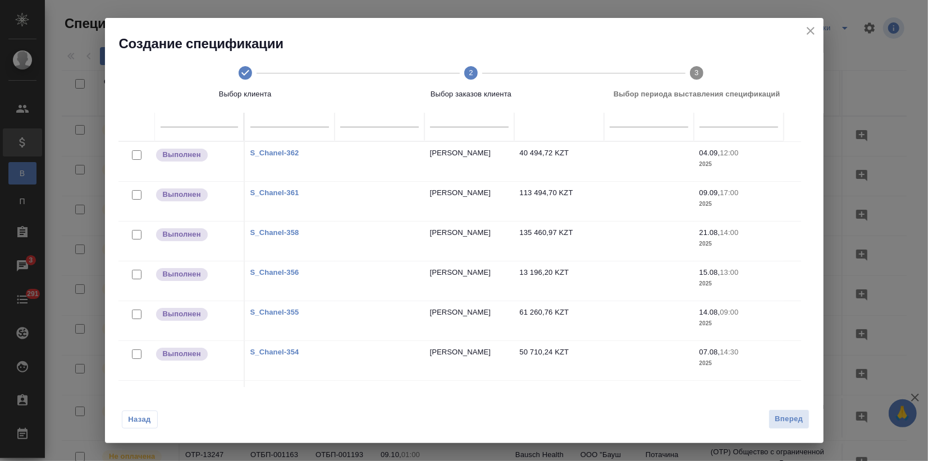
click at [136, 154] on input "checkbox" at bounding box center [137, 155] width 10 height 10
checkbox input "true"
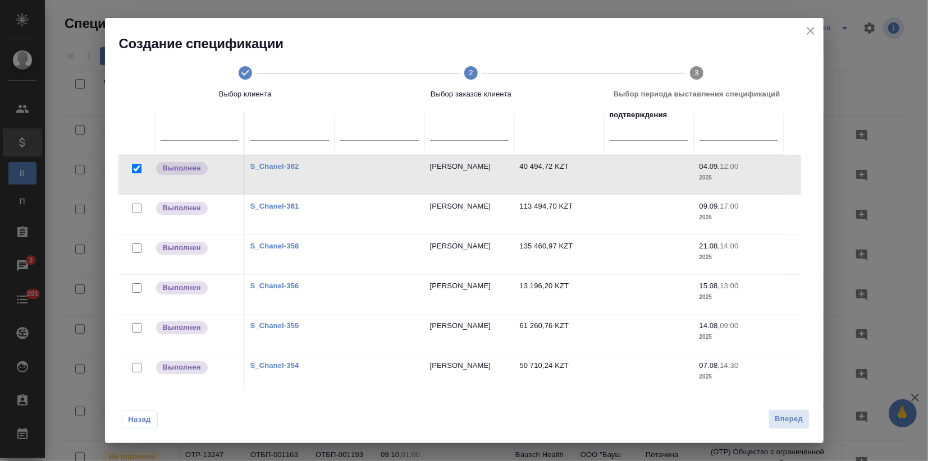
scroll to position [90, 0]
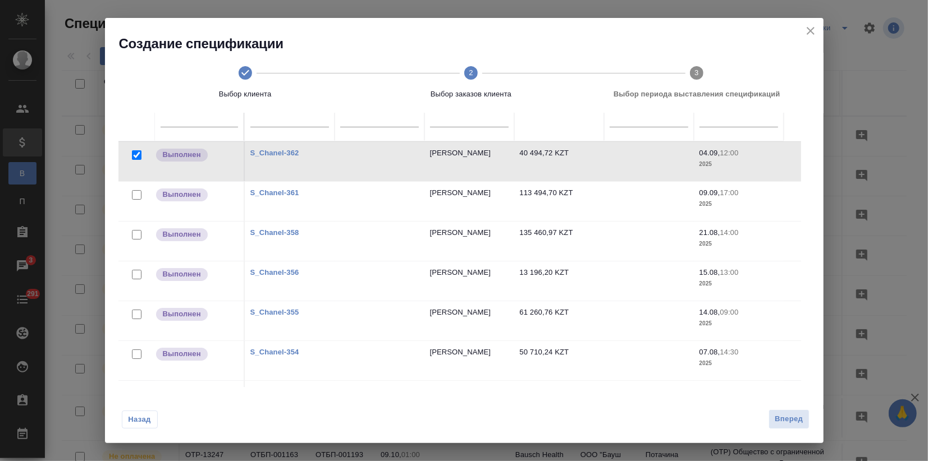
click at [138, 233] on input "checkbox" at bounding box center [137, 235] width 10 height 10
checkbox input "true"
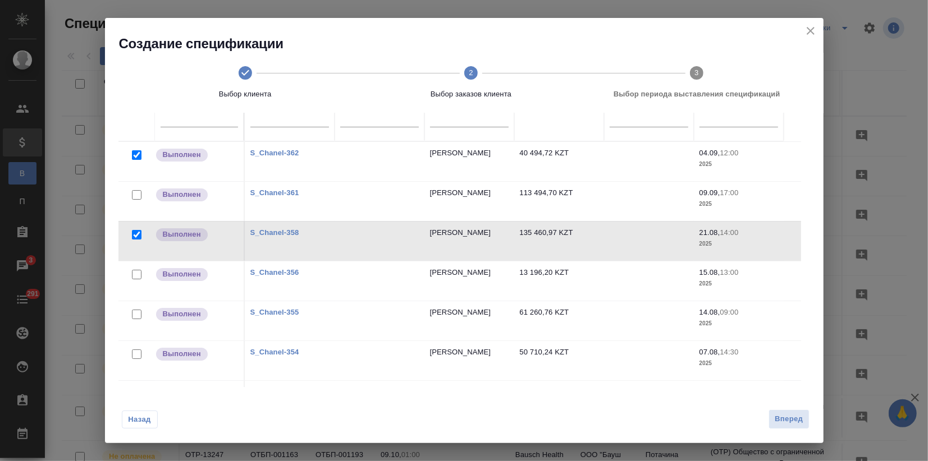
click at [135, 272] on input "checkbox" at bounding box center [137, 275] width 10 height 10
checkbox input "true"
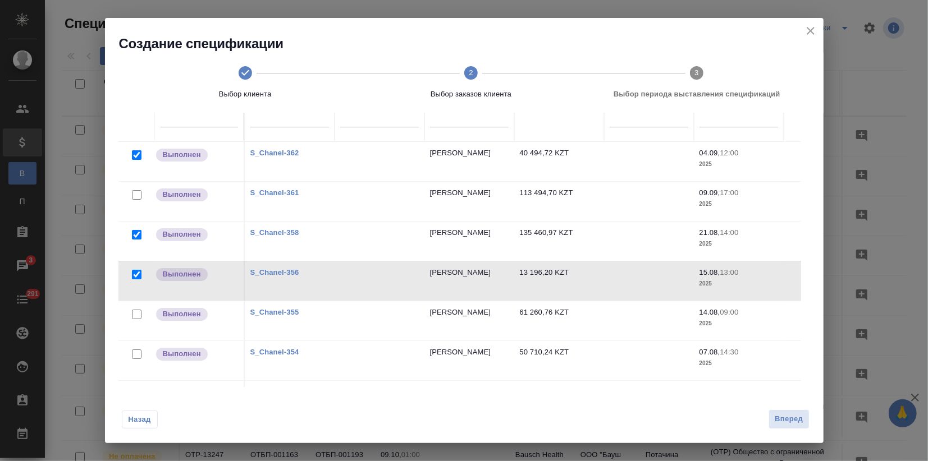
click at [137, 317] on input "checkbox" at bounding box center [137, 315] width 10 height 10
checkbox input "true"
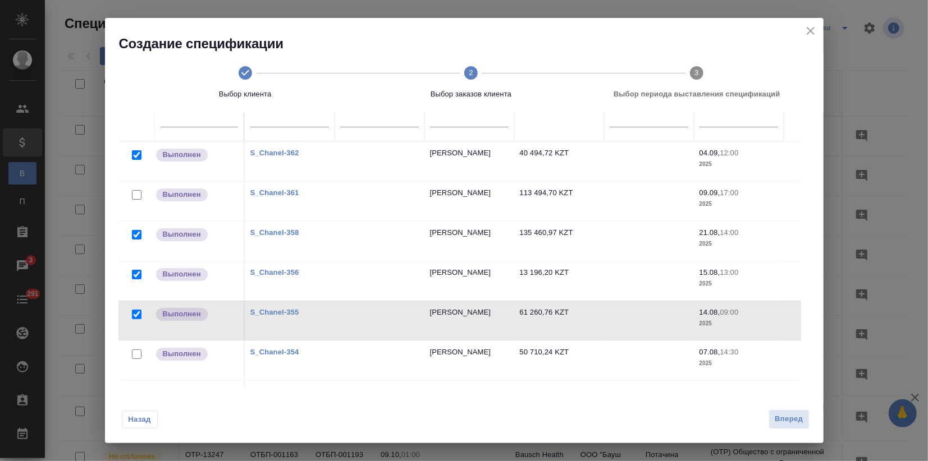
click at [138, 350] on input "checkbox" at bounding box center [137, 355] width 10 height 10
checkbox input "true"
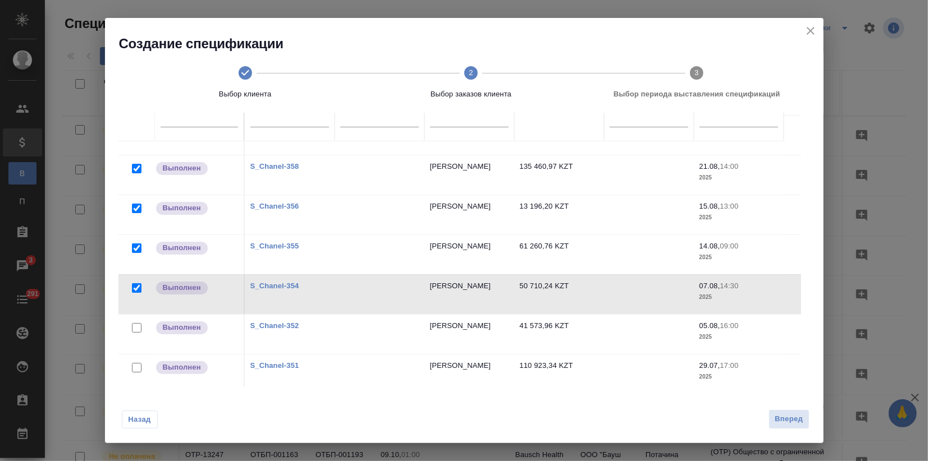
scroll to position [81, 0]
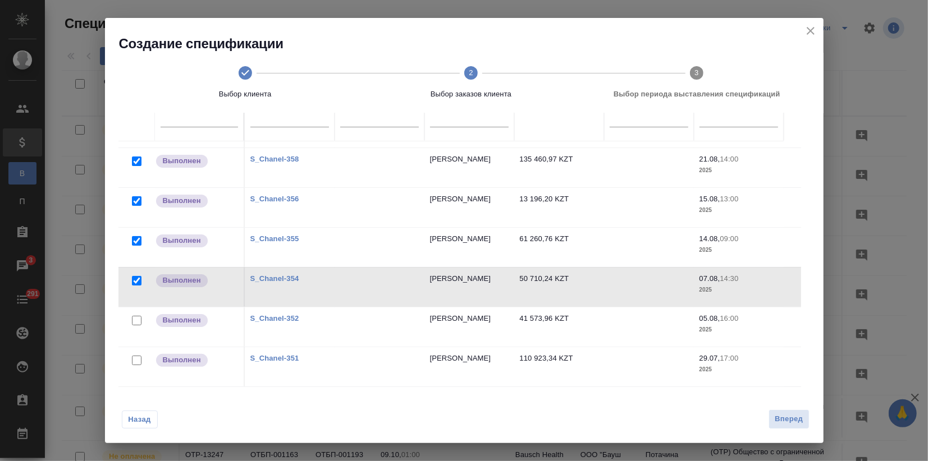
drag, startPoint x: 135, startPoint y: 308, endPoint x: 145, endPoint y: 354, distance: 46.4
click at [136, 316] on input "checkbox" at bounding box center [137, 321] width 10 height 10
checkbox input "true"
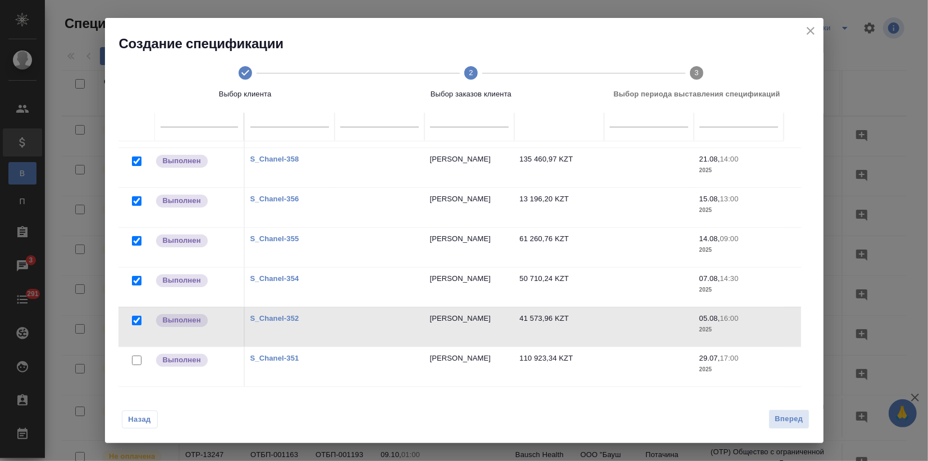
click at [138, 356] on input "checkbox" at bounding box center [137, 361] width 10 height 10
checkbox input "true"
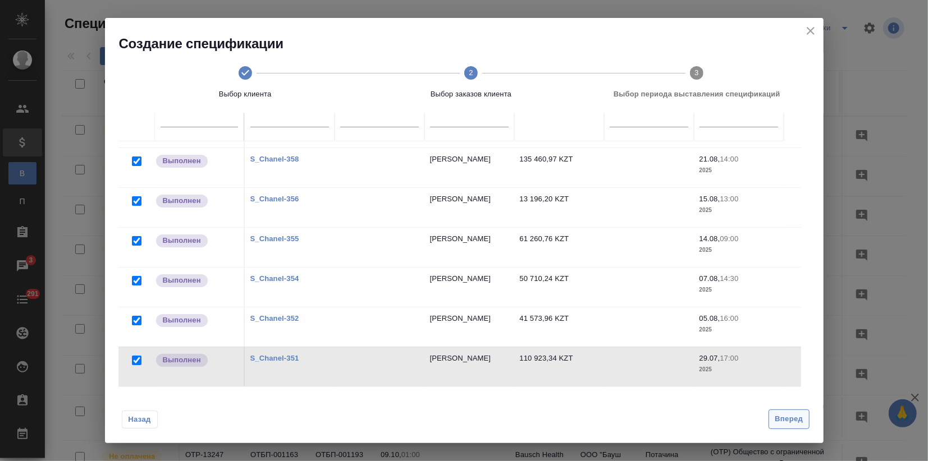
click at [784, 424] on span "Вперед" at bounding box center [788, 419] width 28 height 13
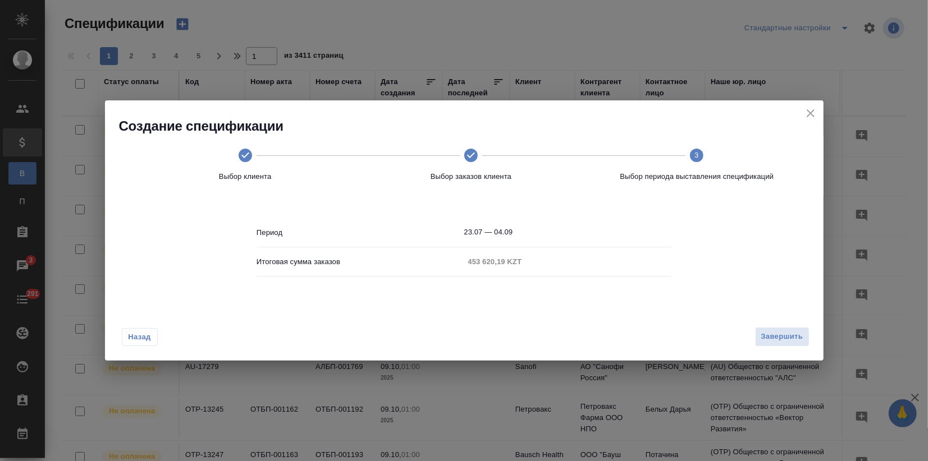
scroll to position [0, 0]
click at [776, 342] on span "Завершить" at bounding box center [782, 337] width 42 height 13
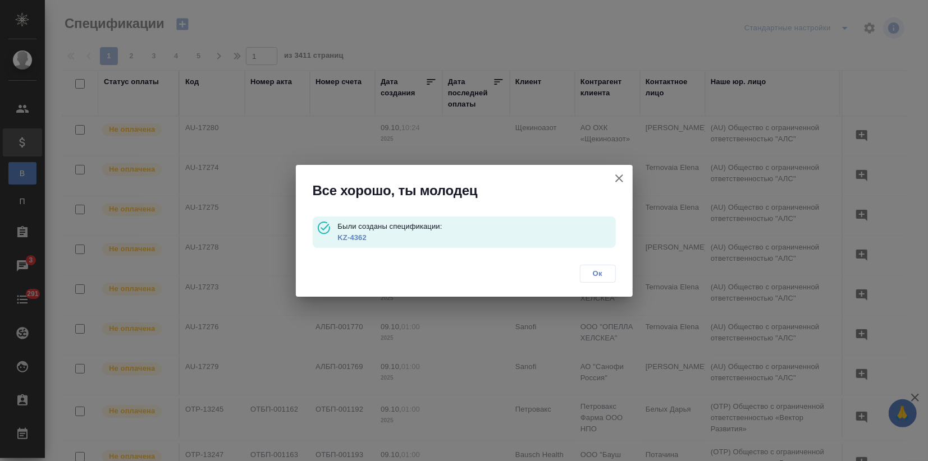
click at [359, 239] on link "KZ-4362" at bounding box center [351, 237] width 29 height 8
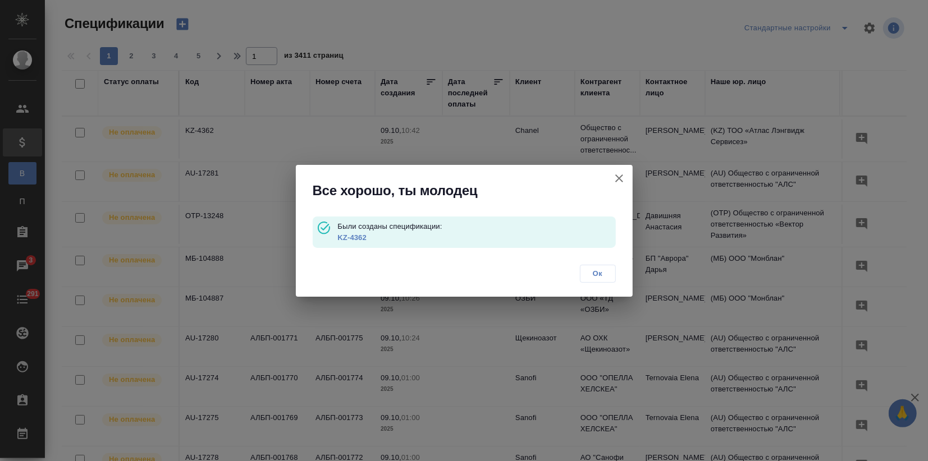
click at [593, 277] on span "Ок" at bounding box center [598, 273] width 24 height 11
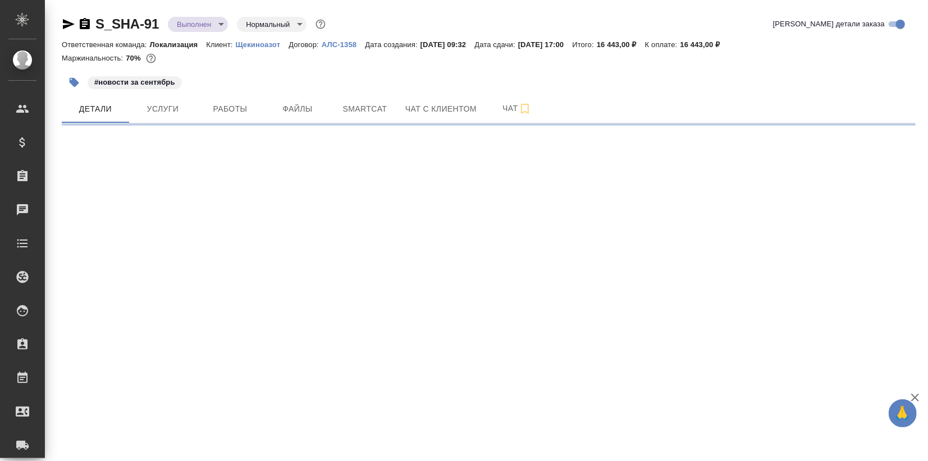
select select "RU"
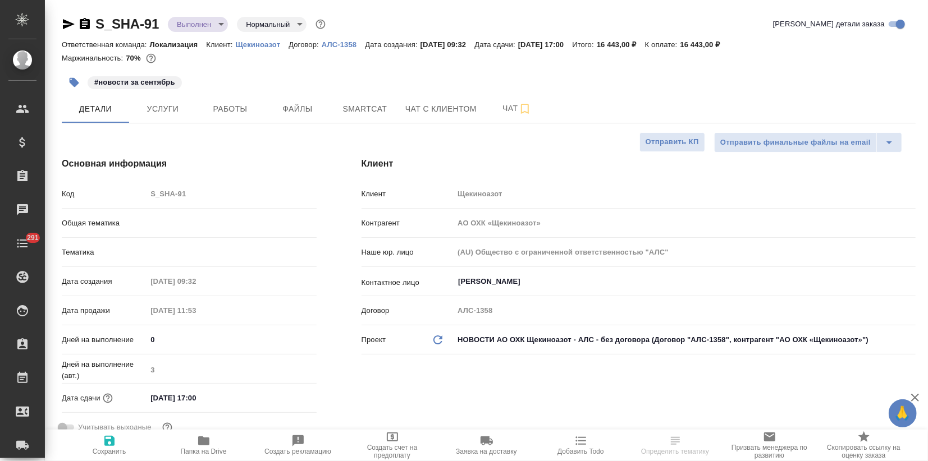
type textarea "x"
type input "Локализация"
type textarea "x"
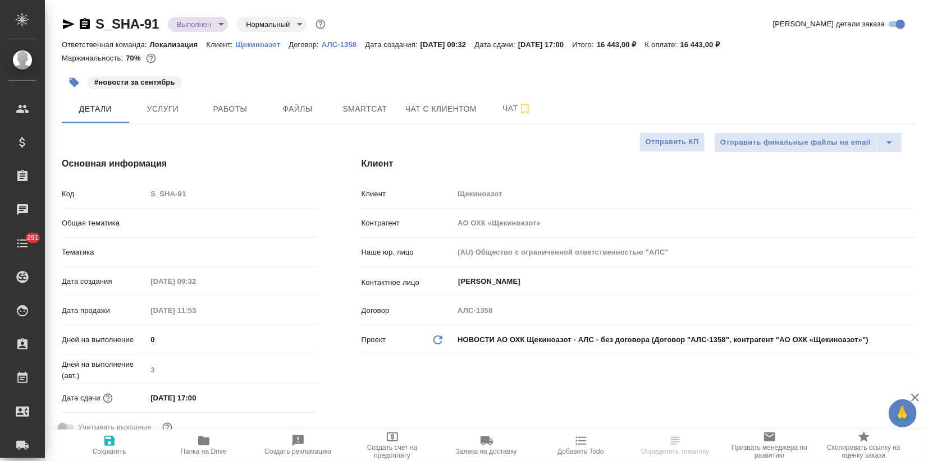
type textarea "x"
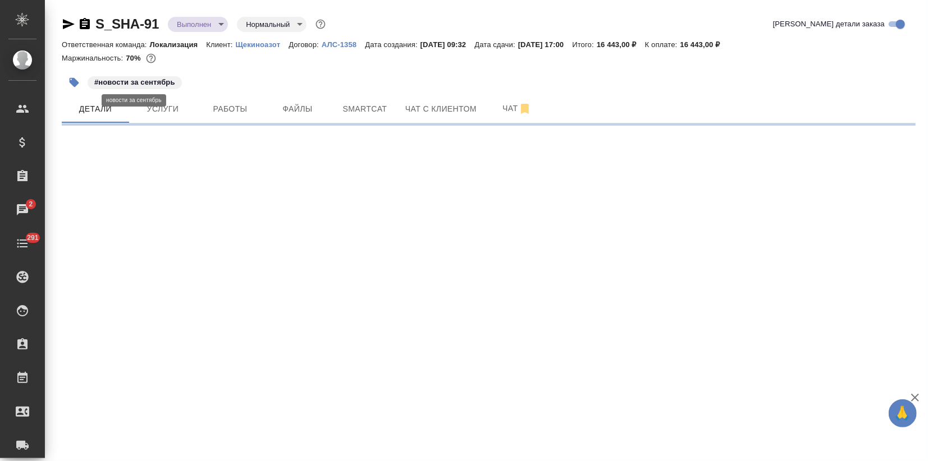
select select "RU"
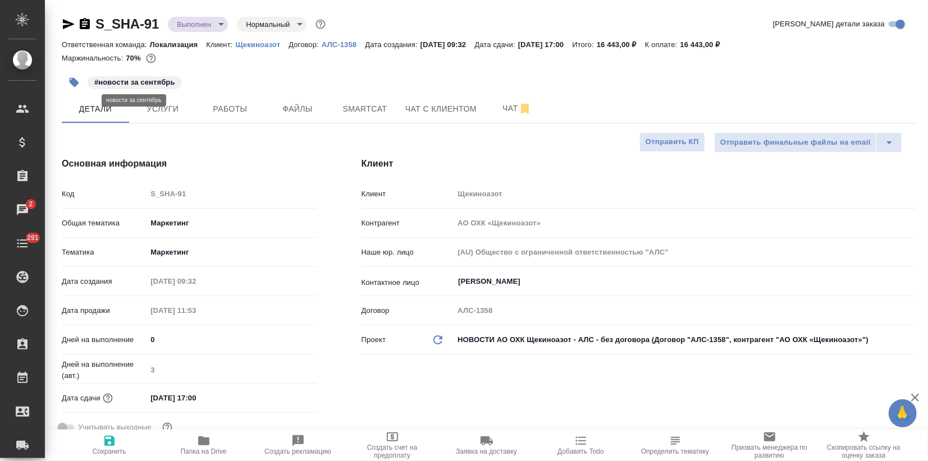
type textarea "x"
drag, startPoint x: 242, startPoint y: 43, endPoint x: 279, endPoint y: 44, distance: 37.0
click at [279, 44] on div "Ответственная команда: Локализация Клиент: Щекиноазот Договор: АЛС-1358 Дата со…" at bounding box center [489, 44] width 854 height 13
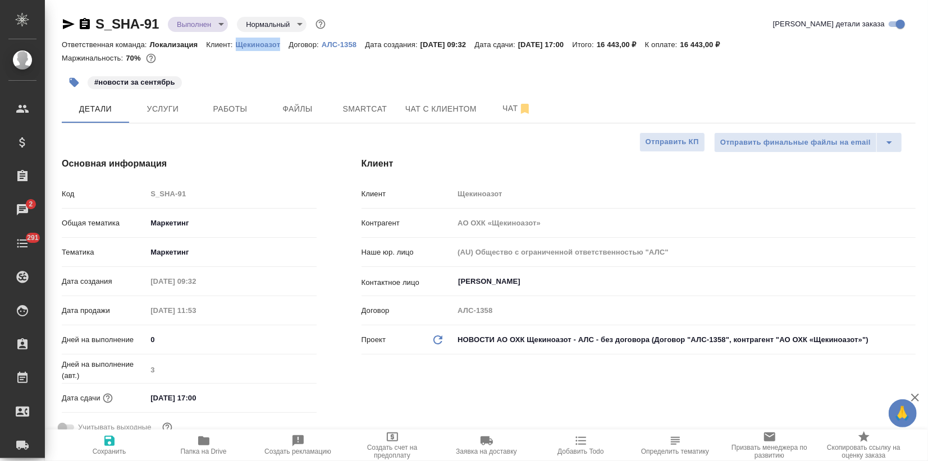
copy p "Щекиноазот"
type textarea "x"
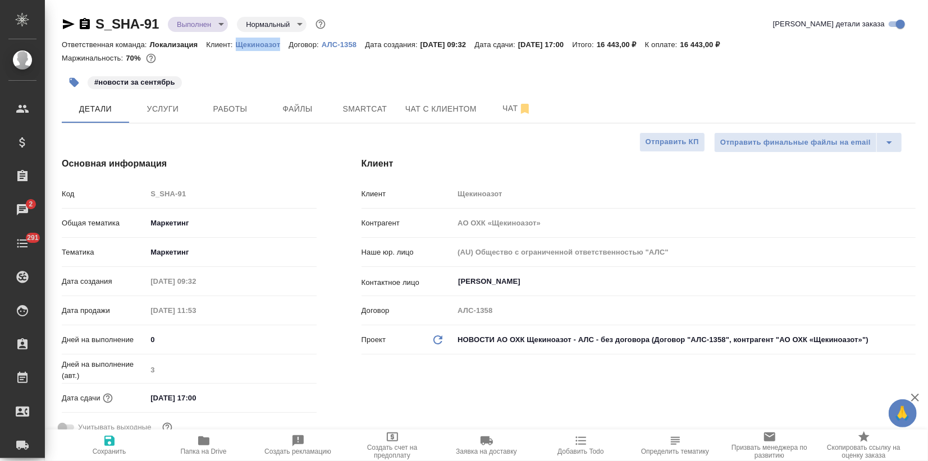
type textarea "x"
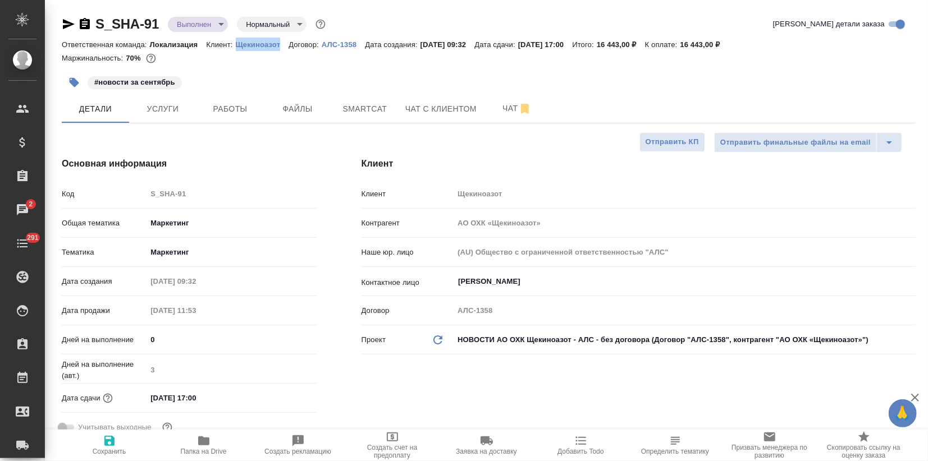
type textarea "x"
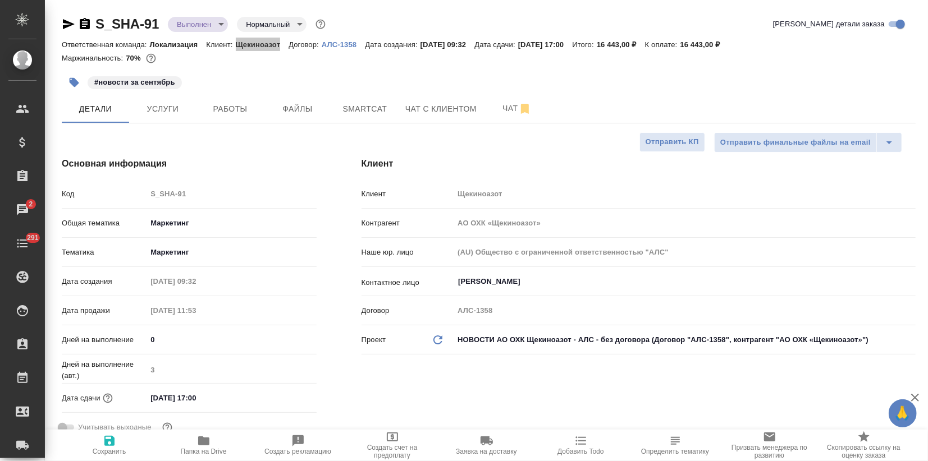
type textarea "x"
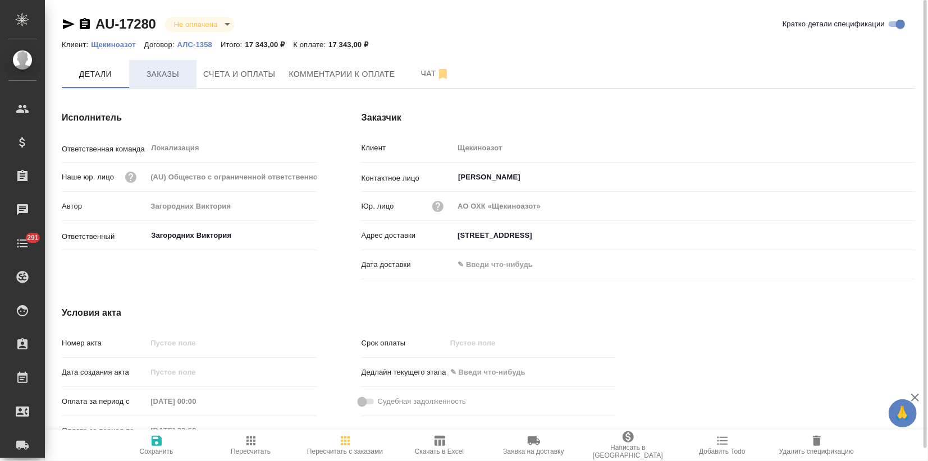
click at [134, 77] on button "Заказы" at bounding box center [162, 74] width 67 height 28
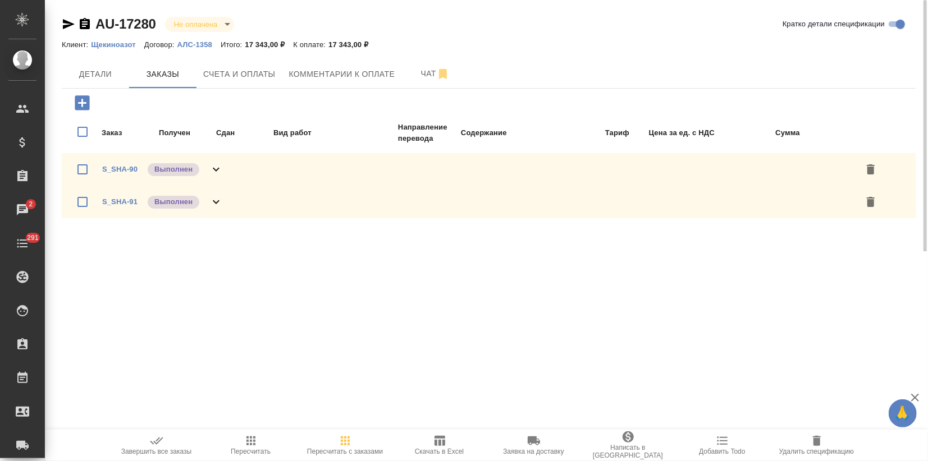
click at [153, 441] on icon "button" at bounding box center [156, 440] width 13 height 13
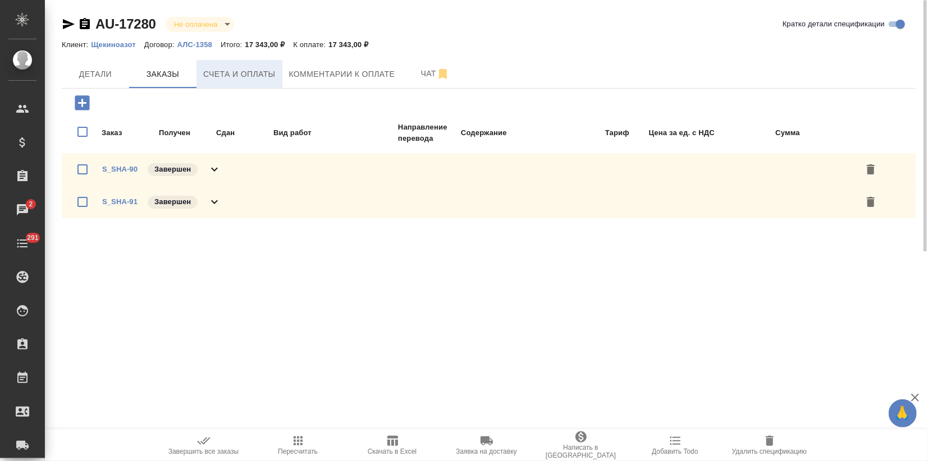
click at [257, 81] on button "Счета и оплаты" at bounding box center [239, 74] width 86 height 28
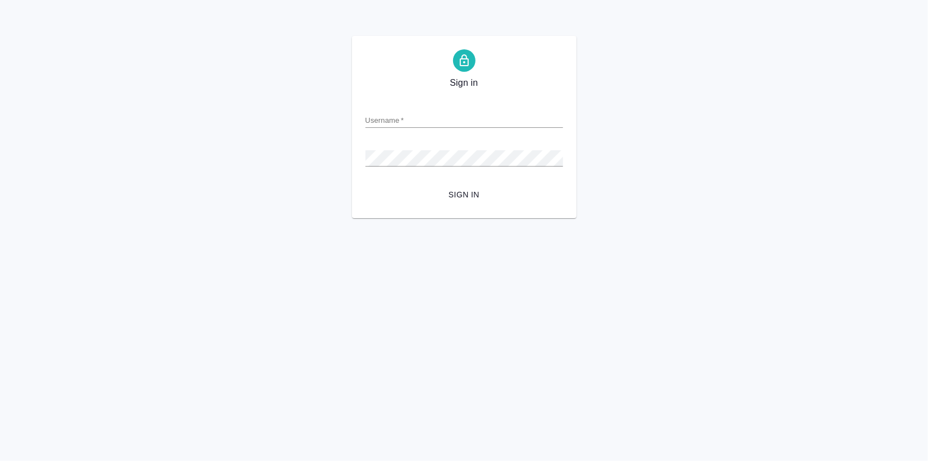
click at [389, 116] on input "Username   *" at bounding box center [464, 120] width 198 height 16
click at [436, 123] on input "верстка та" at bounding box center [464, 120] width 198 height 16
type input "[EMAIL_ADDRESS][DOMAIN_NAME]"
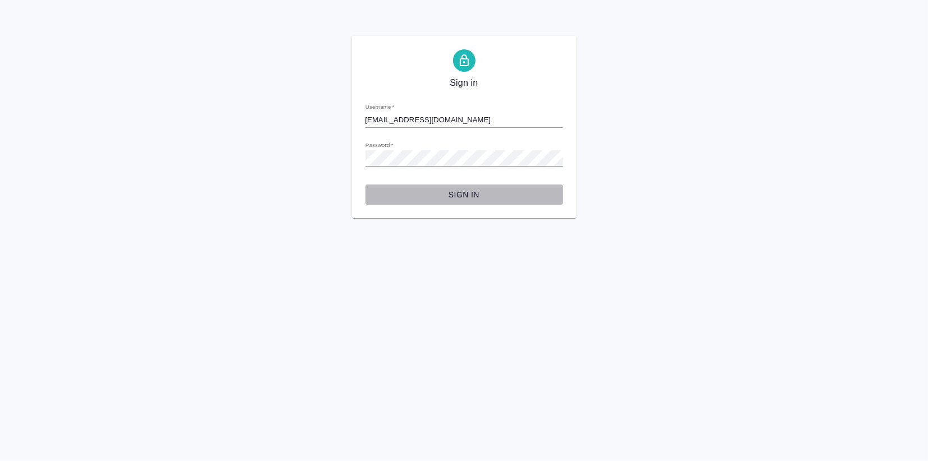
click at [462, 192] on span "Sign in" at bounding box center [464, 195] width 180 height 14
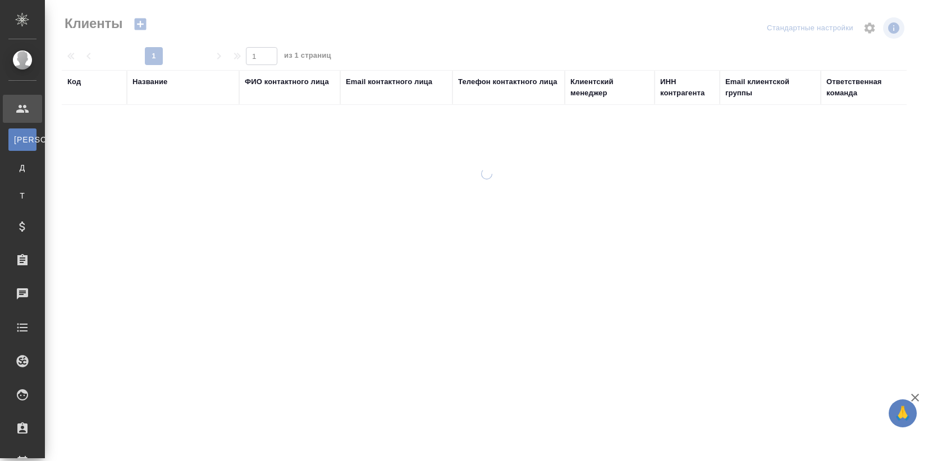
select select "RU"
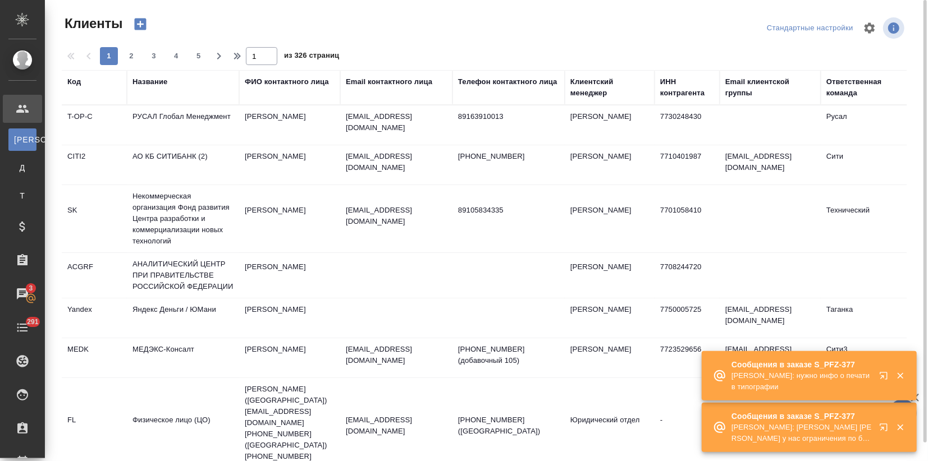
click at [880, 374] on icon "button" at bounding box center [882, 375] width 7 height 7
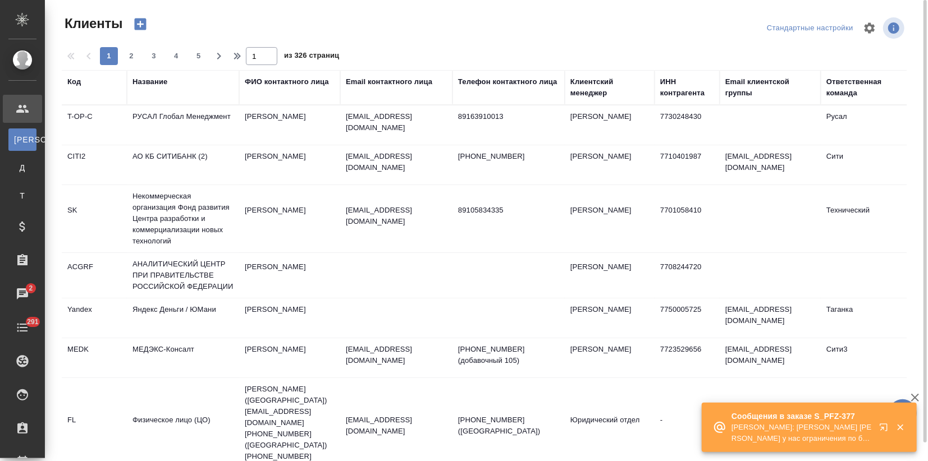
click at [884, 425] on icon "button" at bounding box center [885, 429] width 13 height 13
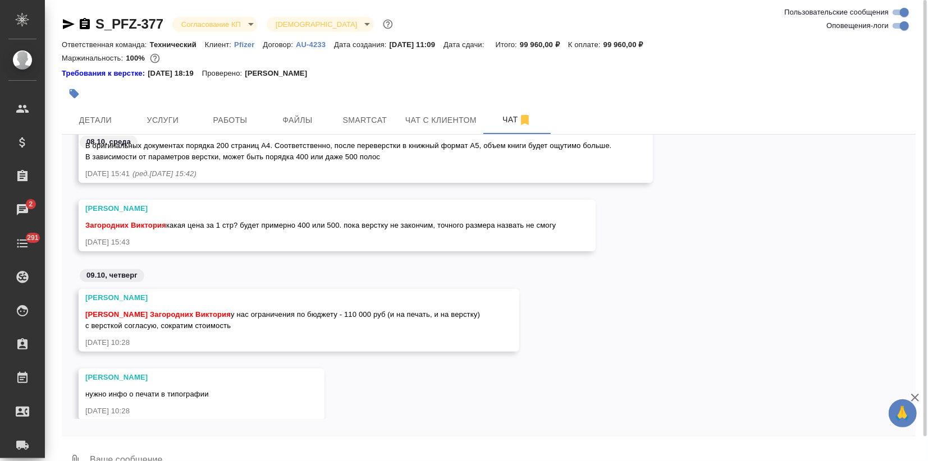
scroll to position [8747, 0]
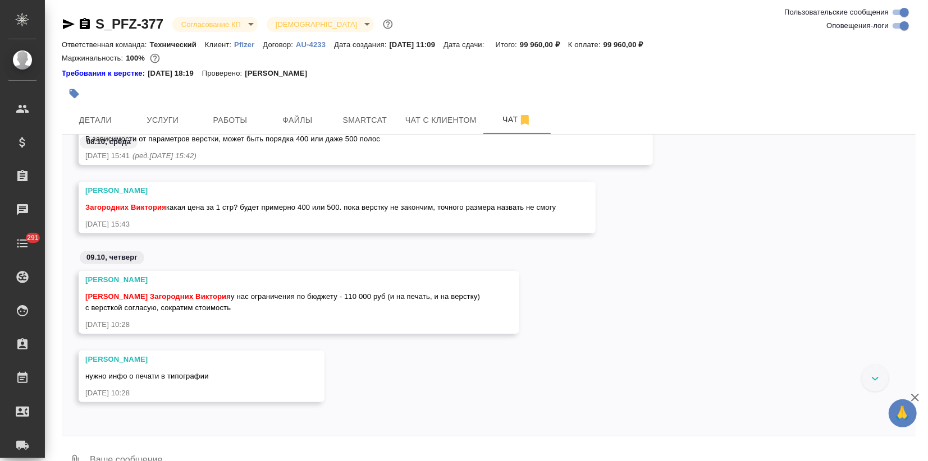
scroll to position [8507, 0]
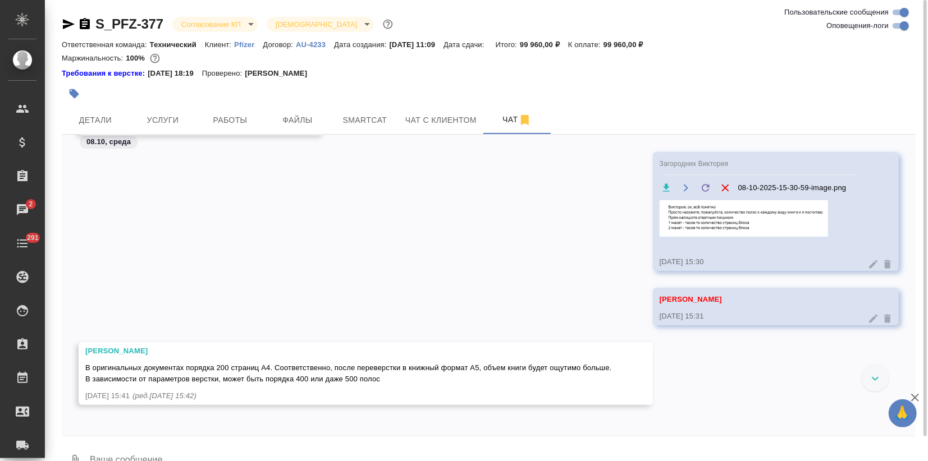
click at [732, 215] on img at bounding box center [743, 218] width 168 height 36
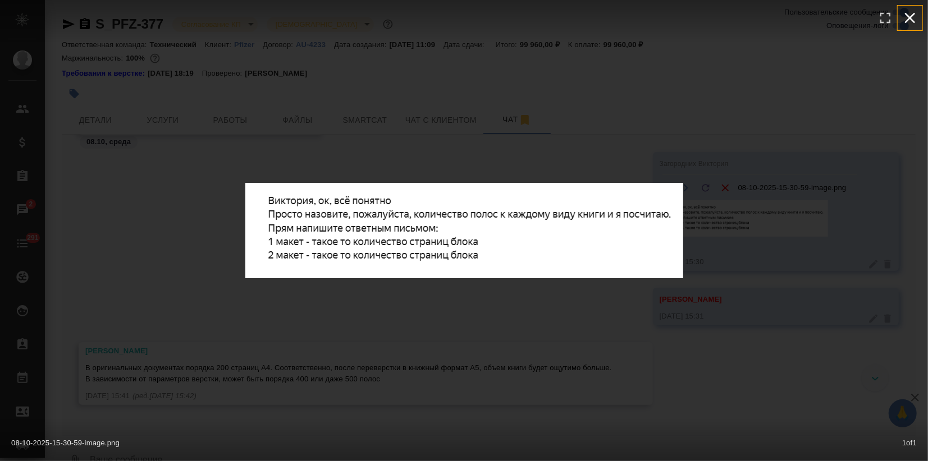
click at [908, 17] on icon "button" at bounding box center [910, 18] width 11 height 11
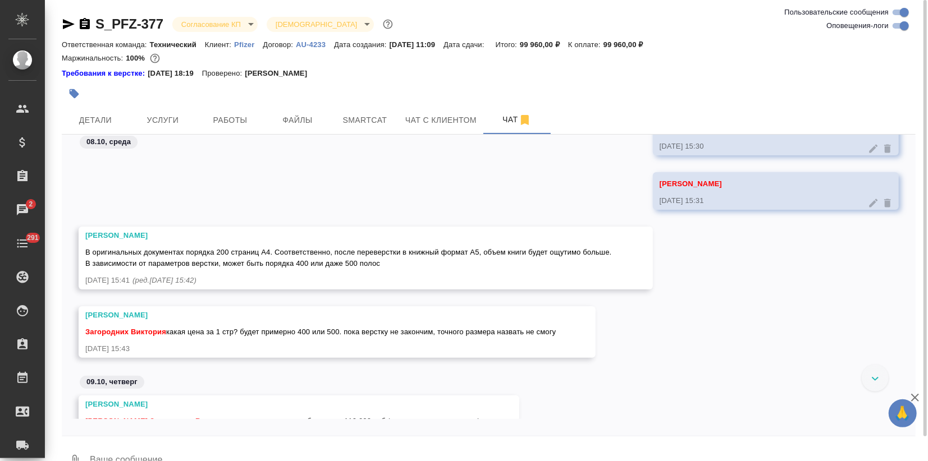
scroll to position [8498, 0]
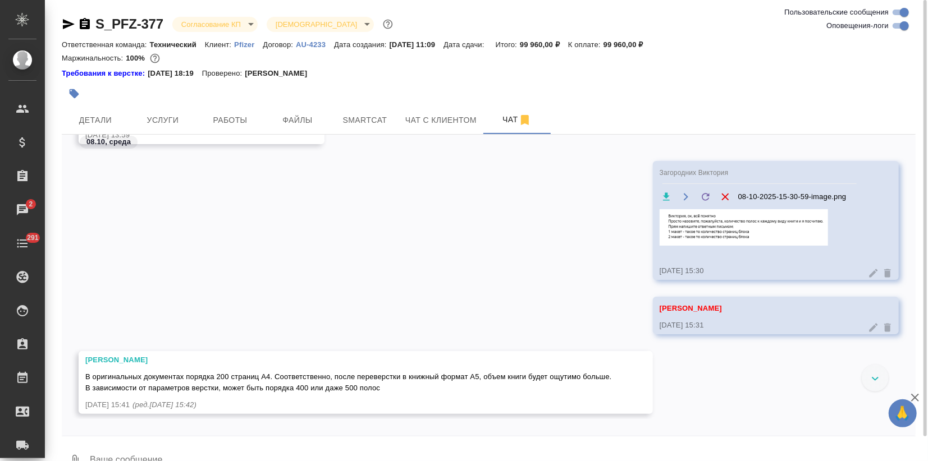
click at [699, 226] on img at bounding box center [743, 227] width 168 height 36
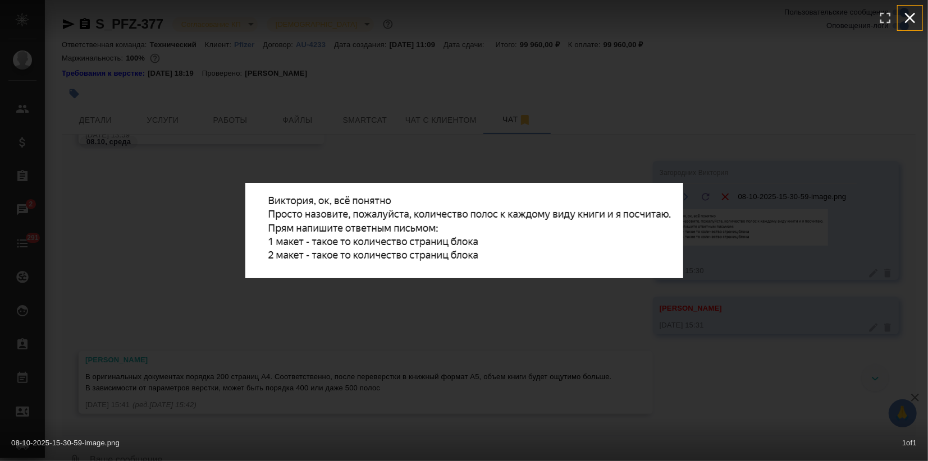
click at [910, 17] on icon "button" at bounding box center [910, 18] width 11 height 11
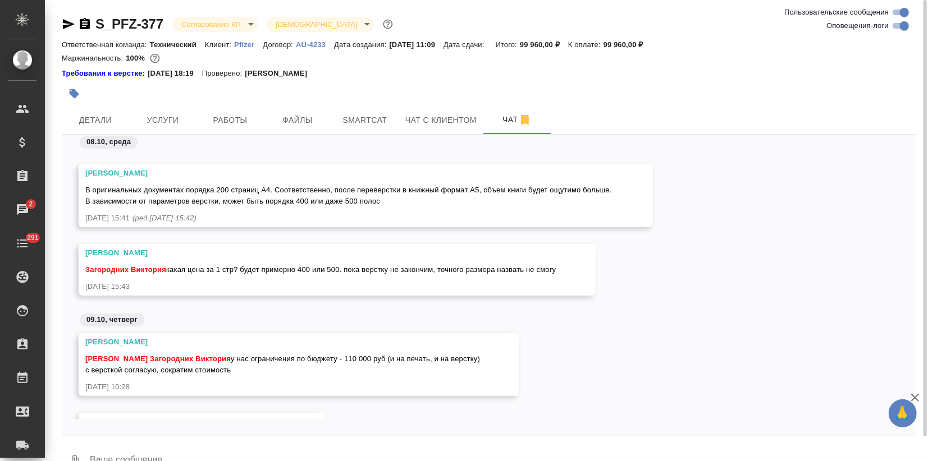
scroll to position [8747, 0]
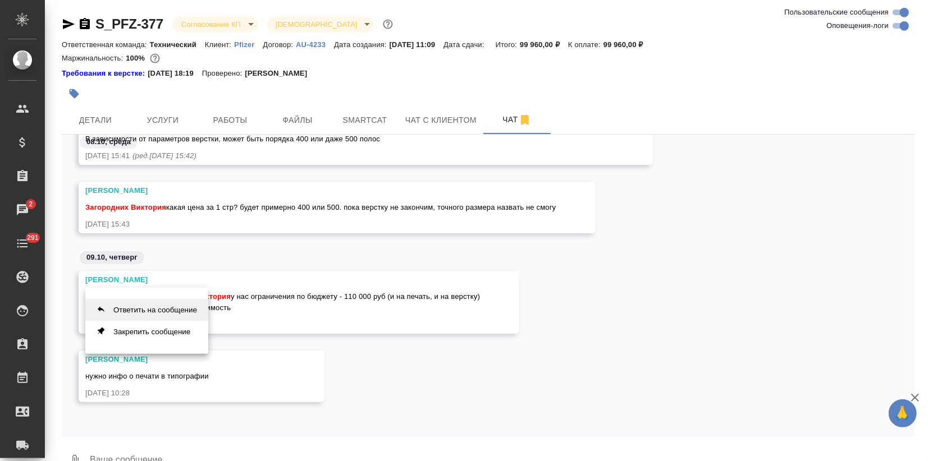
click at [167, 315] on button "Ответить на сообщение" at bounding box center [146, 310] width 123 height 22
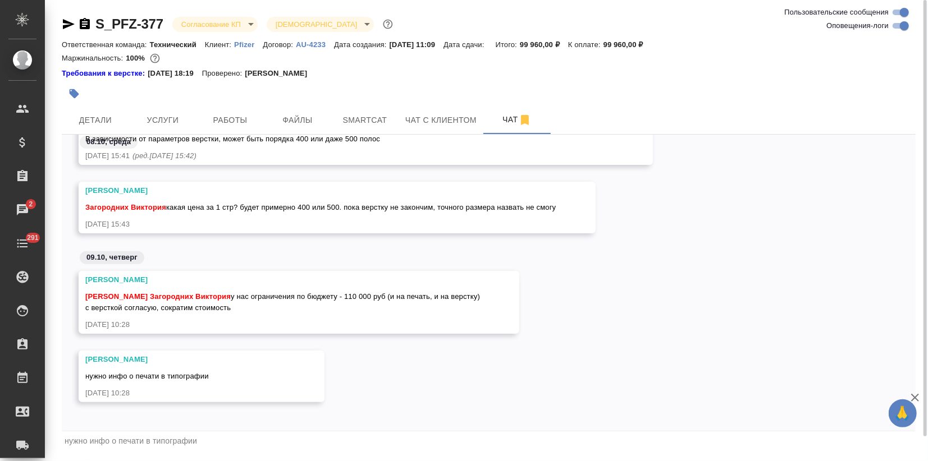
click at [163, 448] on div "нужно инфо о печати в типографии" at bounding box center [489, 441] width 854 height 19
click at [157, 449] on div "нужно инфо о печати в типографии" at bounding box center [489, 441] width 854 height 19
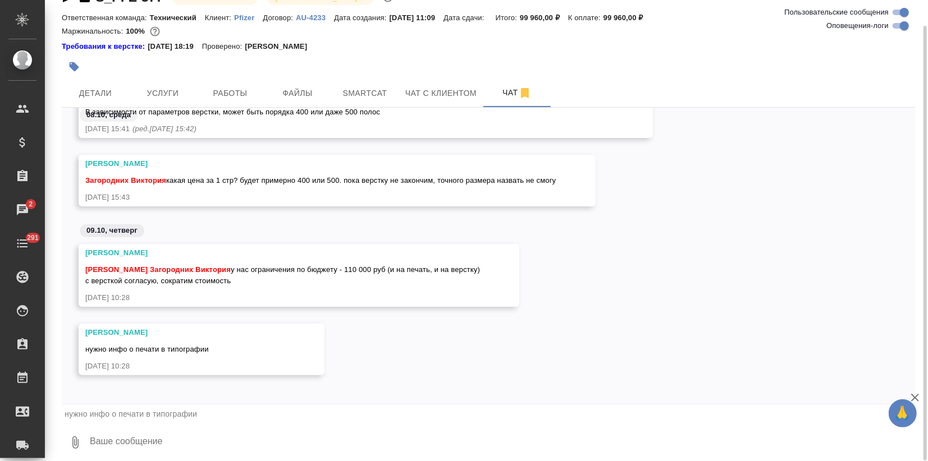
click at [155, 439] on textarea at bounding box center [502, 443] width 827 height 38
paste textarea
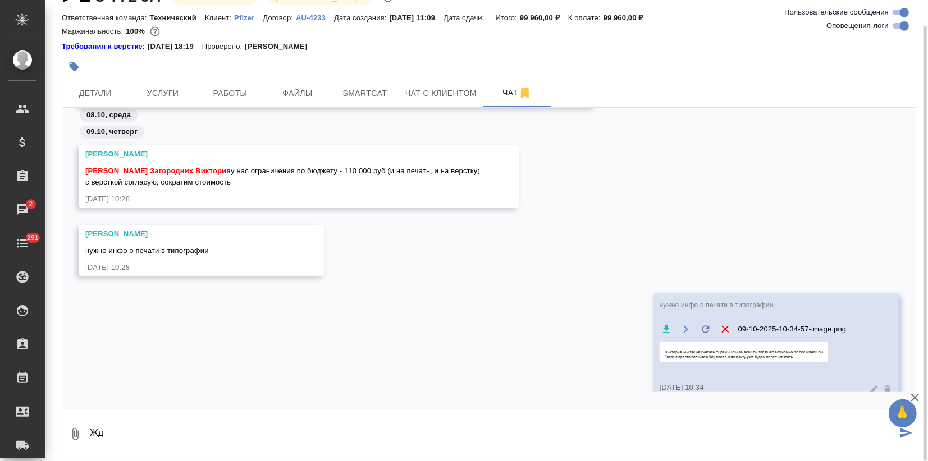
type textarea "Ж"
type textarea "Привет, девочки! Запросила примерный расчёт, жду"
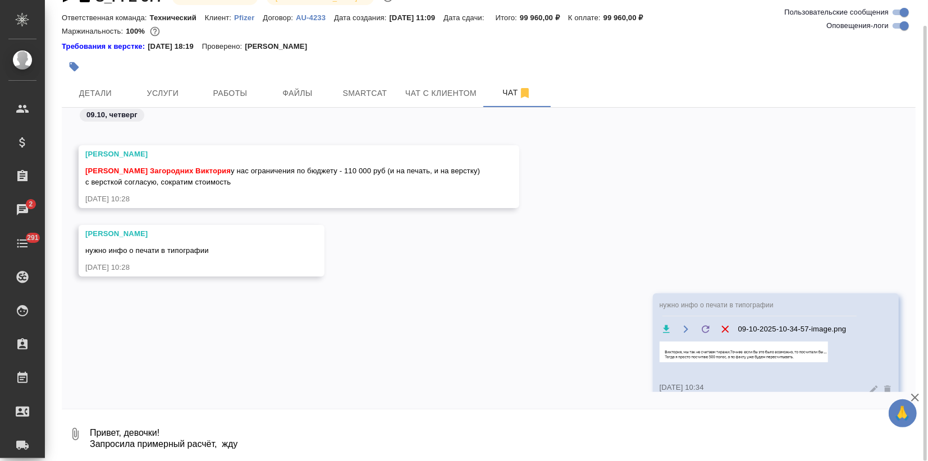
scroll to position [8933, 0]
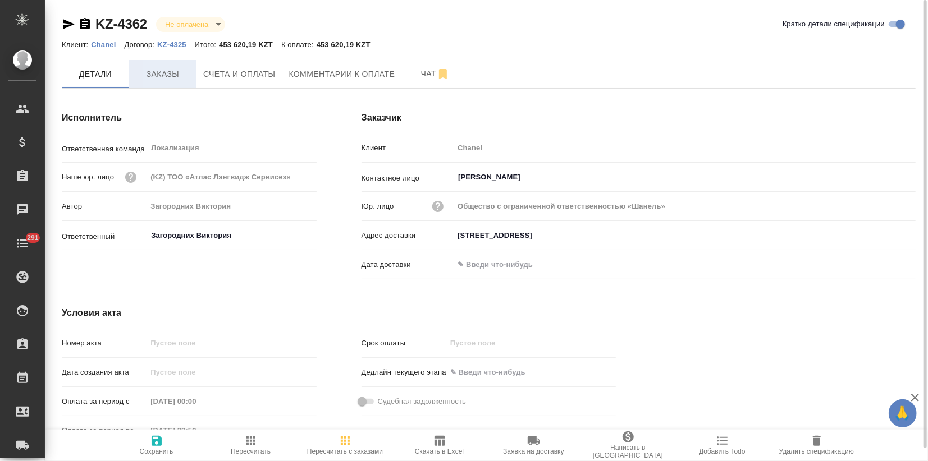
click at [158, 76] on span "Заказы" at bounding box center [163, 74] width 54 height 14
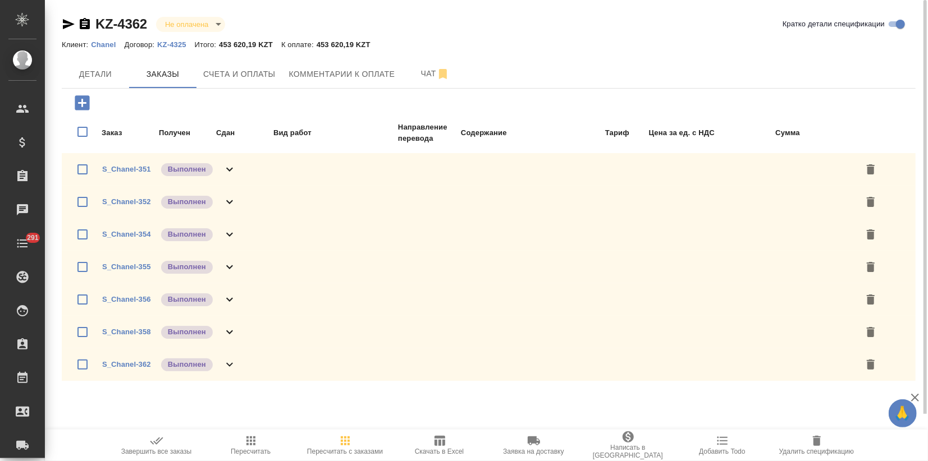
drag, startPoint x: 110, startPoint y: 78, endPoint x: 144, endPoint y: 90, distance: 35.7
click at [110, 77] on span "Детали" at bounding box center [95, 74] width 54 height 14
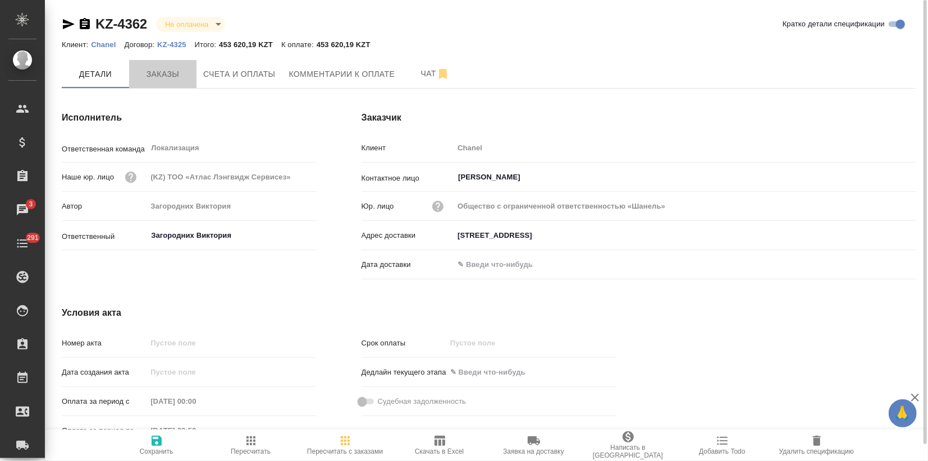
drag, startPoint x: 166, startPoint y: 77, endPoint x: 170, endPoint y: 171, distance: 94.4
click at [166, 76] on span "Заказы" at bounding box center [163, 74] width 54 height 14
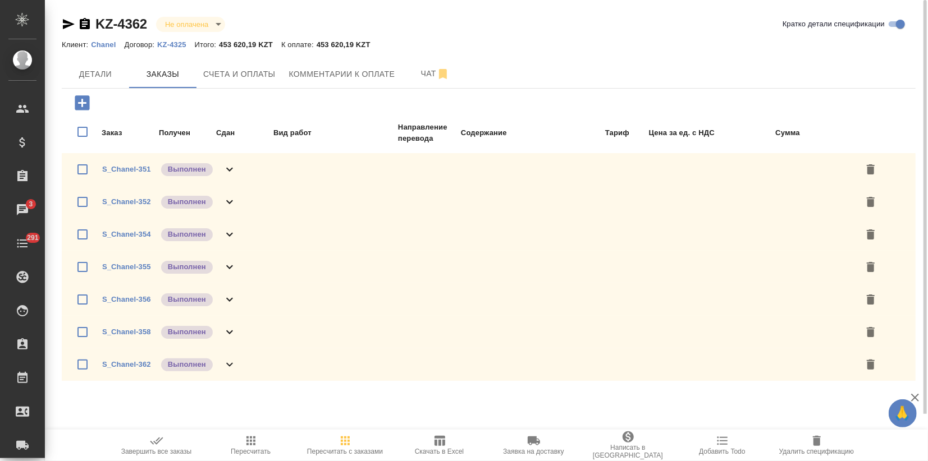
click at [157, 444] on icon "button" at bounding box center [156, 440] width 13 height 13
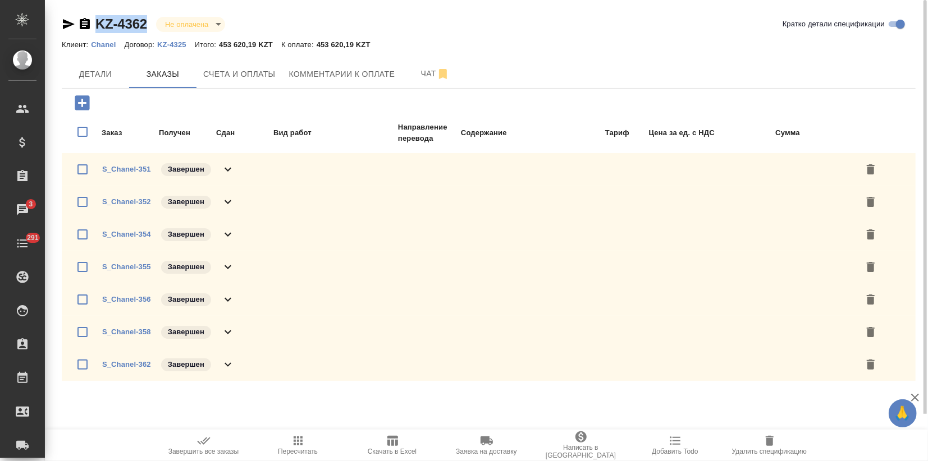
drag, startPoint x: 152, startPoint y: 21, endPoint x: 98, endPoint y: 24, distance: 54.5
click at [98, 24] on div "KZ-4362 Не оплачена notPayed" at bounding box center [148, 24] width 172 height 18
copy link "KZ-4362"
click at [72, 24] on icon "button" at bounding box center [69, 24] width 12 height 10
copy link "KZ-4362"
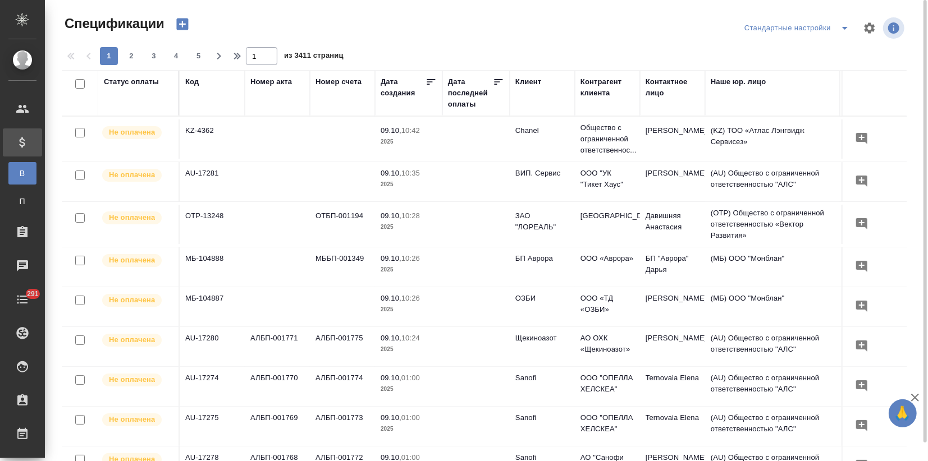
click at [180, 22] on icon "button" at bounding box center [182, 25] width 12 height 12
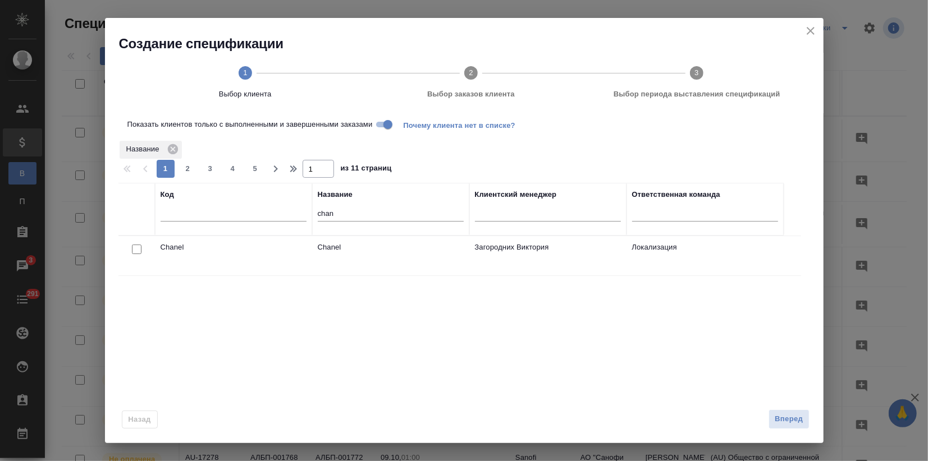
click at [138, 250] on input "checkbox" at bounding box center [137, 250] width 10 height 10
checkbox input "true"
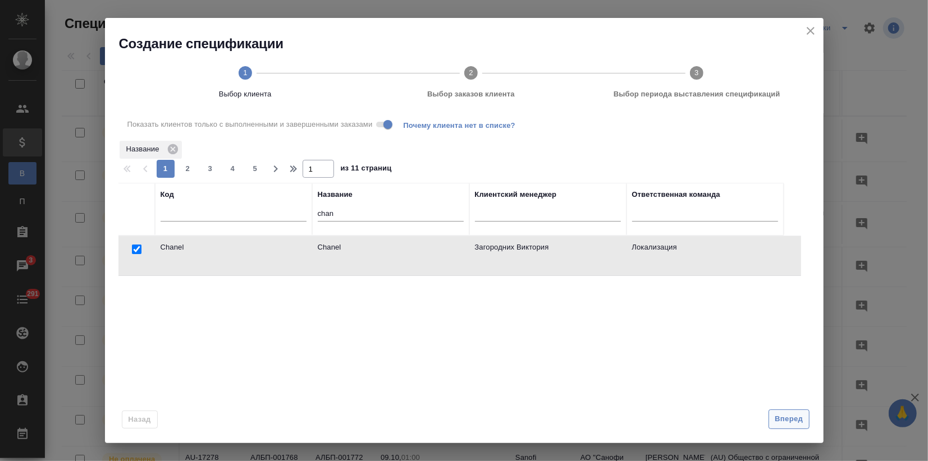
click at [777, 422] on span "Вперед" at bounding box center [788, 419] width 28 height 13
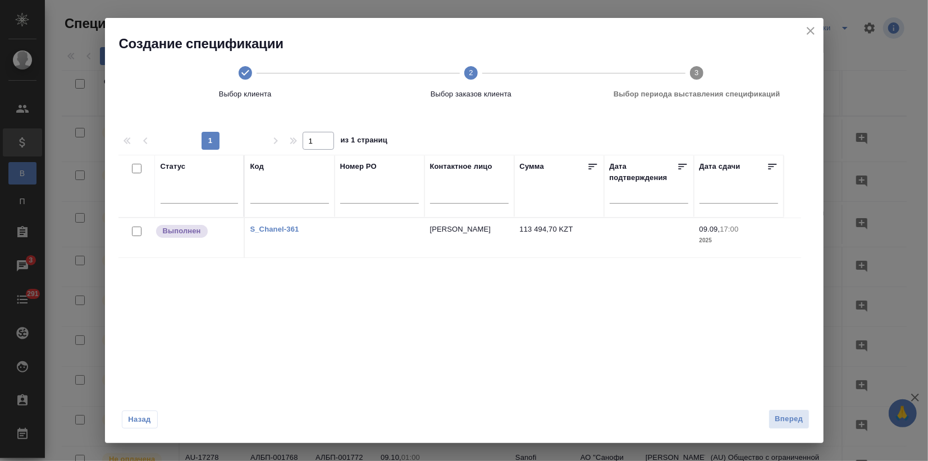
click at [137, 233] on input "checkbox" at bounding box center [137, 232] width 10 height 10
checkbox input "true"
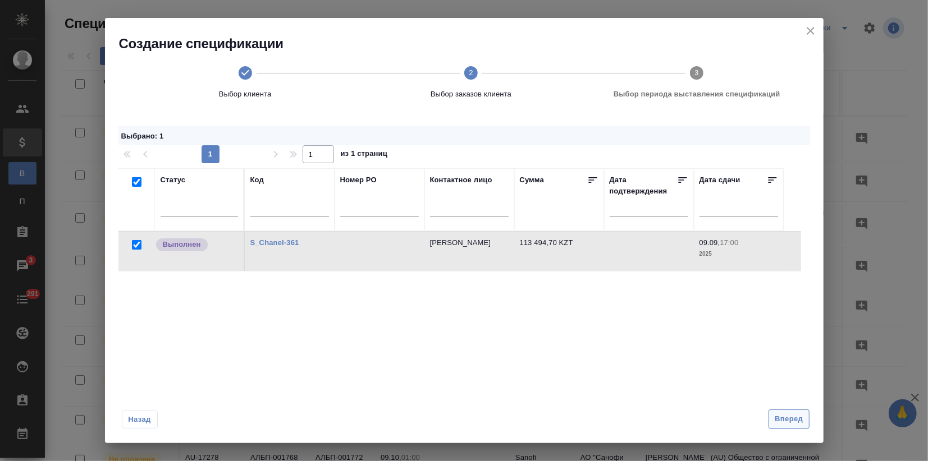
click at [784, 421] on span "Вперед" at bounding box center [788, 419] width 28 height 13
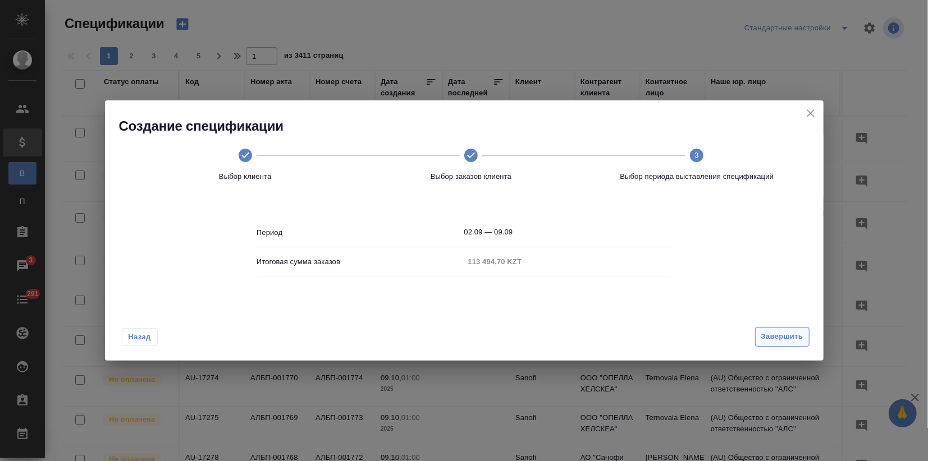
click at [783, 339] on span "Завершить" at bounding box center [782, 337] width 42 height 13
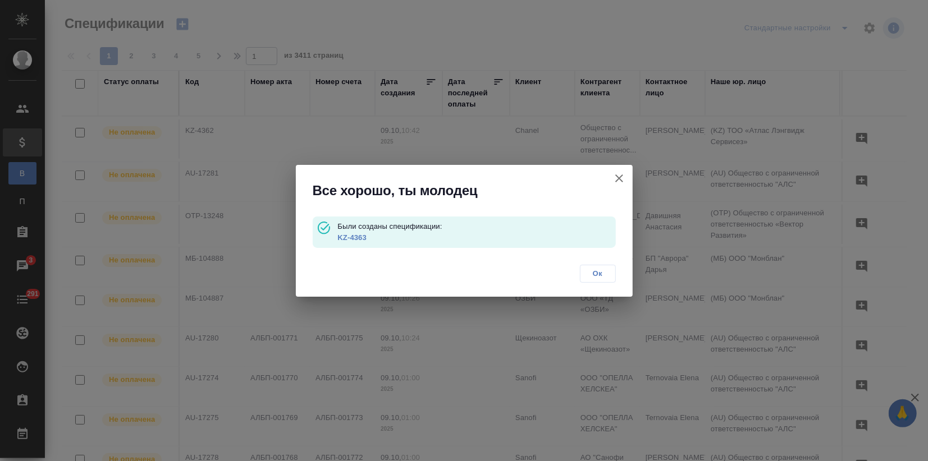
click at [358, 238] on link "KZ-4363" at bounding box center [351, 237] width 29 height 8
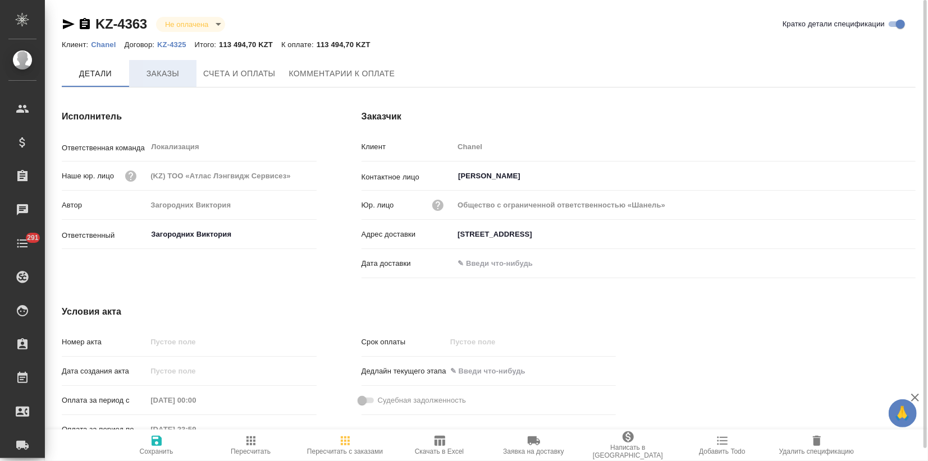
click at [185, 76] on span "Заказы" at bounding box center [163, 74] width 54 height 14
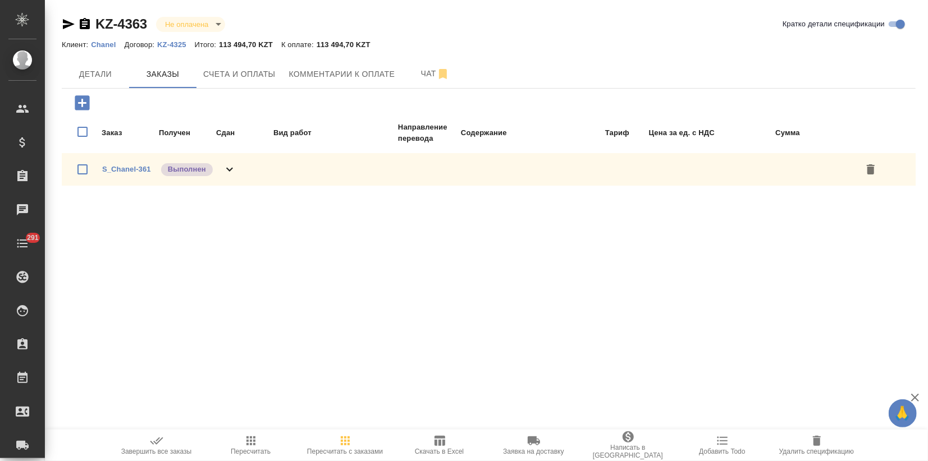
click at [155, 436] on icon "button" at bounding box center [156, 440] width 13 height 13
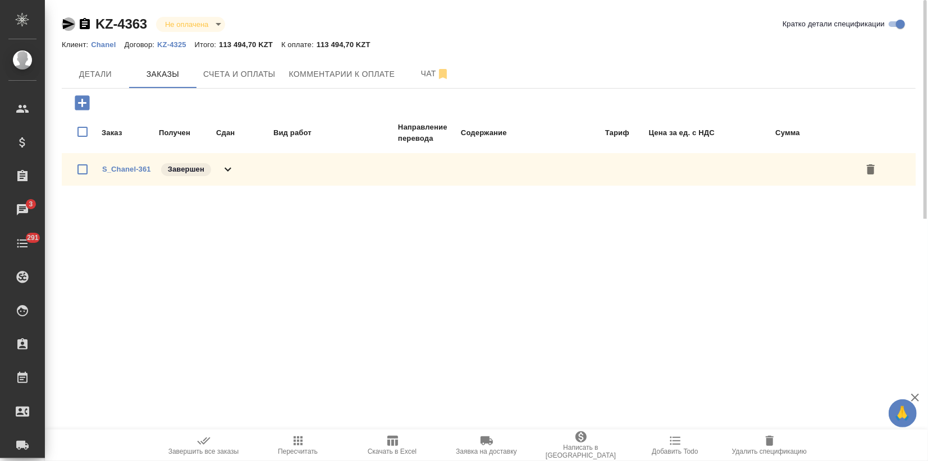
click at [71, 23] on icon "button" at bounding box center [69, 24] width 12 height 10
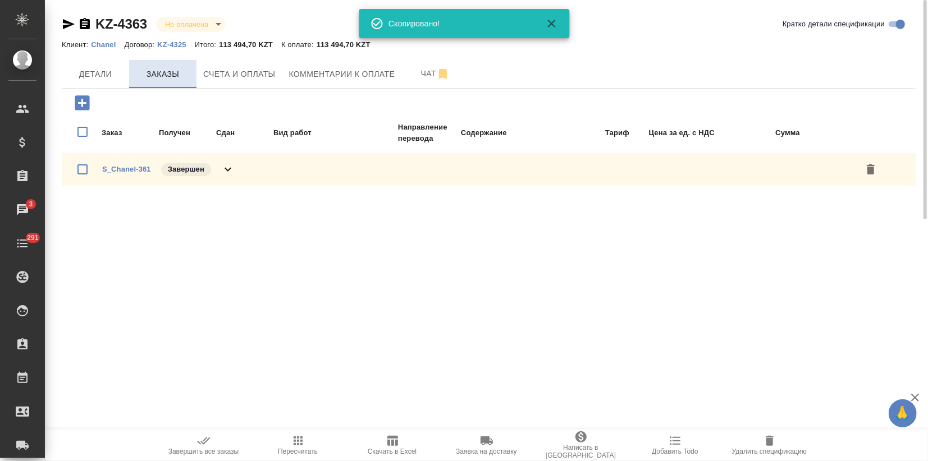
click at [138, 75] on span "Заказы" at bounding box center [163, 74] width 54 height 14
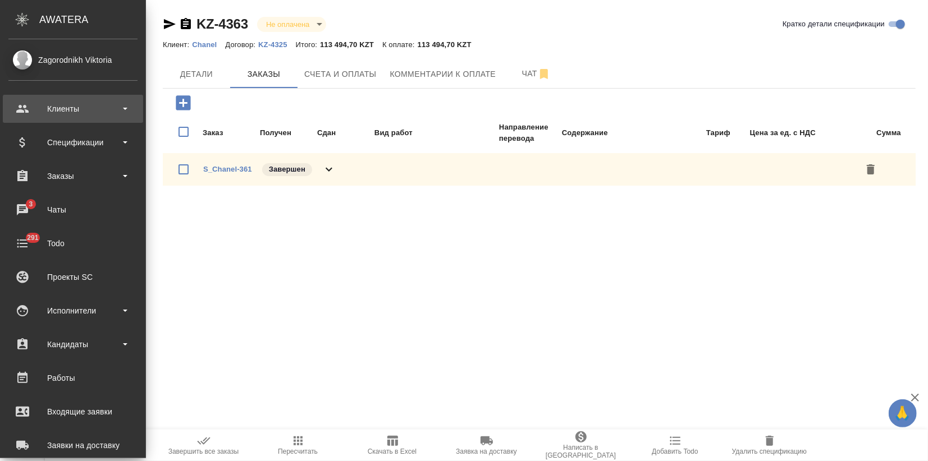
click at [33, 109] on div "Клиенты" at bounding box center [72, 108] width 129 height 17
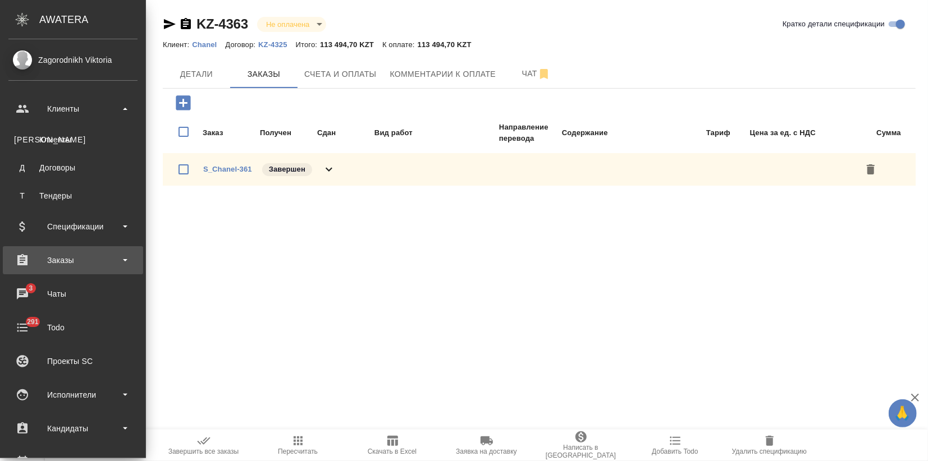
click at [62, 251] on div "Заказы" at bounding box center [73, 260] width 140 height 28
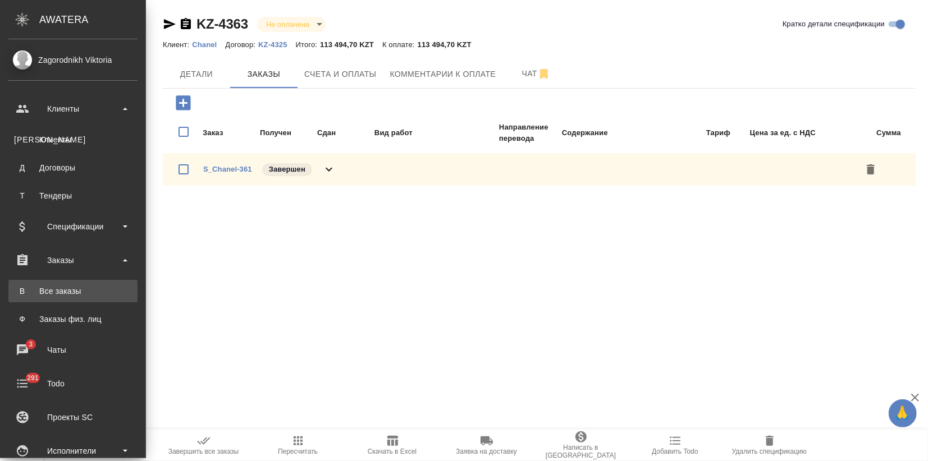
drag, startPoint x: 58, startPoint y: 287, endPoint x: 85, endPoint y: 288, distance: 26.4
click at [58, 286] on div "Все заказы" at bounding box center [73, 291] width 118 height 11
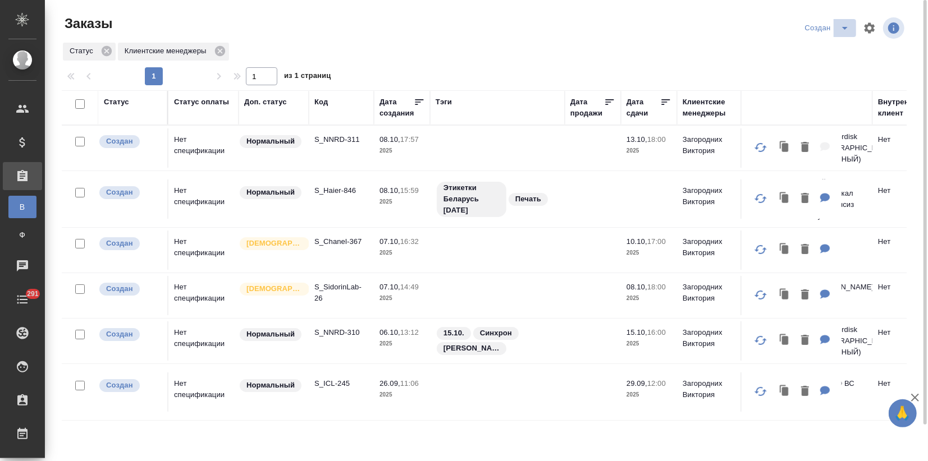
click at [846, 25] on icon "split button" at bounding box center [844, 27] width 13 height 13
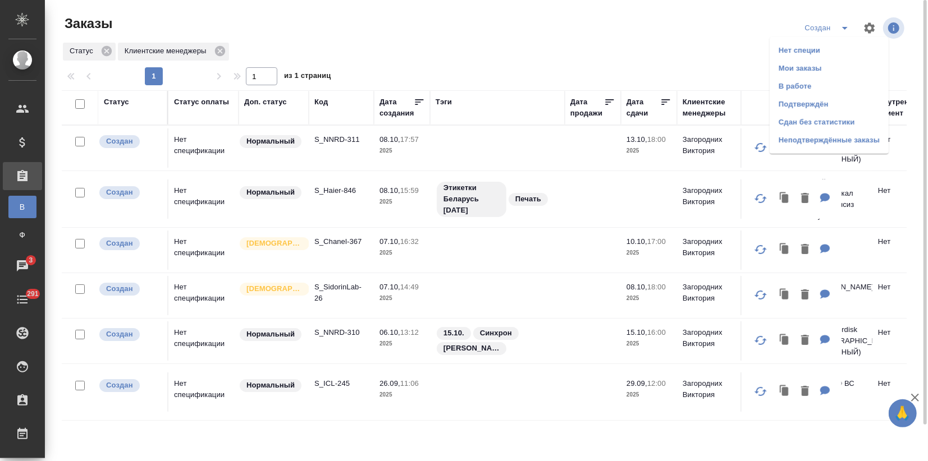
click at [793, 53] on li "Нет специи" at bounding box center [828, 51] width 119 height 18
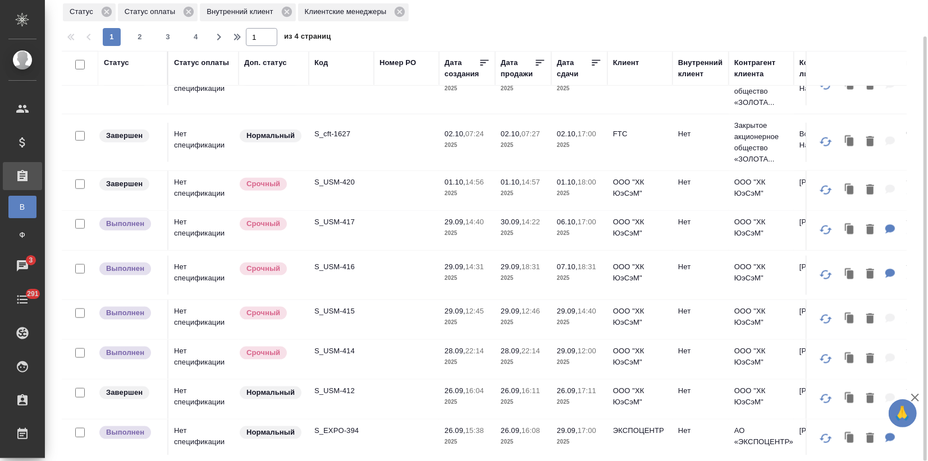
scroll to position [835, 0]
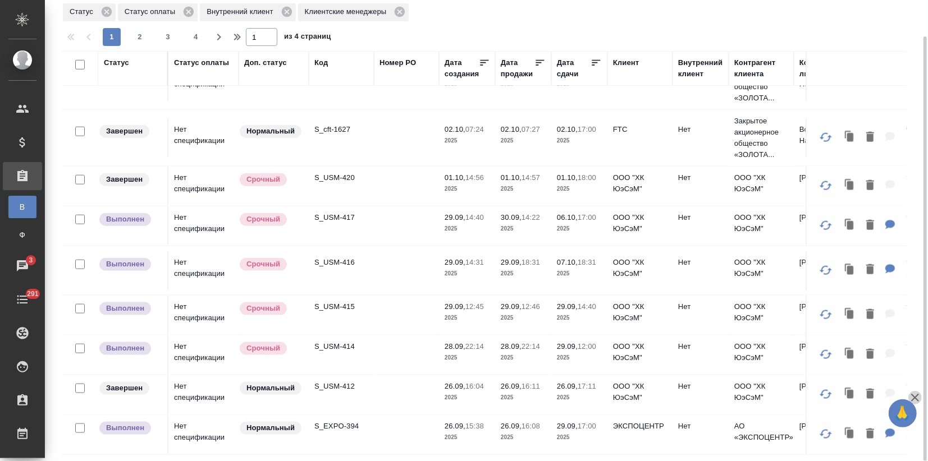
click at [918, 394] on icon "button" at bounding box center [914, 397] width 13 height 13
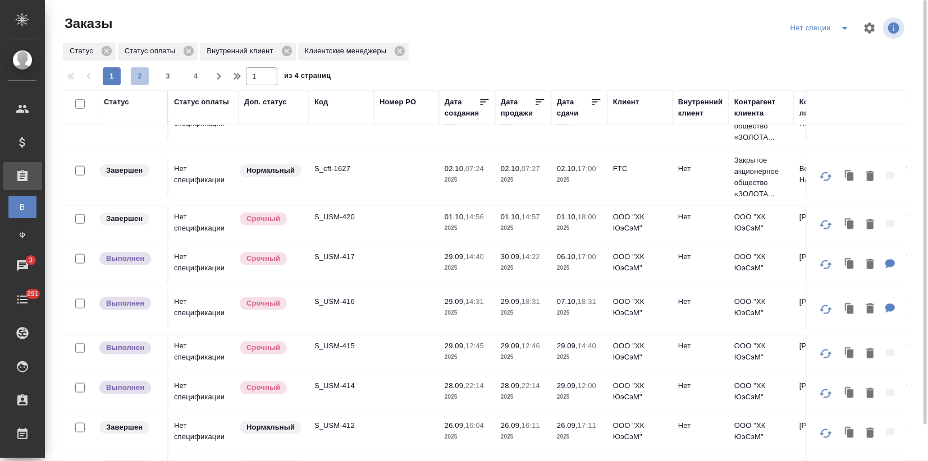
click at [144, 81] on span "2" at bounding box center [140, 76] width 18 height 11
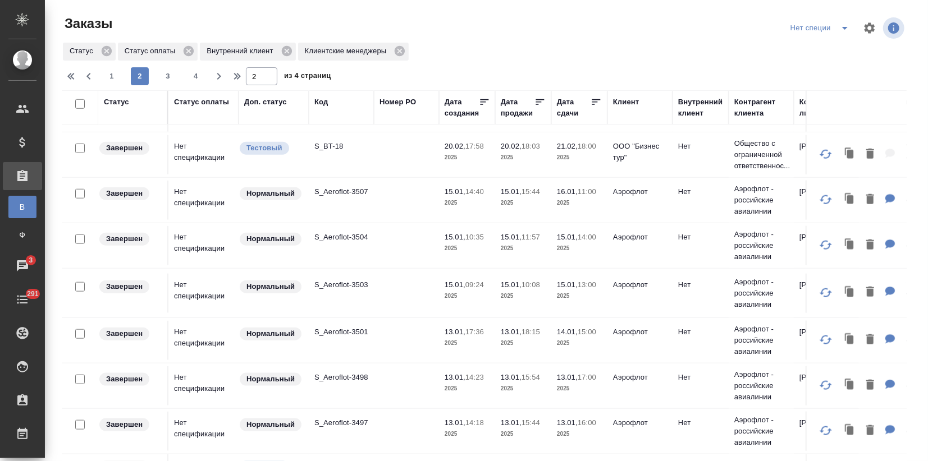
scroll to position [785, 0]
drag, startPoint x: 117, startPoint y: 72, endPoint x: 298, endPoint y: 245, distance: 250.5
click at [117, 71] on span "1" at bounding box center [112, 76] width 18 height 11
type input "1"
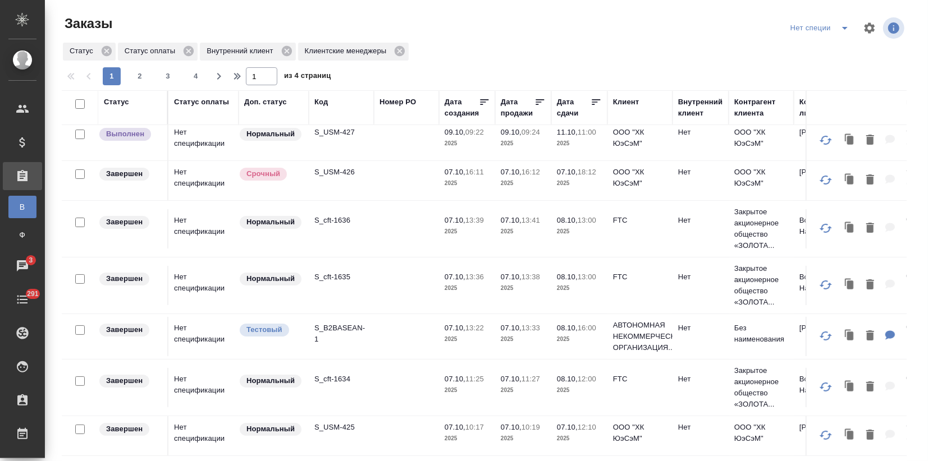
scroll to position [0, 0]
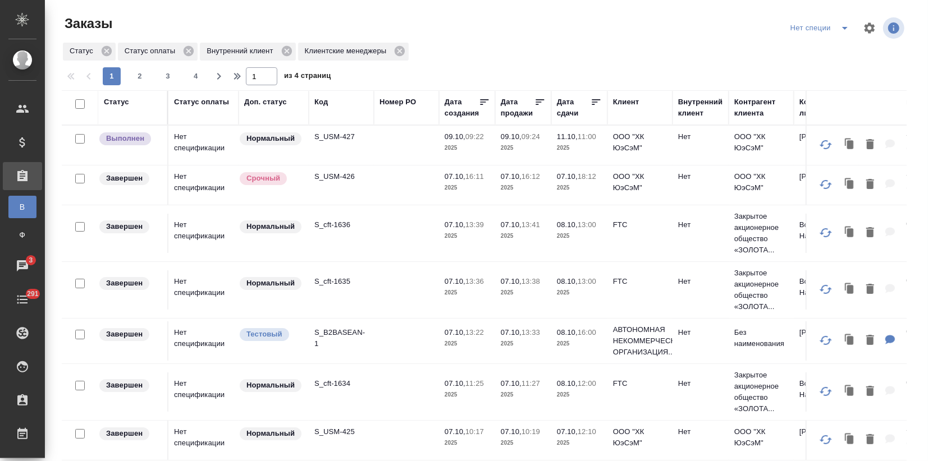
click at [226, 144] on td "Нет спецификации" at bounding box center [203, 145] width 70 height 39
click at [226, 143] on td "Нет спецификации" at bounding box center [203, 145] width 70 height 39
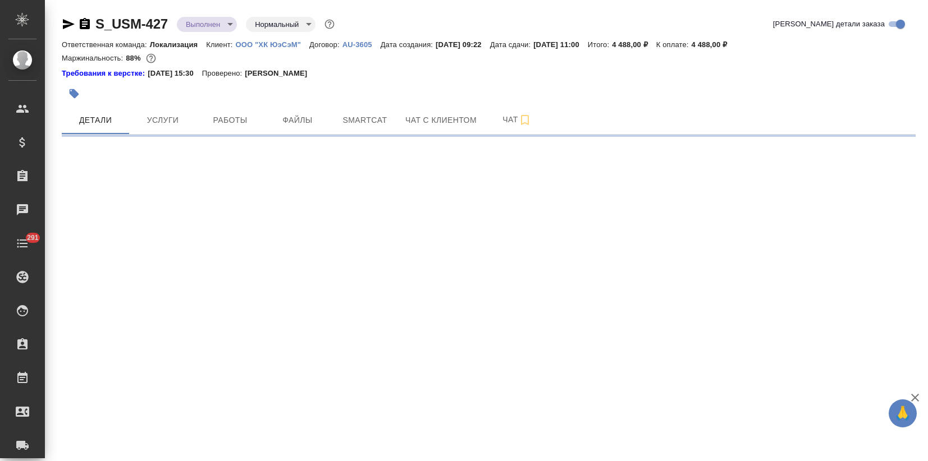
select select "RU"
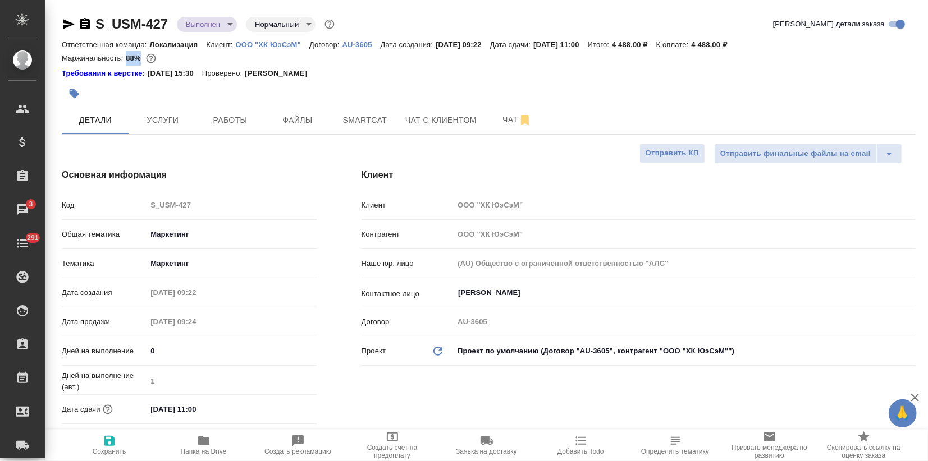
type textarea "x"
drag, startPoint x: 126, startPoint y: 56, endPoint x: 137, endPoint y: 55, distance: 11.3
click at [137, 55] on p "88%" at bounding box center [134, 58] width 17 height 8
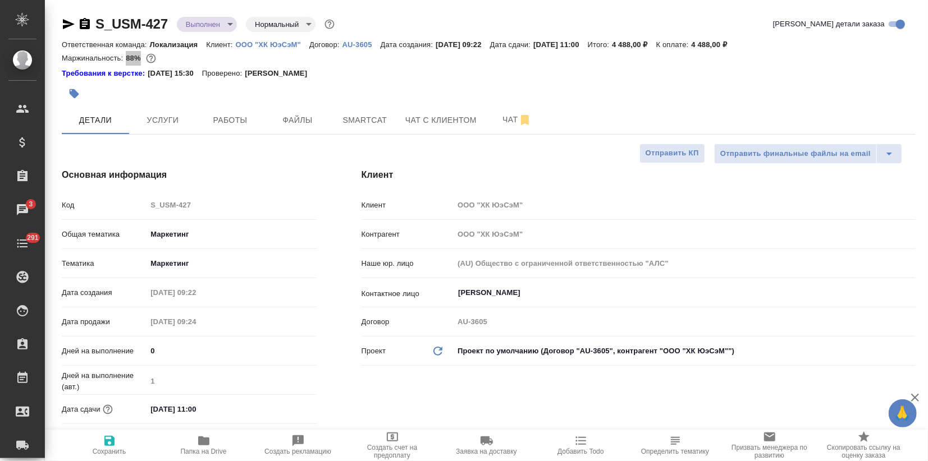
type textarea "x"
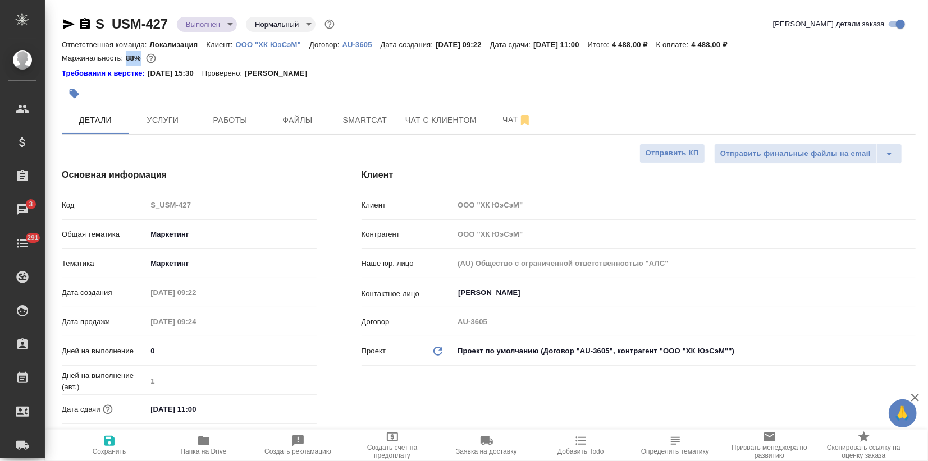
type textarea "x"
